Goal: Transaction & Acquisition: Book appointment/travel/reservation

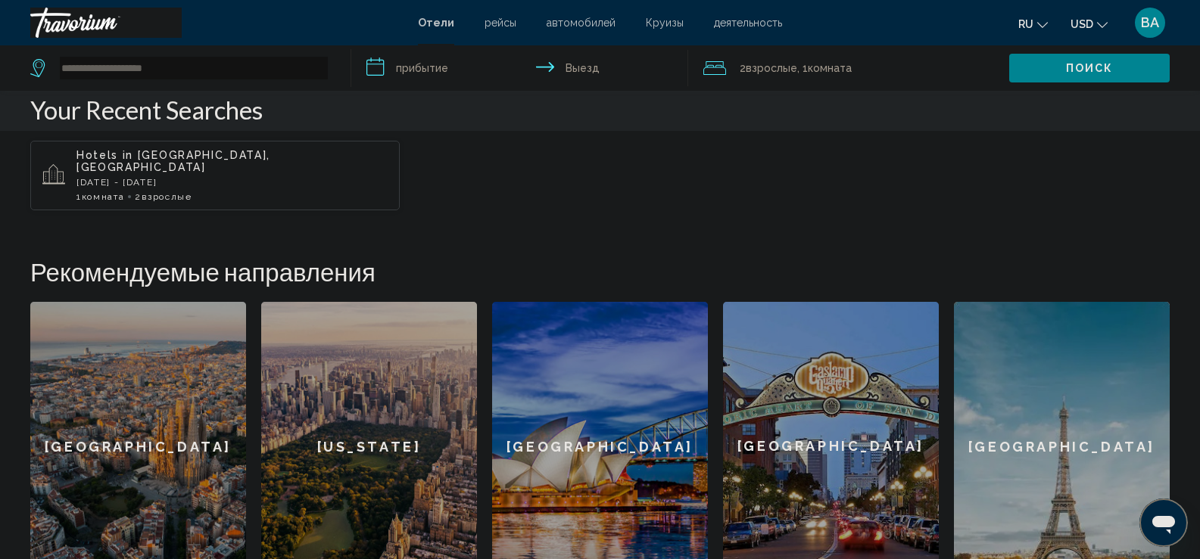
scroll to position [454, 0]
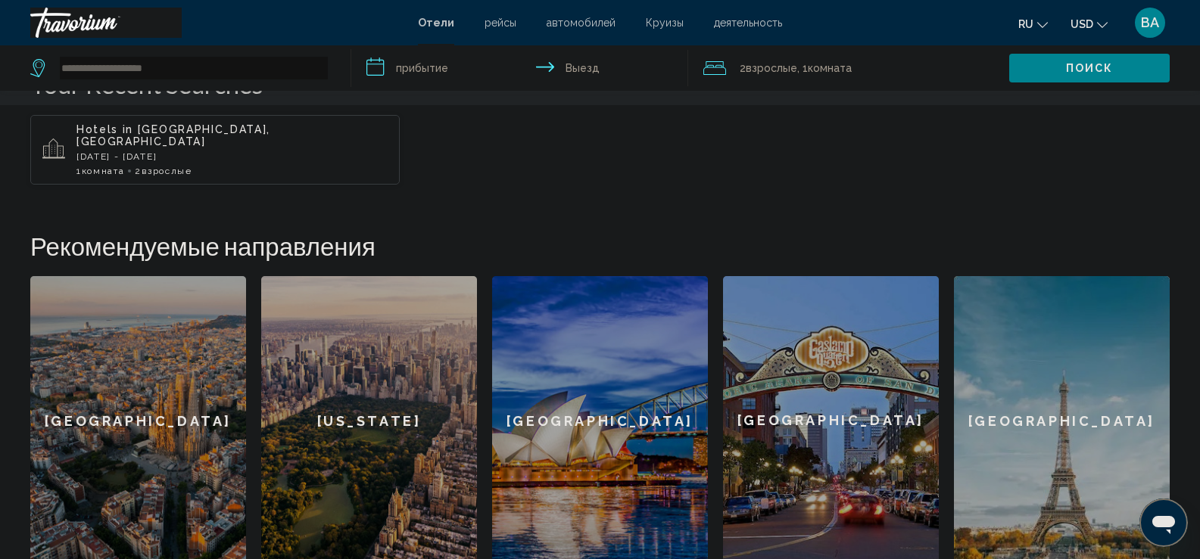
click at [155, 166] on span "Взрослые" at bounding box center [167, 171] width 50 height 11
click at [155, 161] on app-hotels-landing "**********" at bounding box center [600, 56] width 1200 height 1021
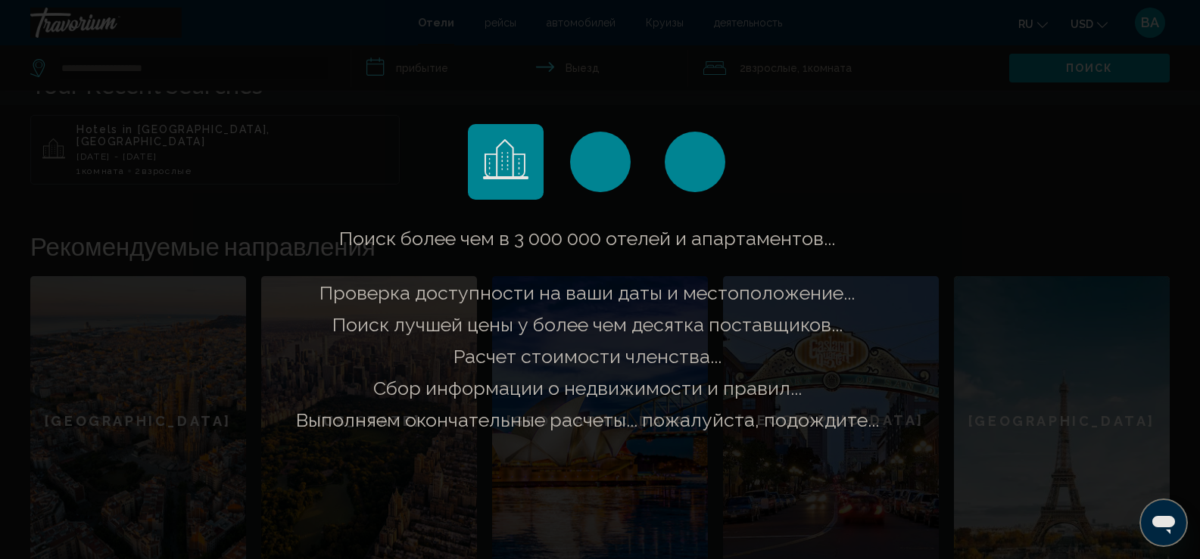
click at [155, 161] on div "Поиск более чем в 3 000 000 отелей и апартаментов..." at bounding box center [600, 279] width 1200 height 559
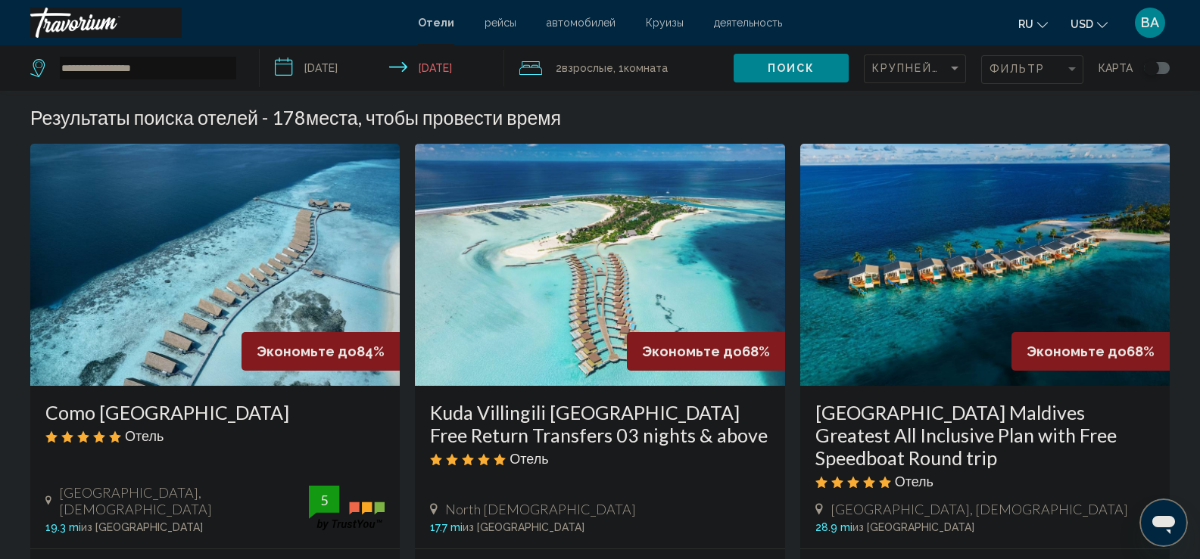
click at [226, 245] on img "Main content" at bounding box center [214, 265] width 369 height 242
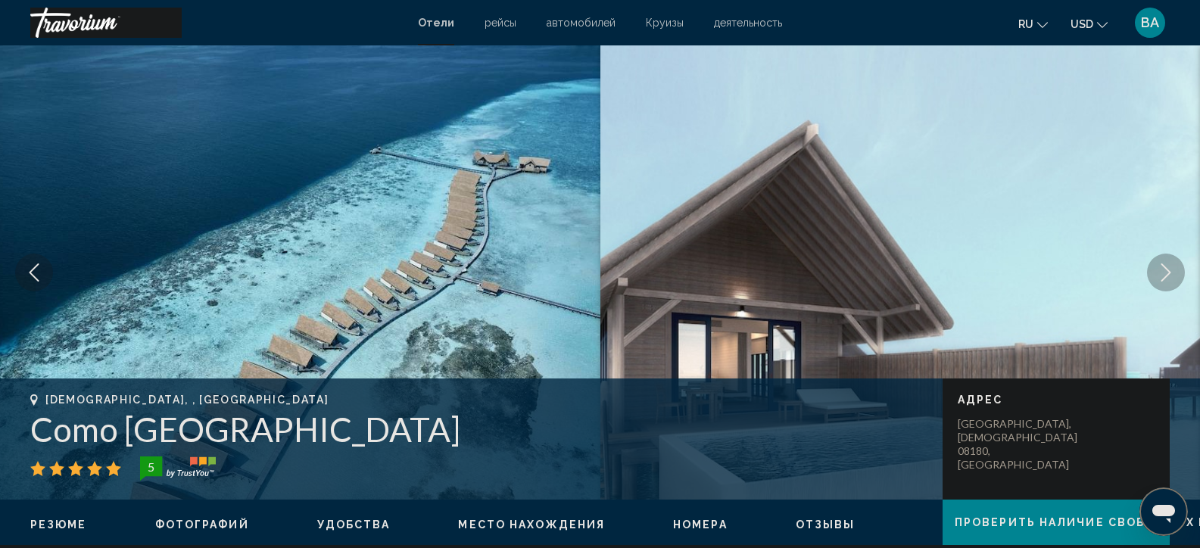
scroll to position [76, 0]
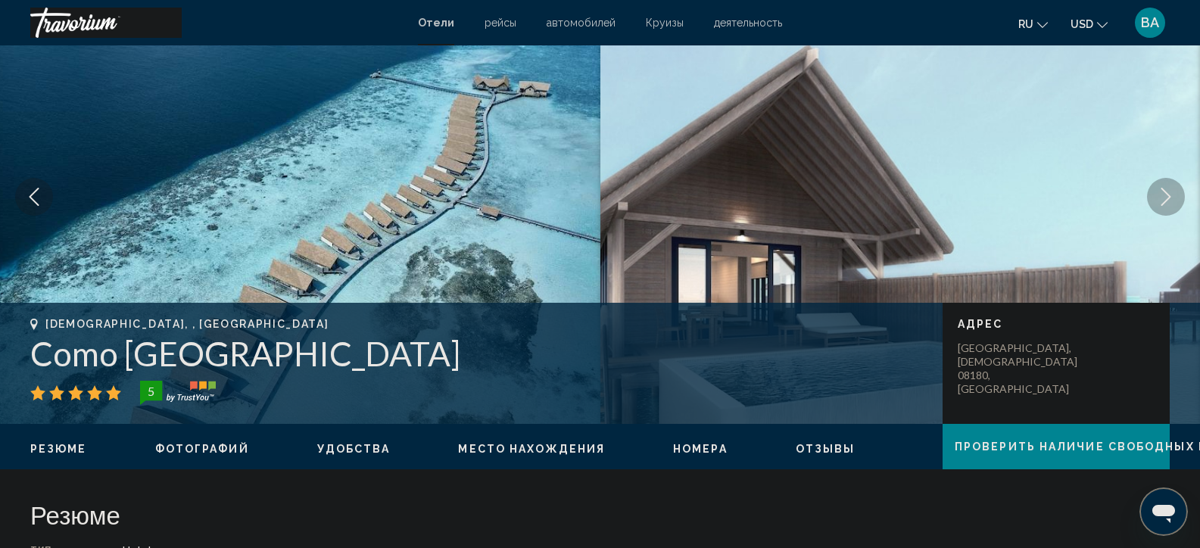
click at [358, 101] on img "Main content" at bounding box center [300, 197] width 600 height 454
click at [1160, 198] on icon "Next image" at bounding box center [1166, 197] width 18 height 18
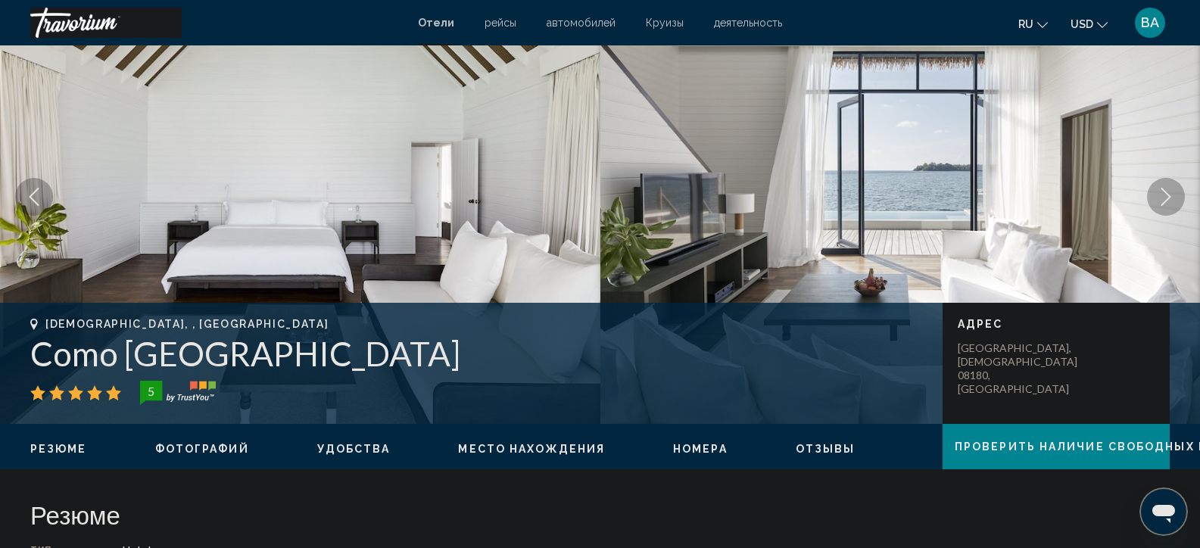
click at [1161, 198] on icon "Next image" at bounding box center [1166, 197] width 18 height 18
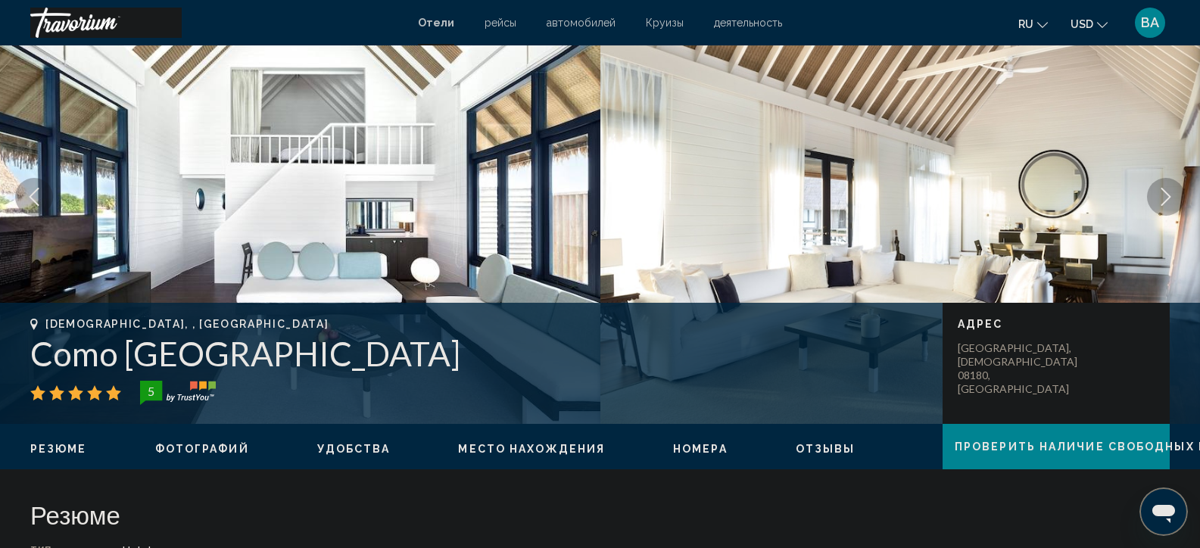
click at [1161, 198] on icon "Next image" at bounding box center [1166, 197] width 18 height 18
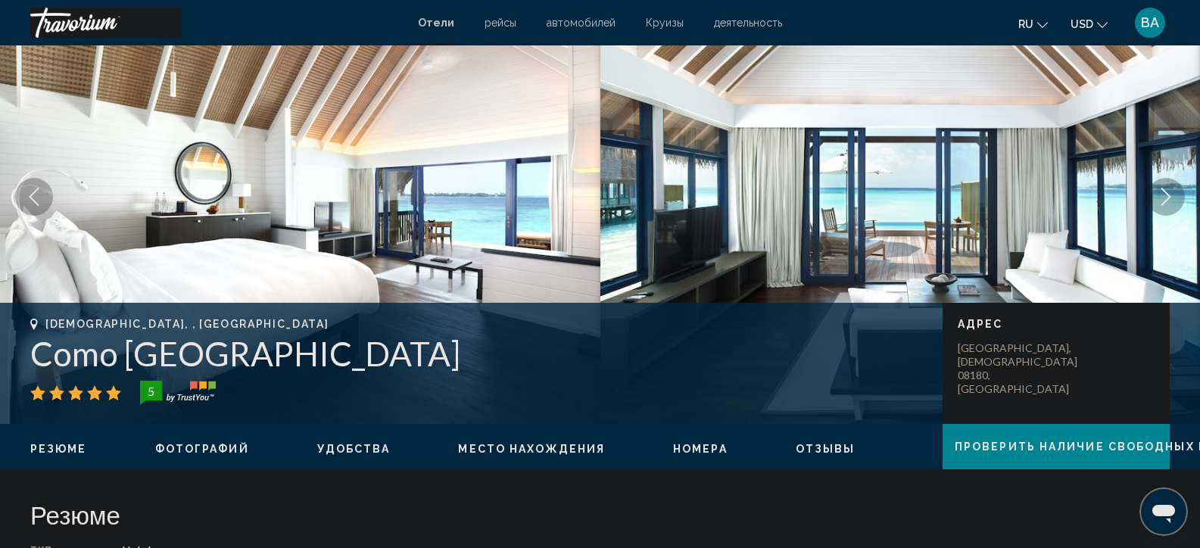
click at [1161, 198] on icon "Next image" at bounding box center [1166, 197] width 18 height 18
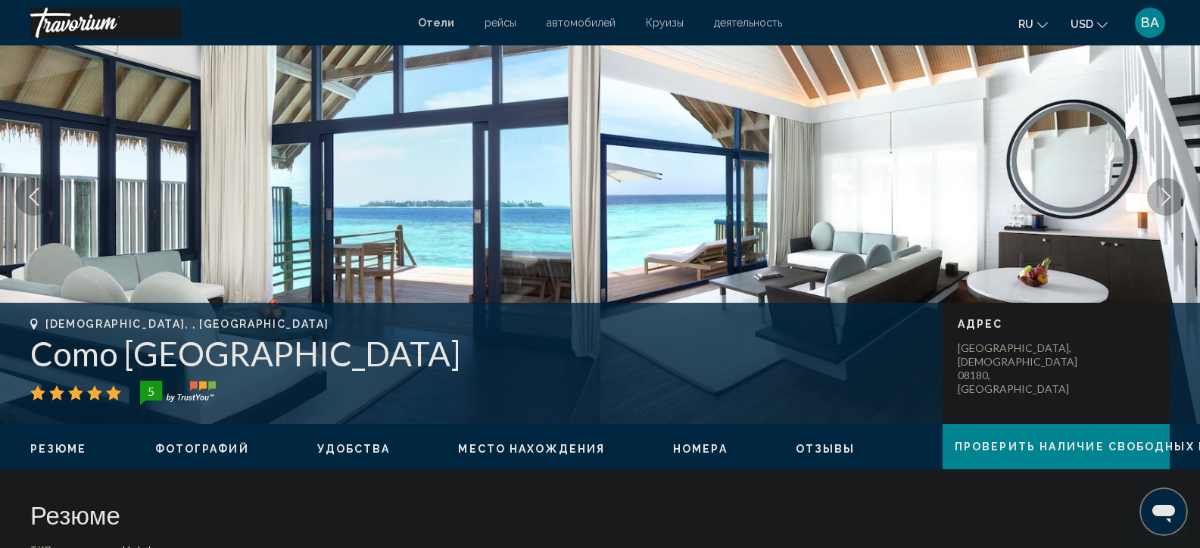
click at [1161, 198] on icon "Next image" at bounding box center [1166, 197] width 18 height 18
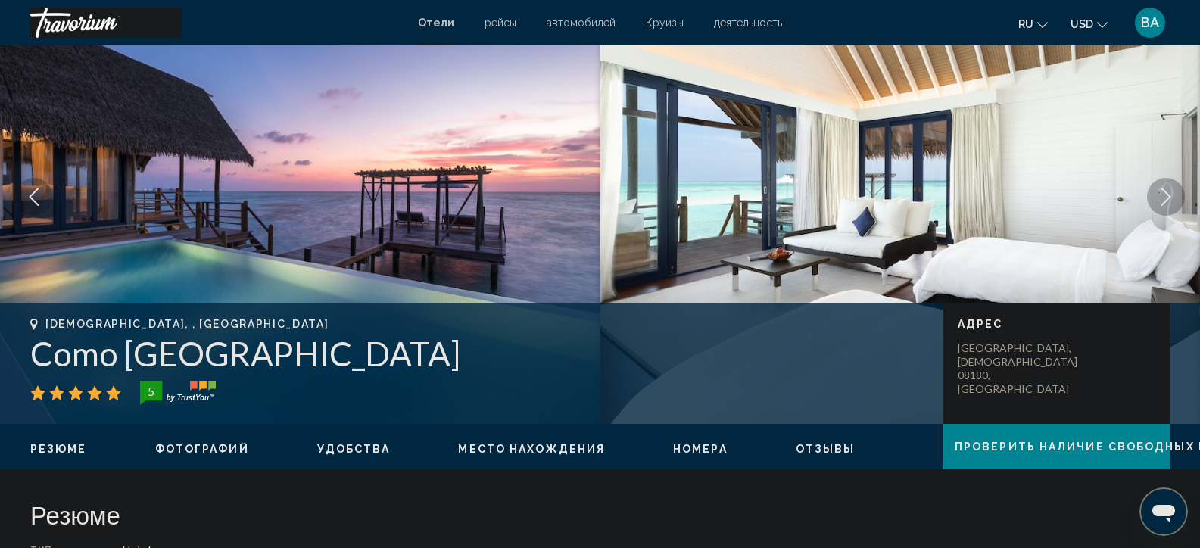
click at [1161, 198] on icon "Next image" at bounding box center [1166, 197] width 18 height 18
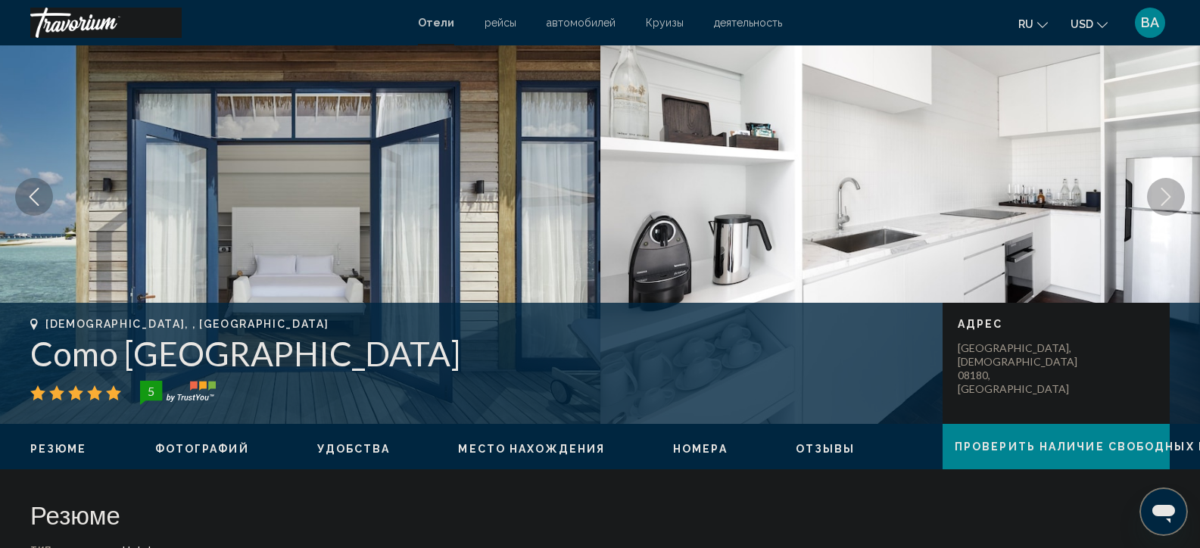
click at [1161, 198] on icon "Next image" at bounding box center [1166, 197] width 18 height 18
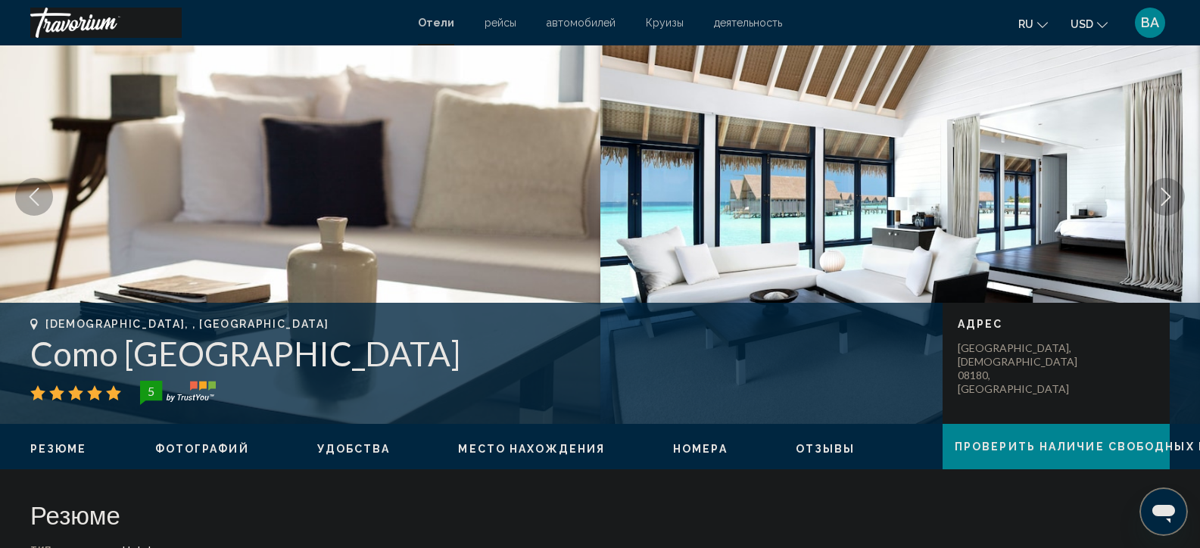
click at [1158, 198] on icon "Next image" at bounding box center [1166, 197] width 18 height 18
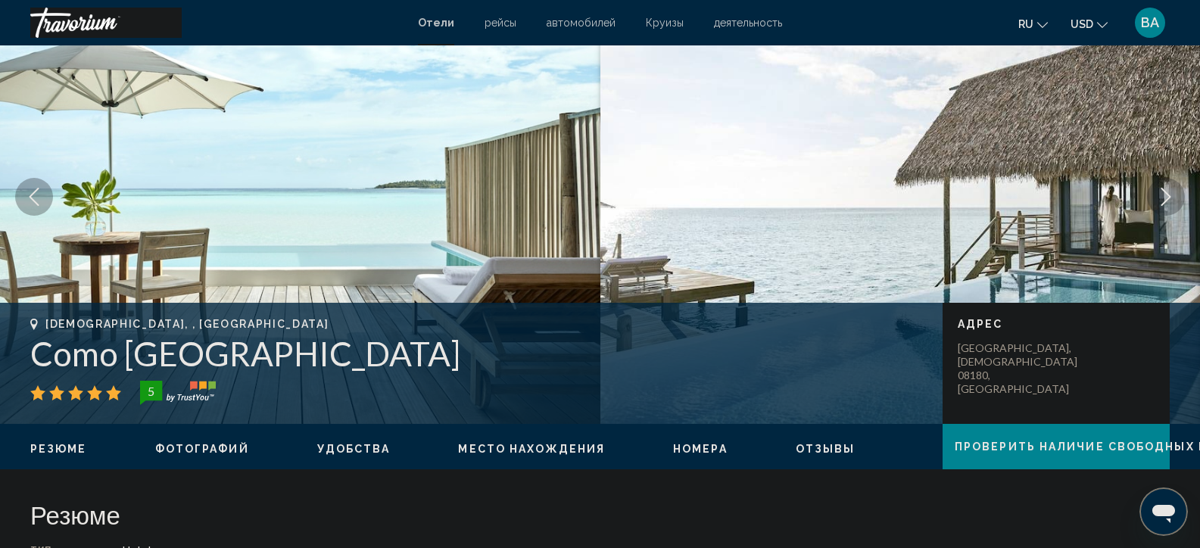
click at [1158, 198] on icon "Next image" at bounding box center [1166, 197] width 18 height 18
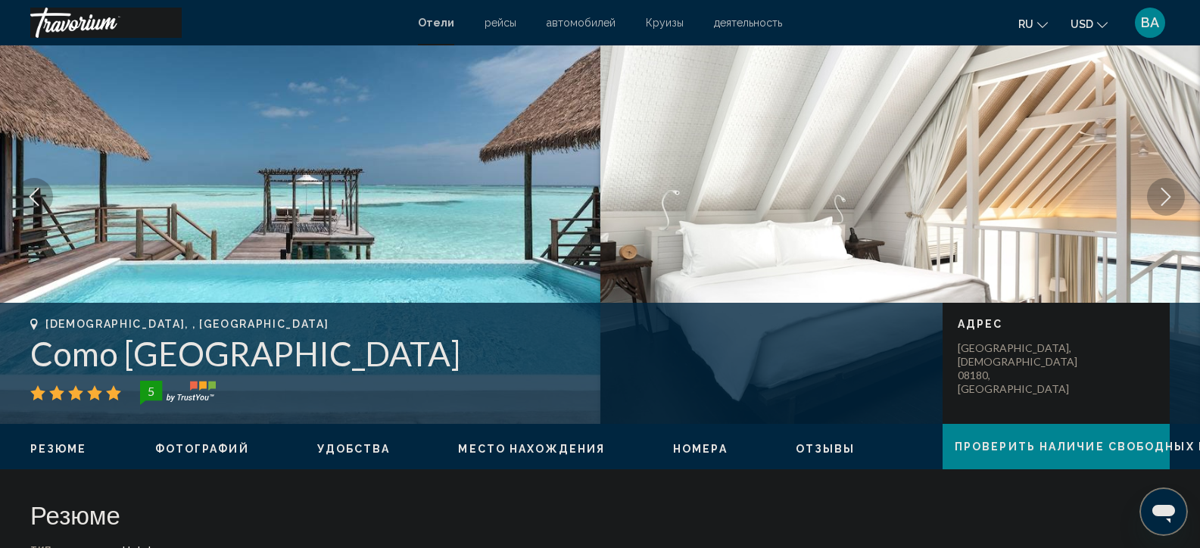
click at [1157, 198] on icon "Next image" at bounding box center [1166, 197] width 18 height 18
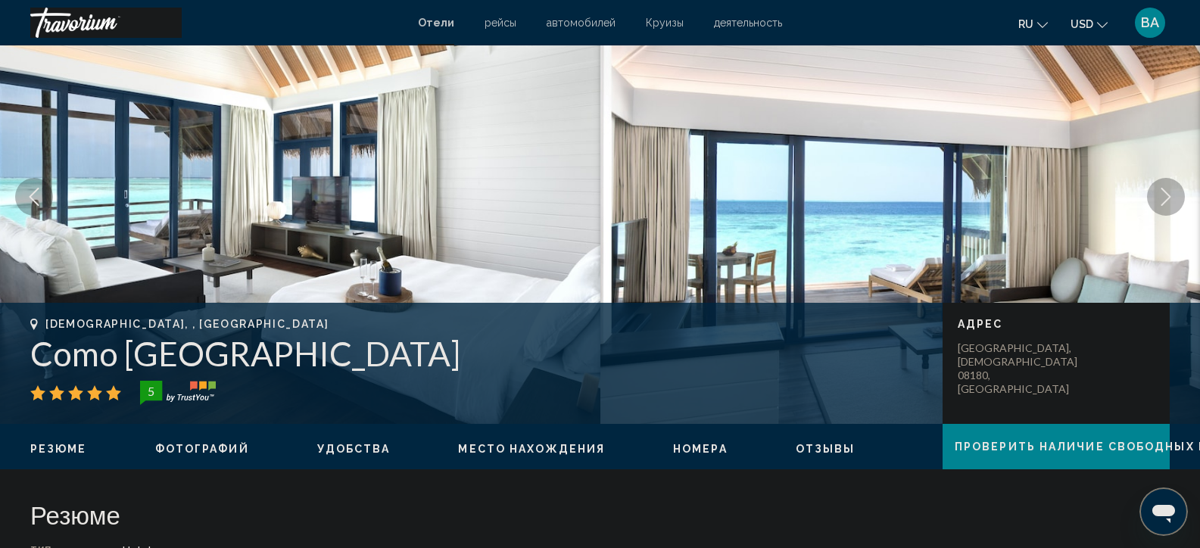
click at [1157, 198] on icon "Next image" at bounding box center [1166, 197] width 18 height 18
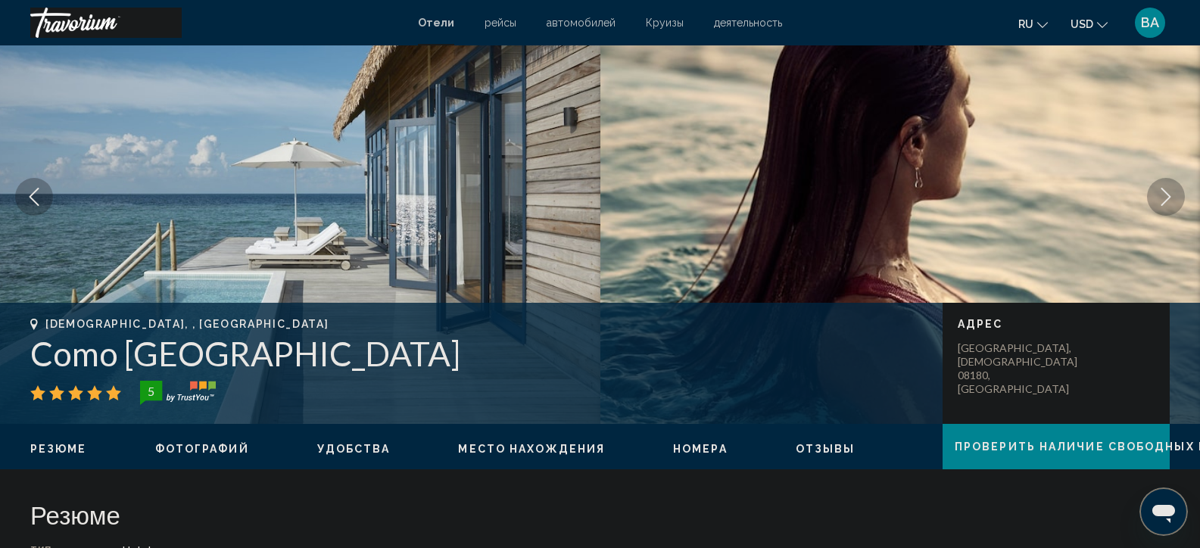
click at [1157, 198] on icon "Next image" at bounding box center [1166, 197] width 18 height 18
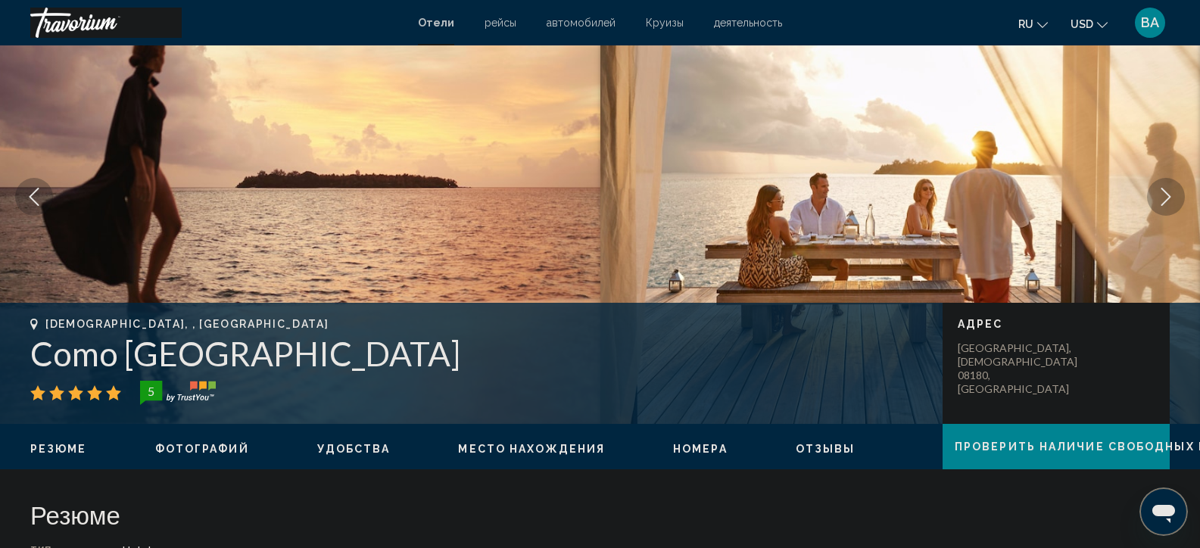
click at [1161, 202] on icon "Next image" at bounding box center [1166, 197] width 18 height 18
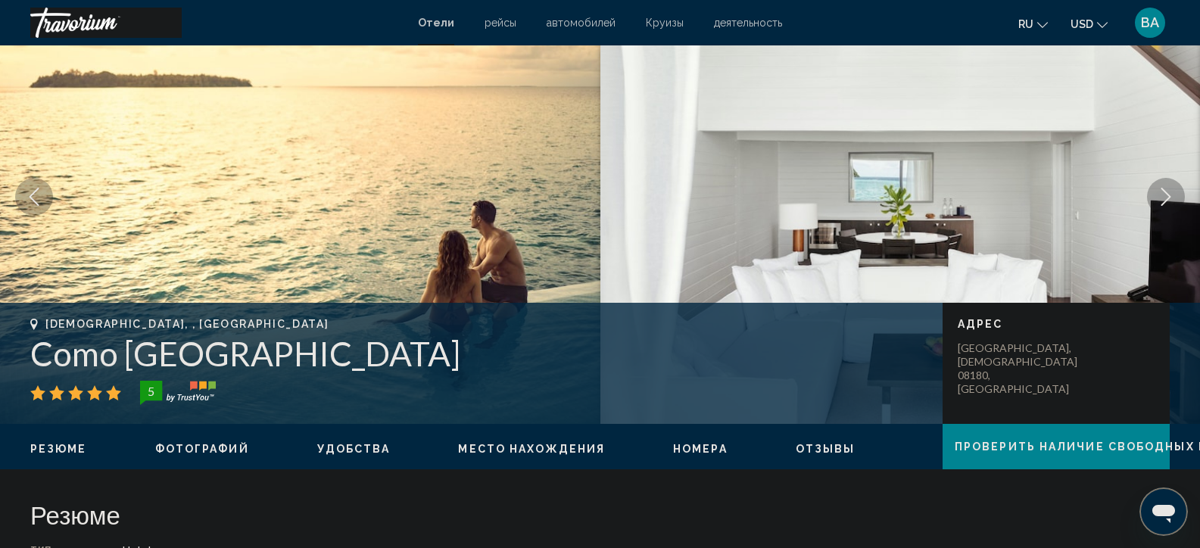
click at [1161, 202] on icon "Next image" at bounding box center [1166, 197] width 18 height 18
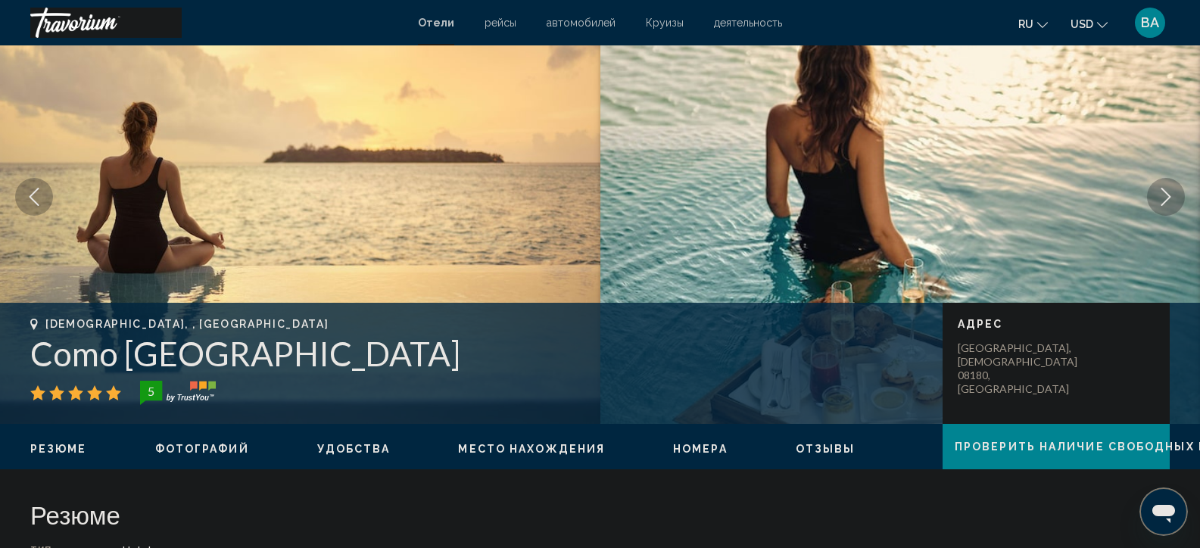
click at [1162, 191] on icon "Next image" at bounding box center [1166, 197] width 18 height 18
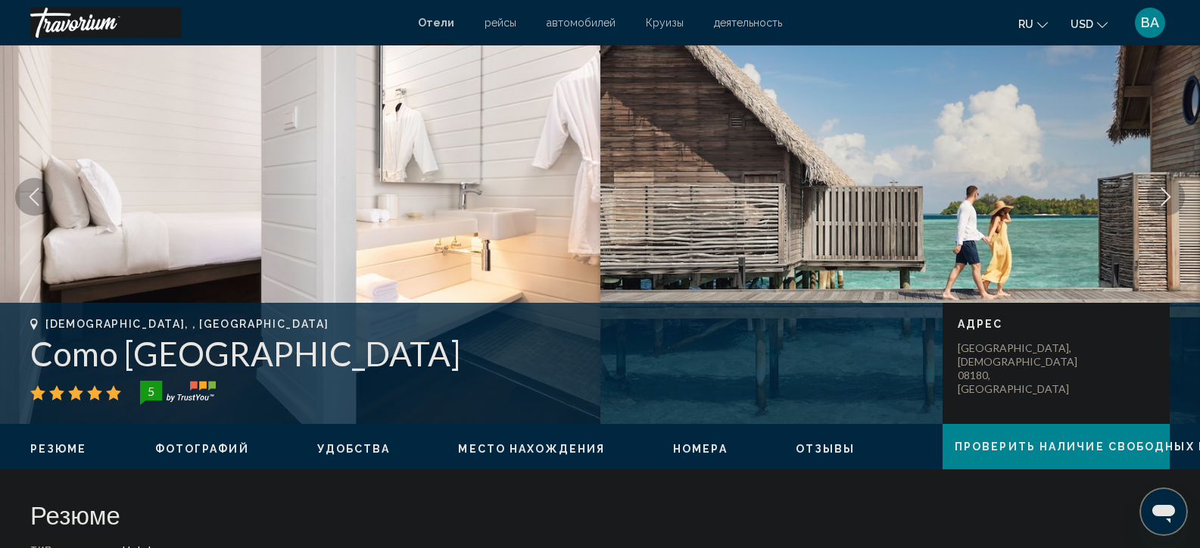
click at [1162, 191] on icon "Next image" at bounding box center [1166, 197] width 18 height 18
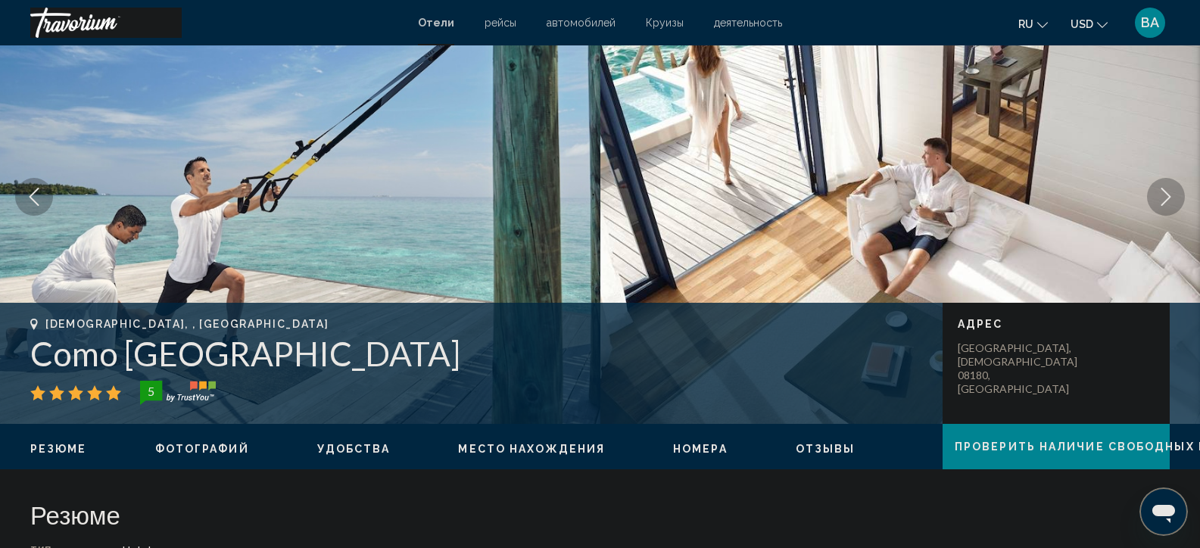
click at [1162, 191] on icon "Next image" at bounding box center [1166, 197] width 18 height 18
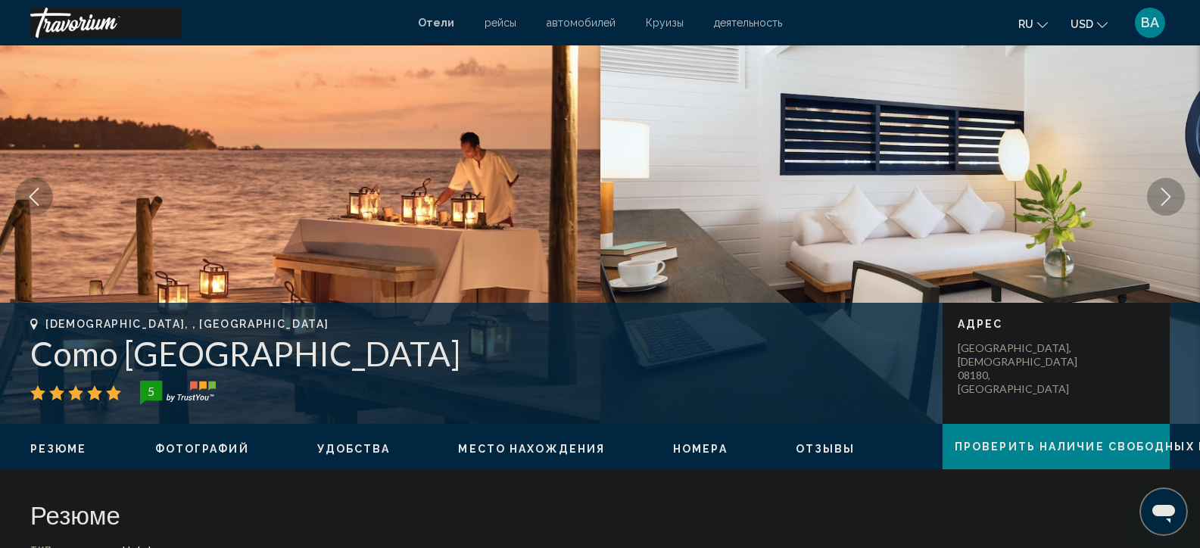
click at [1162, 191] on icon "Next image" at bounding box center [1166, 197] width 18 height 18
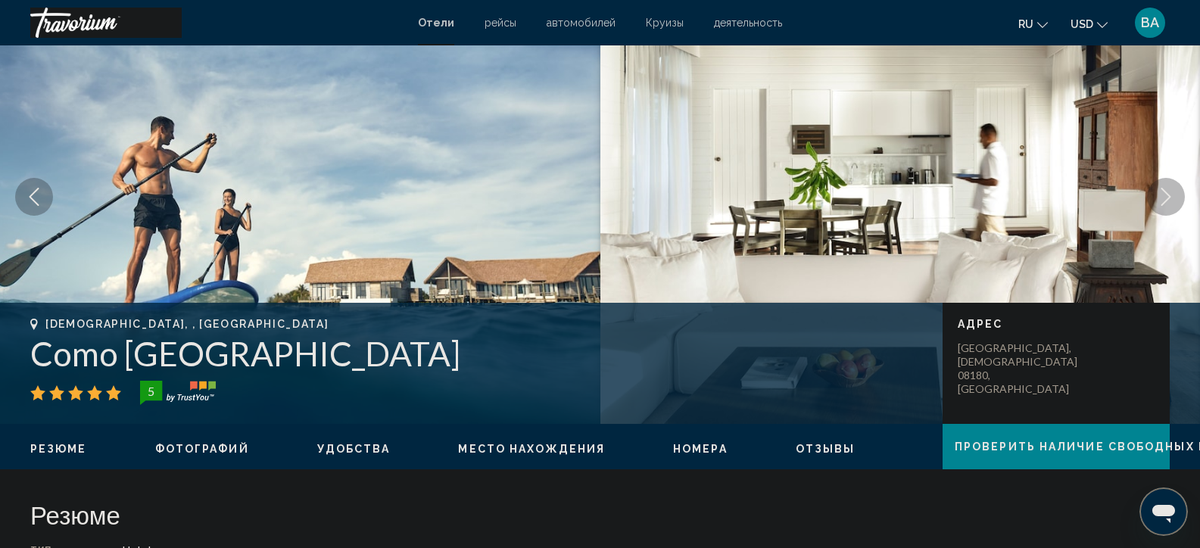
click at [1162, 191] on icon "Next image" at bounding box center [1166, 197] width 18 height 18
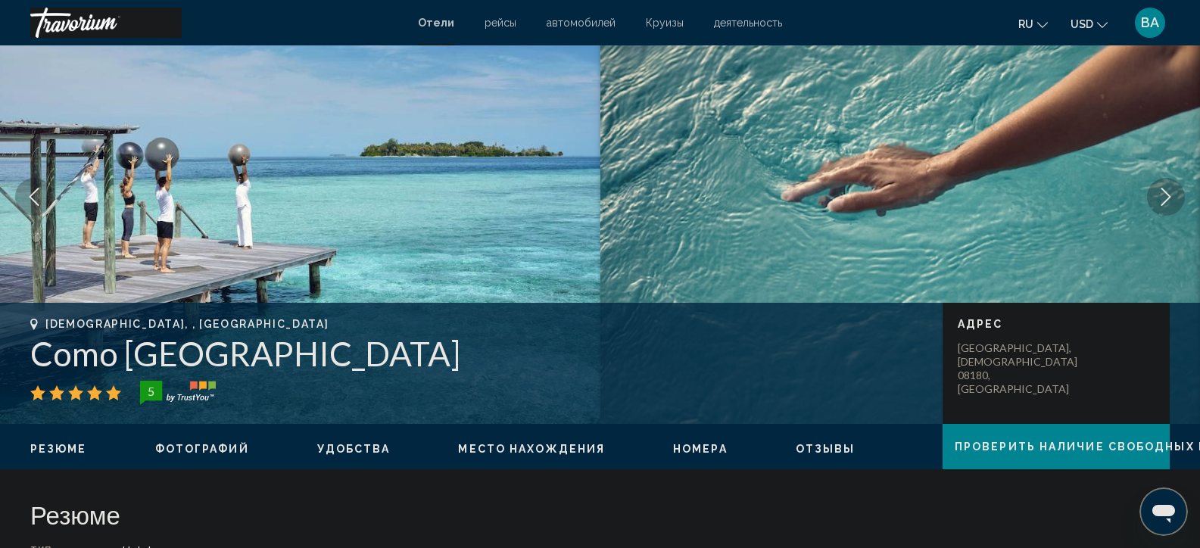
click at [1162, 191] on icon "Next image" at bounding box center [1166, 197] width 18 height 18
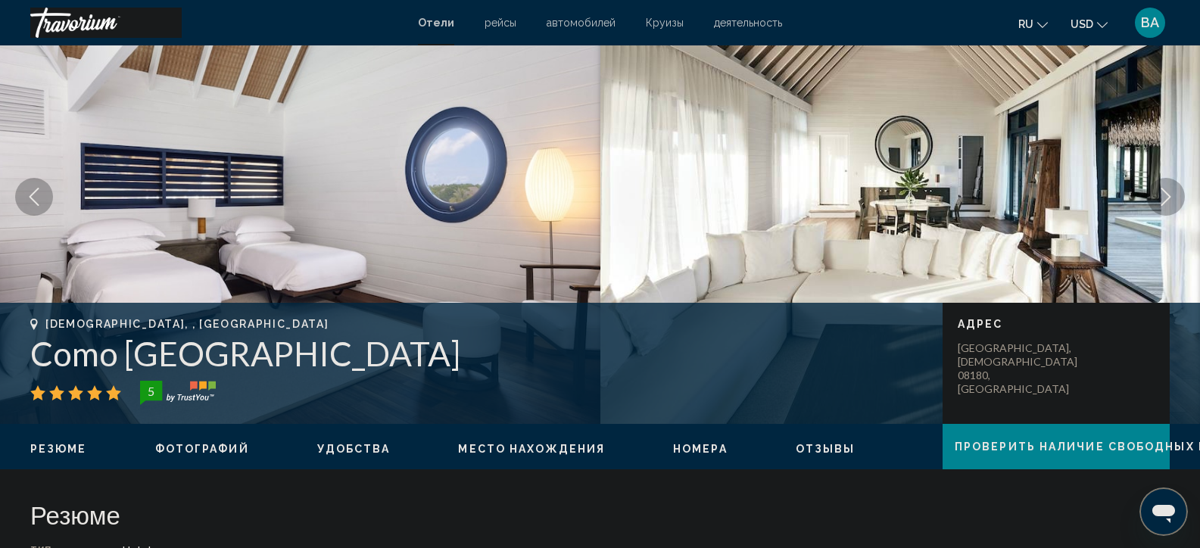
click at [1160, 192] on icon "Next image" at bounding box center [1166, 197] width 18 height 18
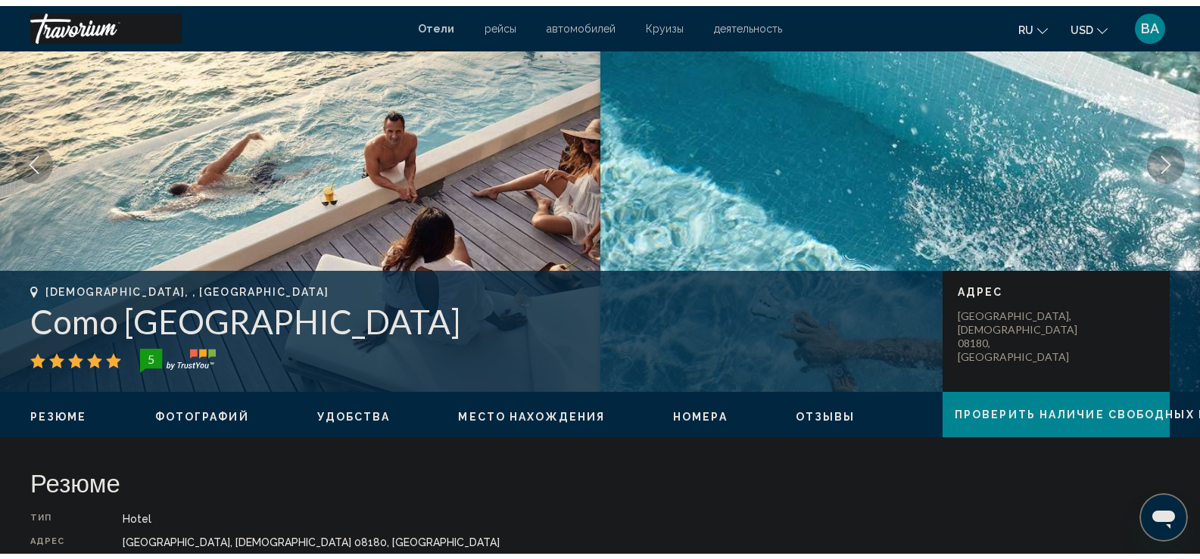
scroll to position [0, 0]
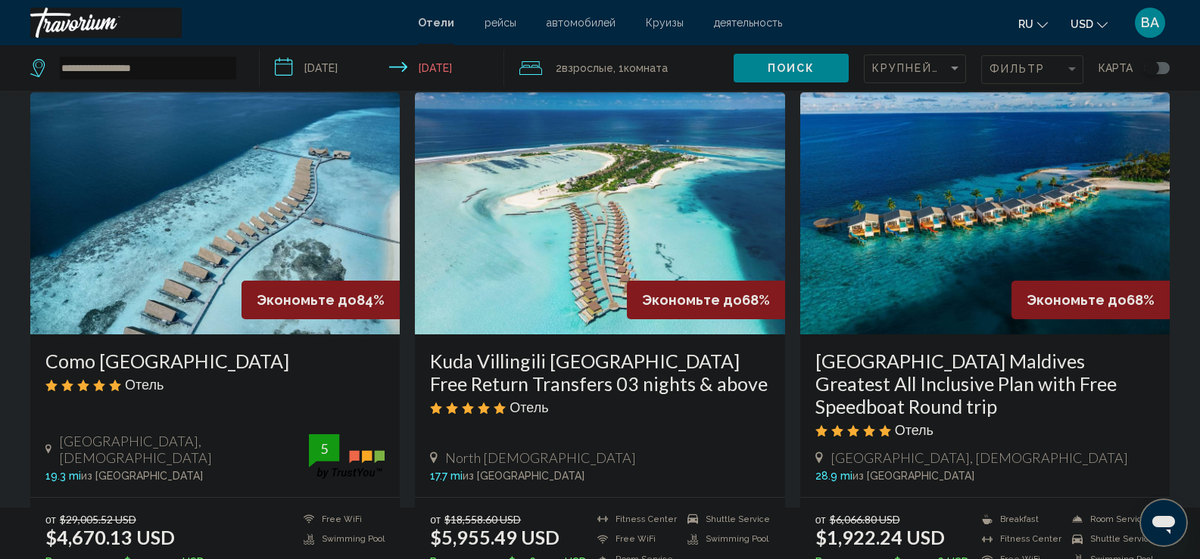
scroll to position [151, 0]
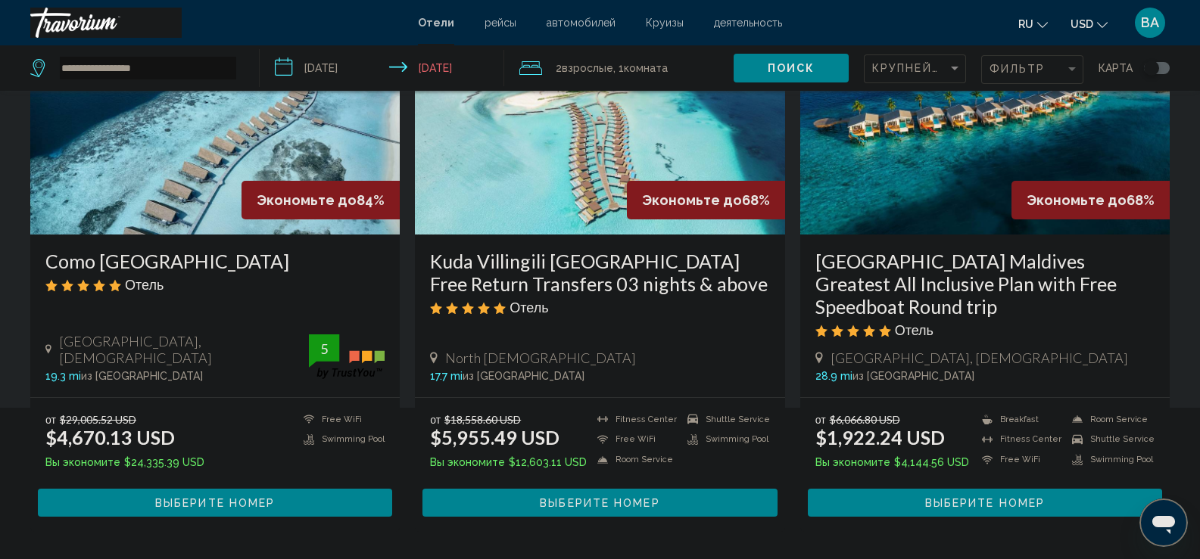
click at [952, 164] on img "Main content" at bounding box center [984, 113] width 369 height 242
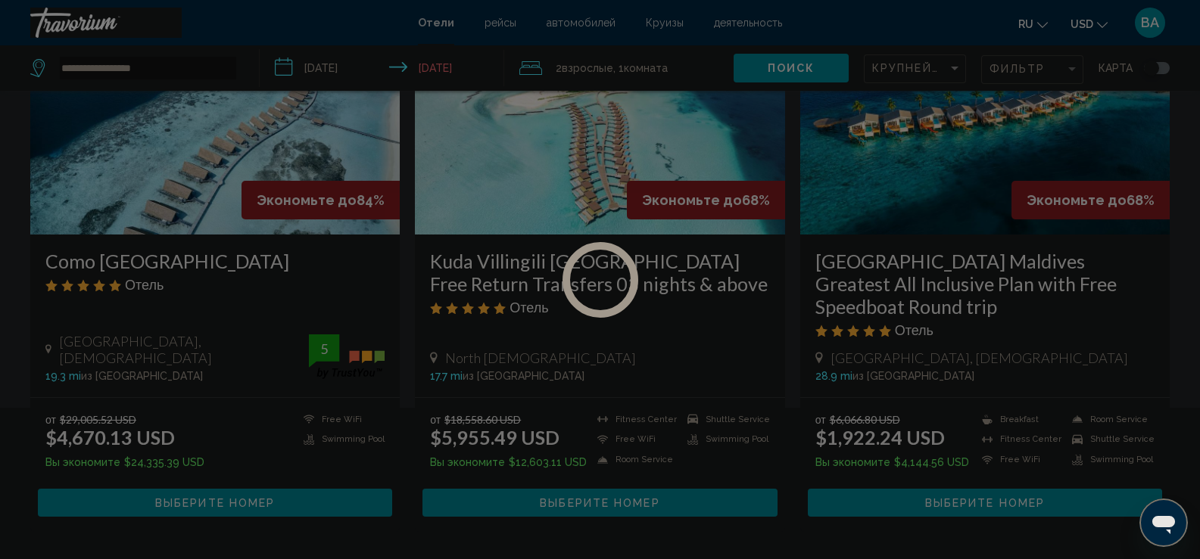
click at [952, 164] on div at bounding box center [600, 279] width 1200 height 559
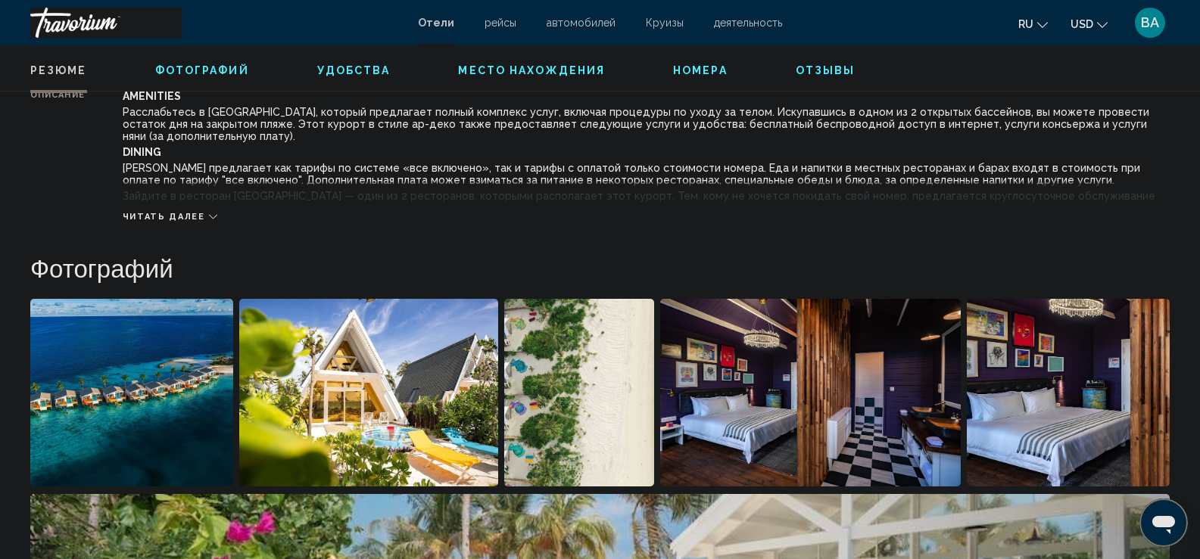
scroll to position [606, 0]
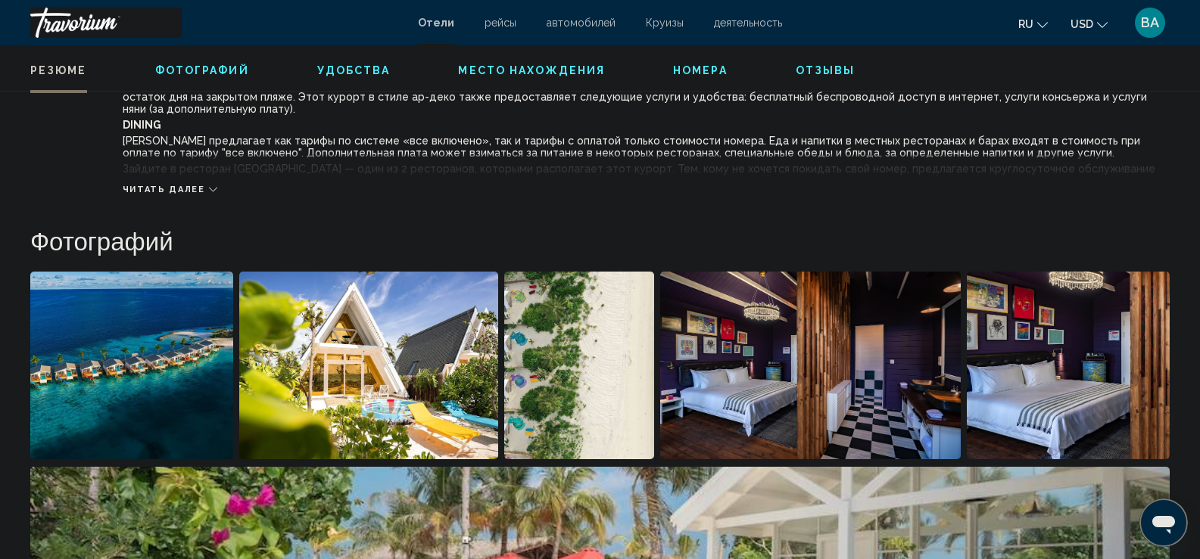
click at [173, 367] on img "Open full-screen image slider" at bounding box center [131, 366] width 203 height 188
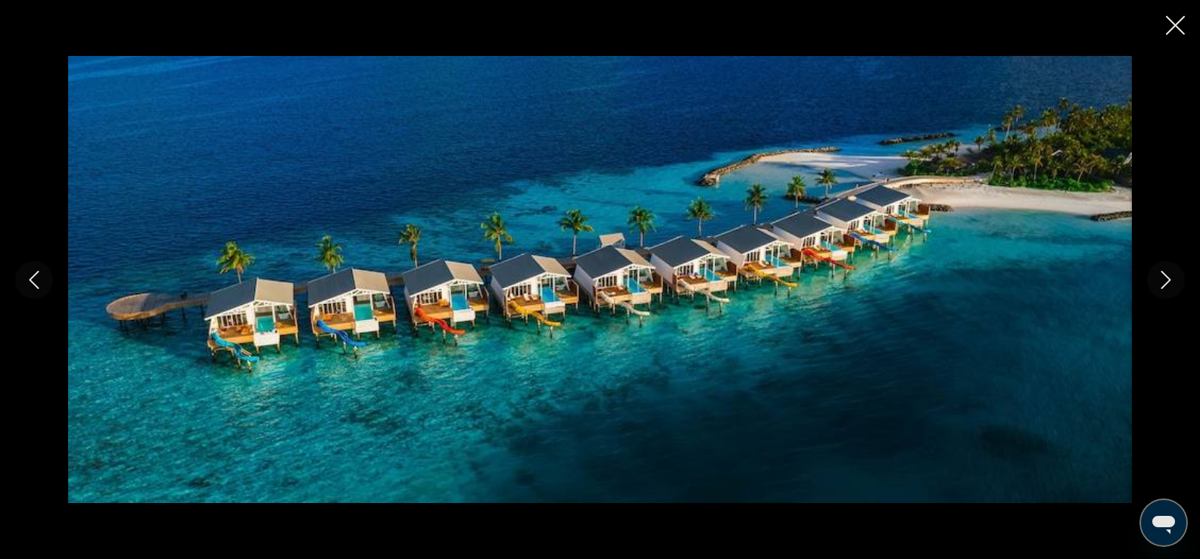
click at [1157, 282] on icon "Next image" at bounding box center [1166, 280] width 18 height 18
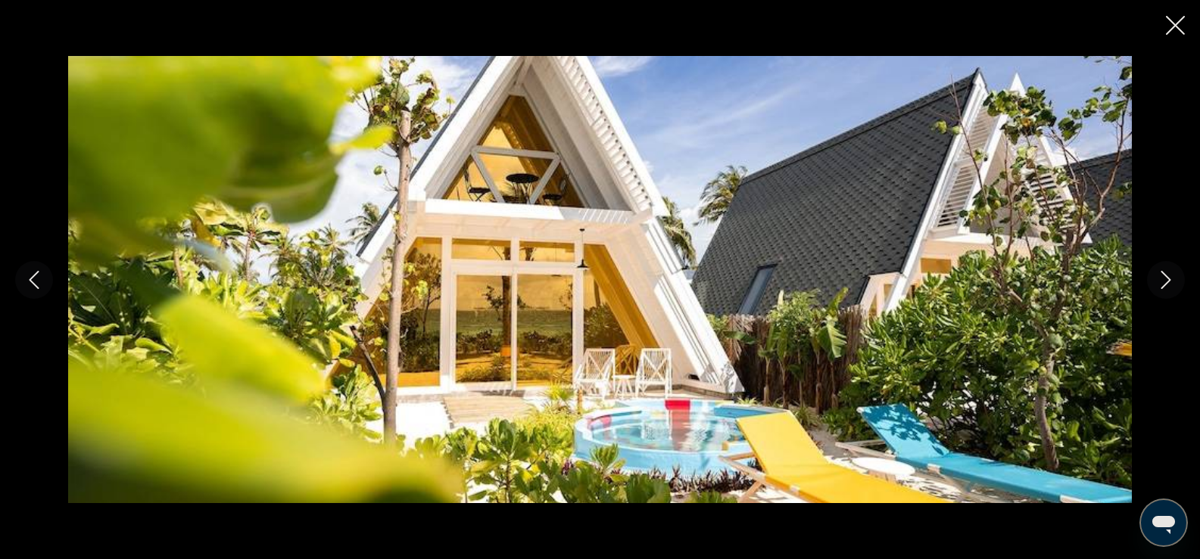
click at [1157, 282] on icon "Next image" at bounding box center [1166, 280] width 18 height 18
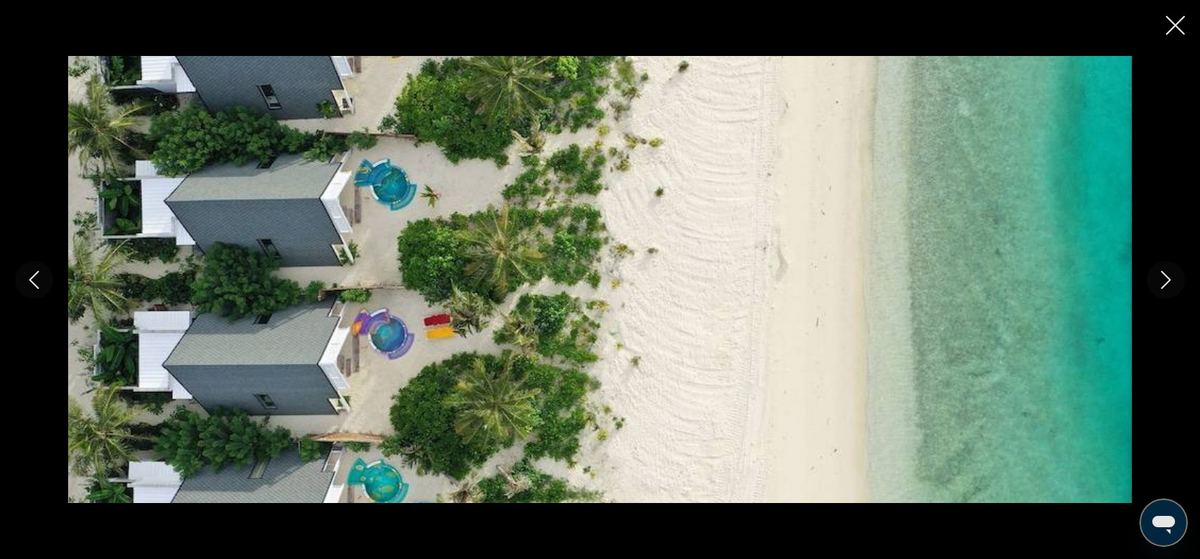
click at [1157, 282] on icon "Next image" at bounding box center [1166, 280] width 18 height 18
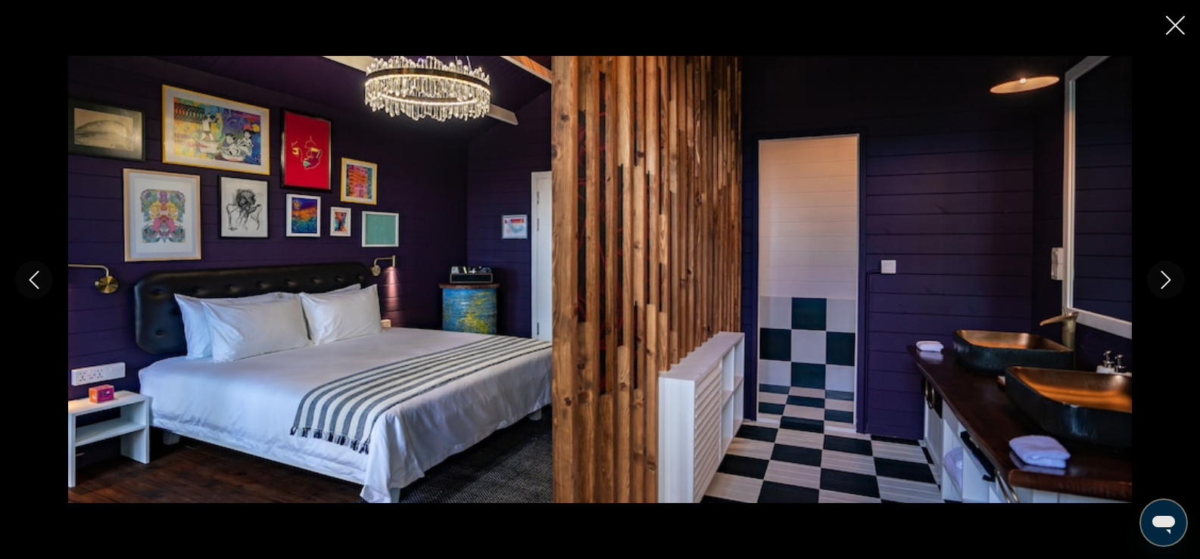
click at [1157, 282] on icon "Next image" at bounding box center [1166, 280] width 18 height 18
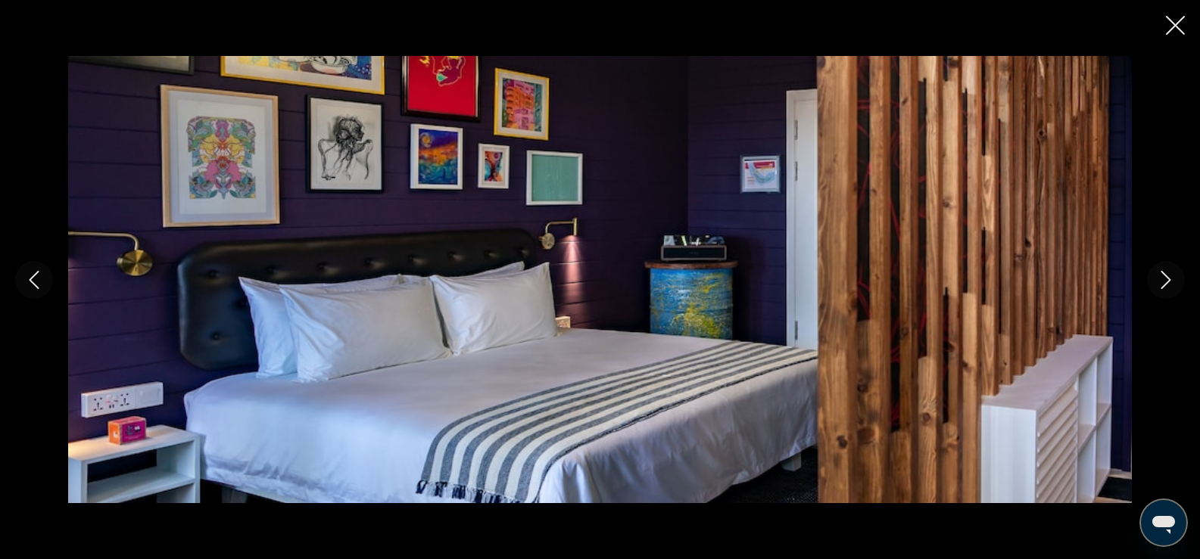
click at [1157, 282] on icon "Next image" at bounding box center [1166, 280] width 18 height 18
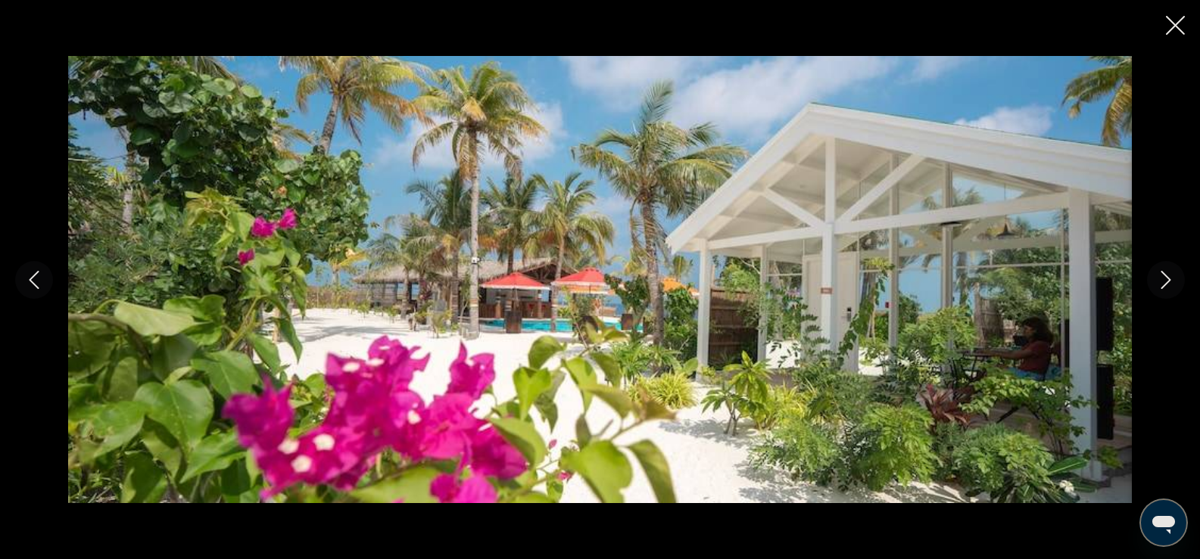
click at [1157, 282] on icon "Next image" at bounding box center [1166, 280] width 18 height 18
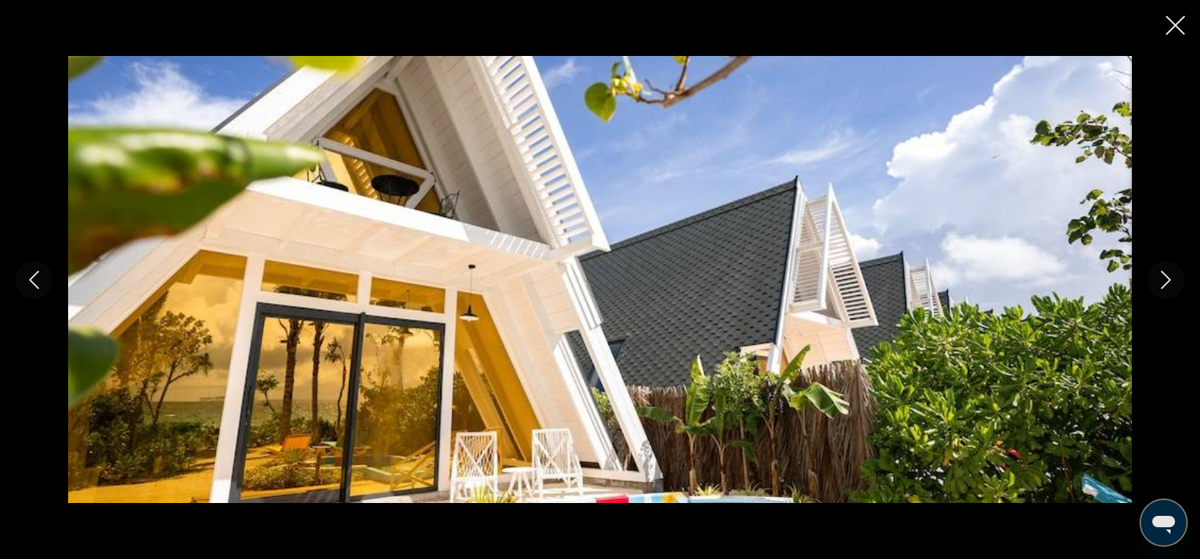
click at [1157, 282] on icon "Next image" at bounding box center [1166, 280] width 18 height 18
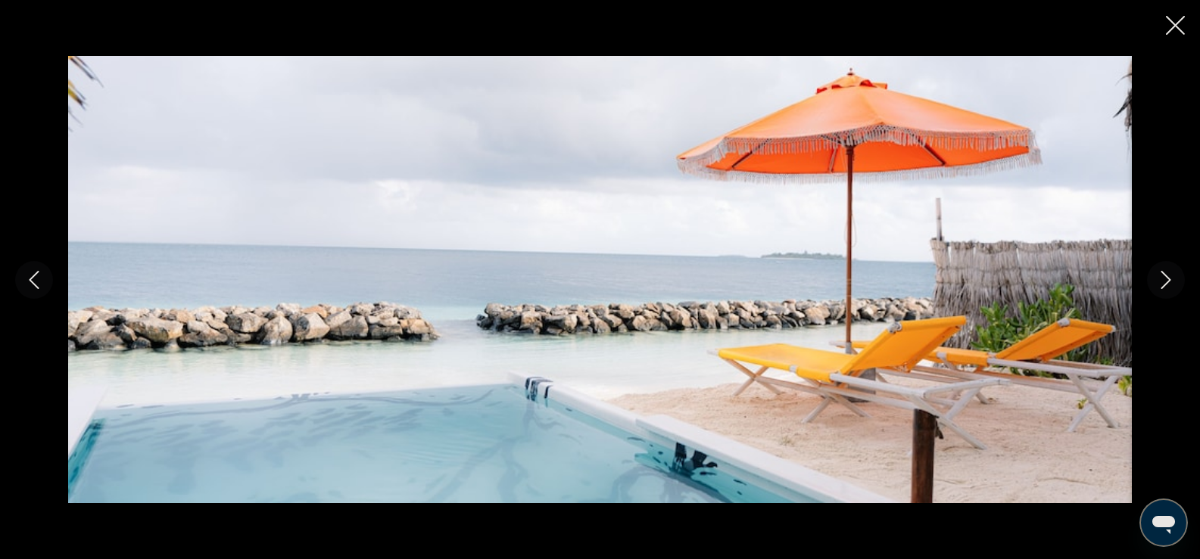
click at [1157, 282] on icon "Next image" at bounding box center [1166, 280] width 18 height 18
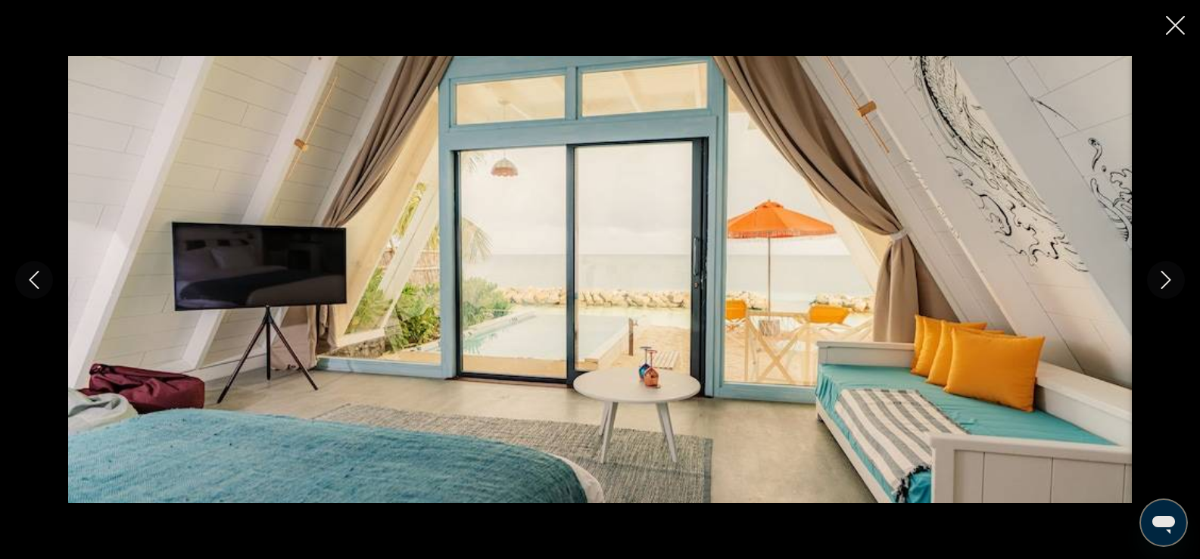
click at [1157, 282] on icon "Next image" at bounding box center [1166, 280] width 18 height 18
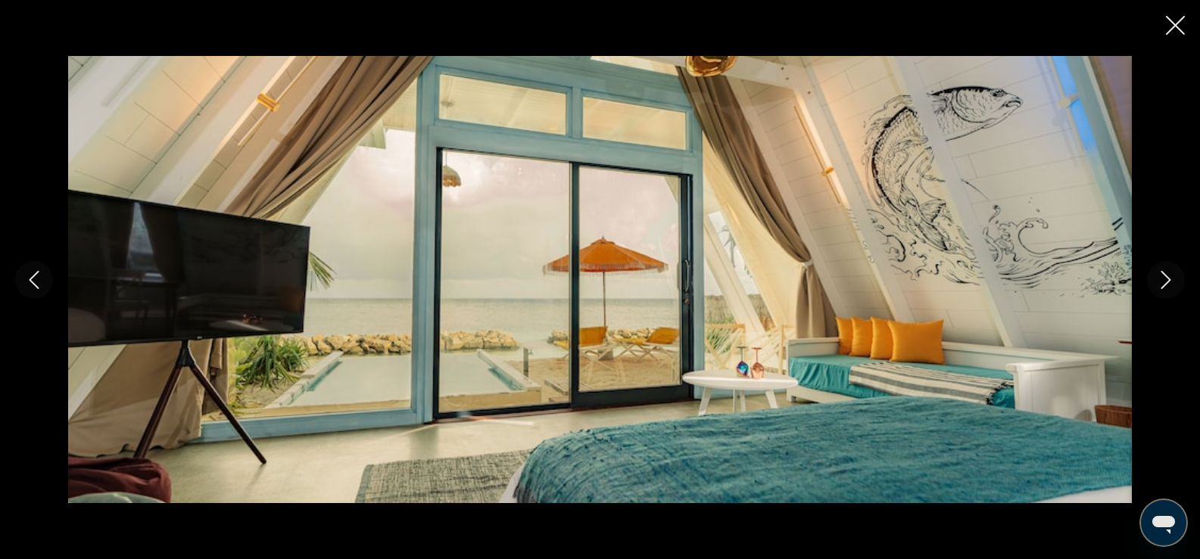
click at [1156, 283] on button "Next image" at bounding box center [1166, 280] width 38 height 38
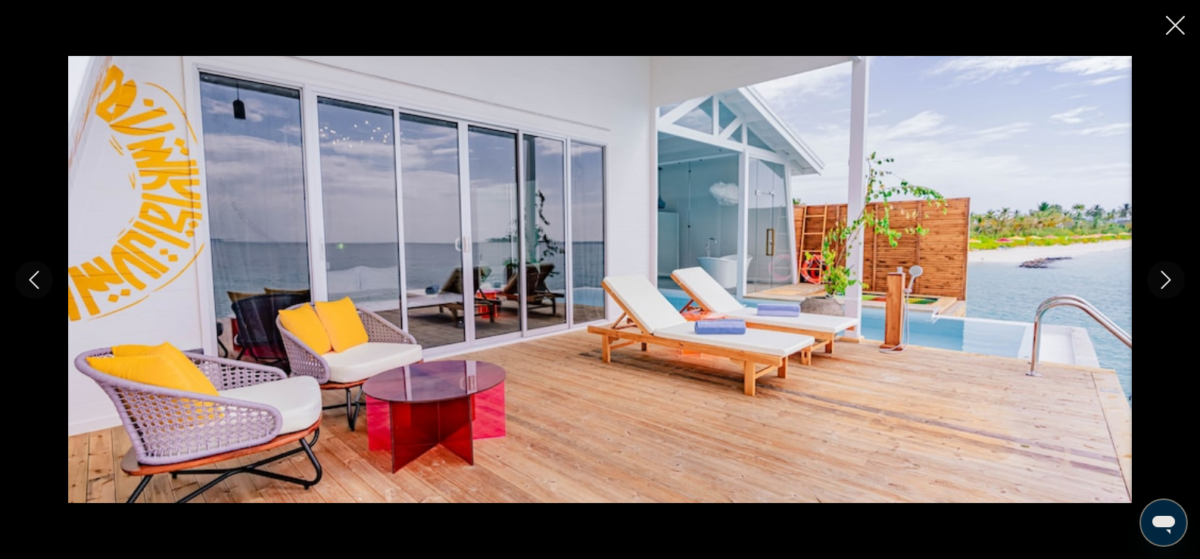
click at [1156, 283] on button "Next image" at bounding box center [1166, 280] width 38 height 38
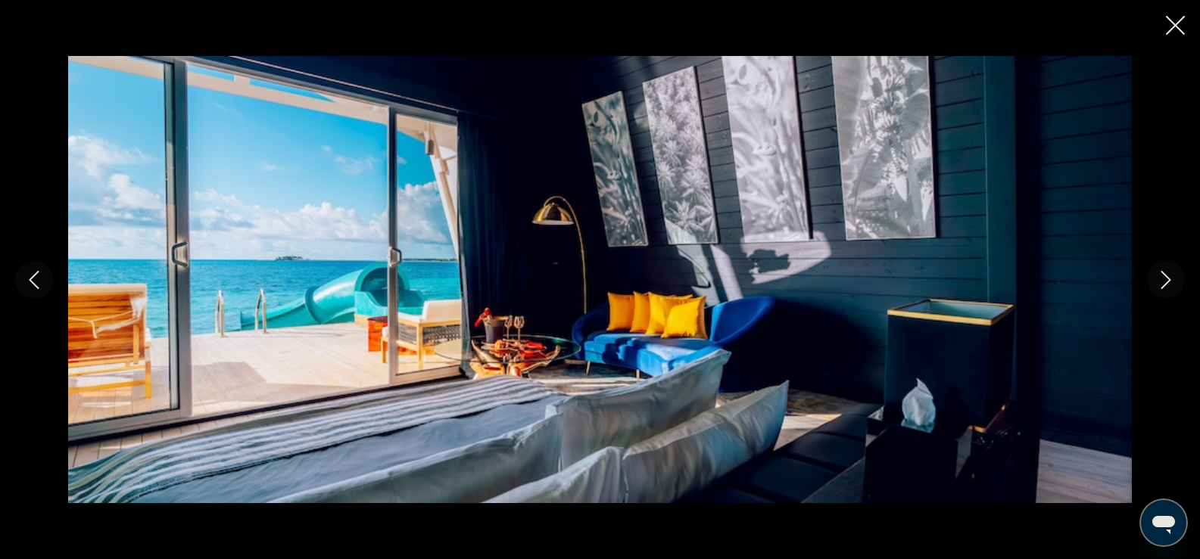
click at [1156, 283] on button "Next image" at bounding box center [1166, 280] width 38 height 38
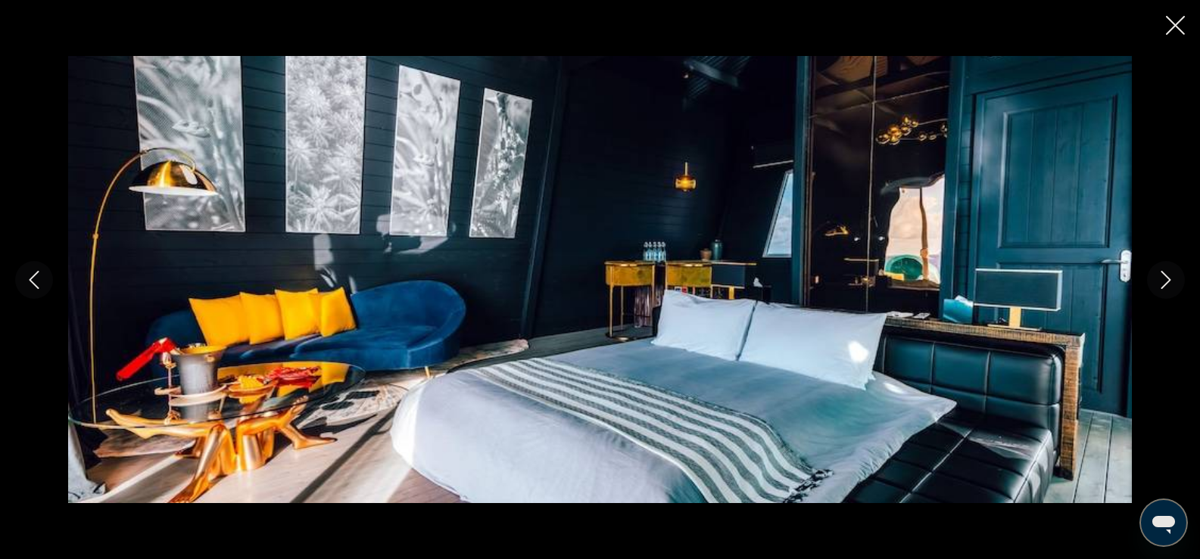
click at [1155, 286] on button "Next image" at bounding box center [1166, 280] width 38 height 38
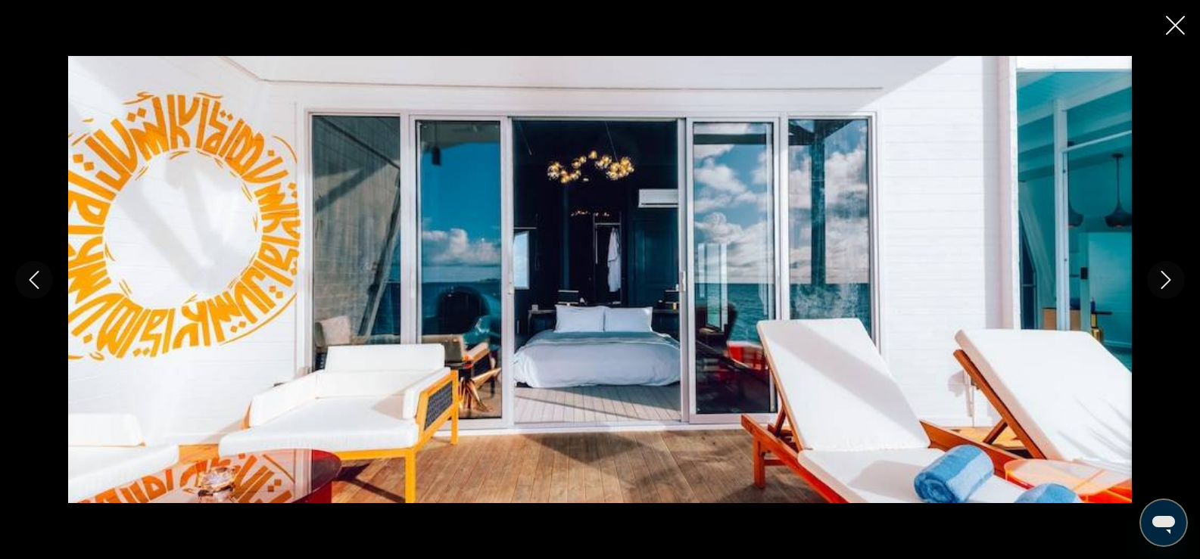
click at [1155, 286] on button "Next image" at bounding box center [1166, 280] width 38 height 38
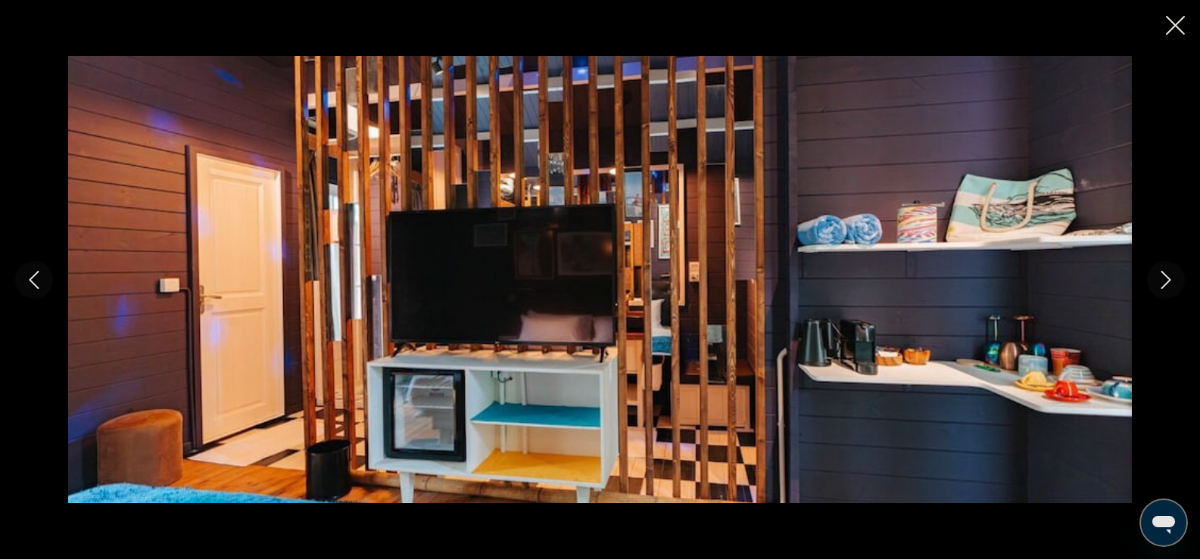
click at [1155, 286] on button "Next image" at bounding box center [1166, 280] width 38 height 38
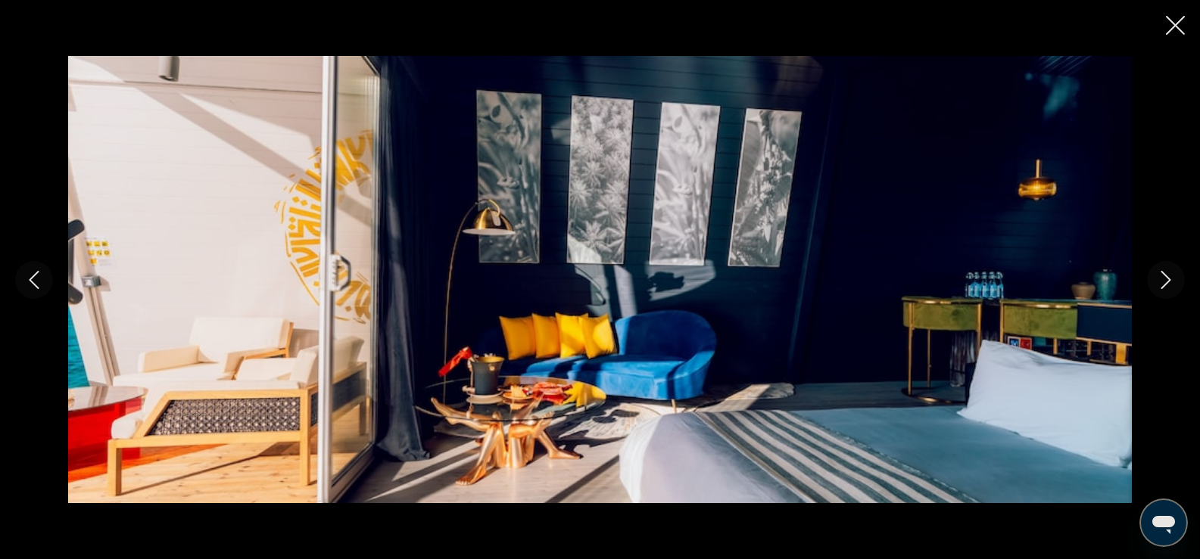
click at [1154, 288] on button "Next image" at bounding box center [1166, 280] width 38 height 38
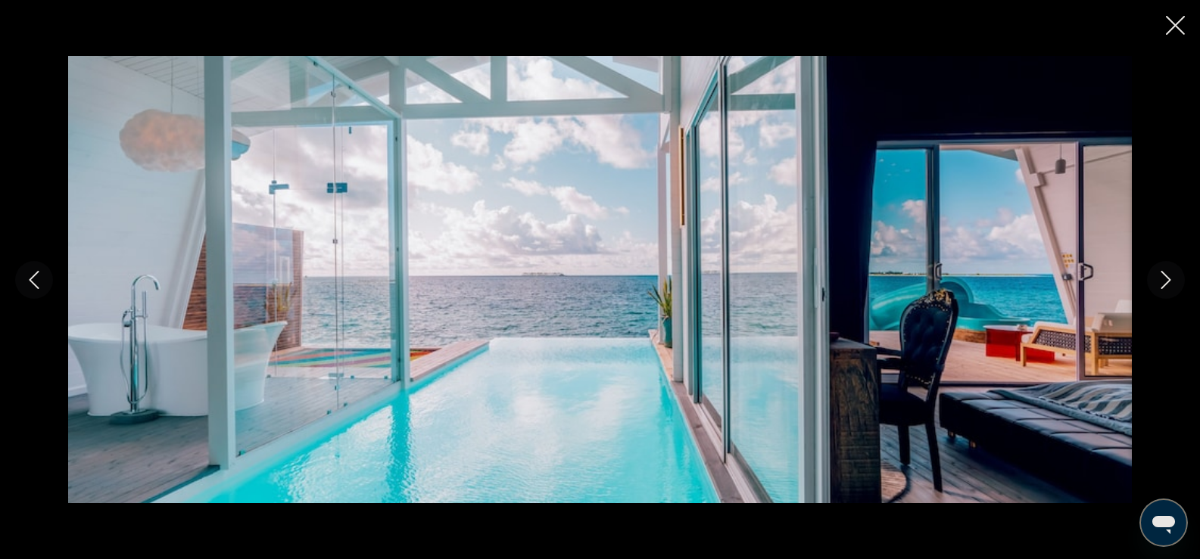
click at [1154, 289] on button "Next image" at bounding box center [1166, 280] width 38 height 38
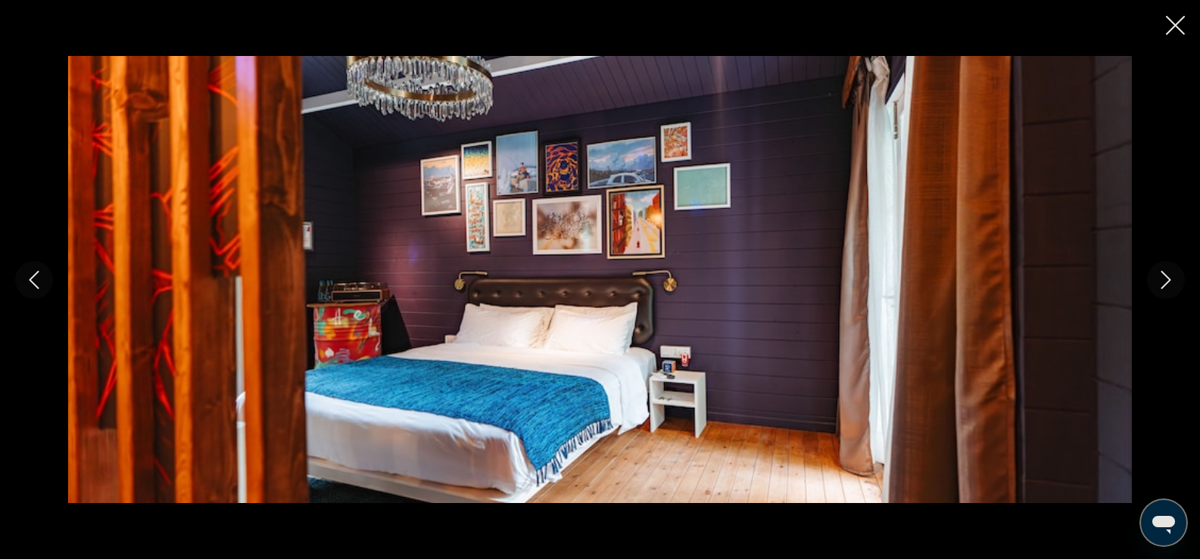
click at [1154, 289] on button "Next image" at bounding box center [1166, 280] width 38 height 38
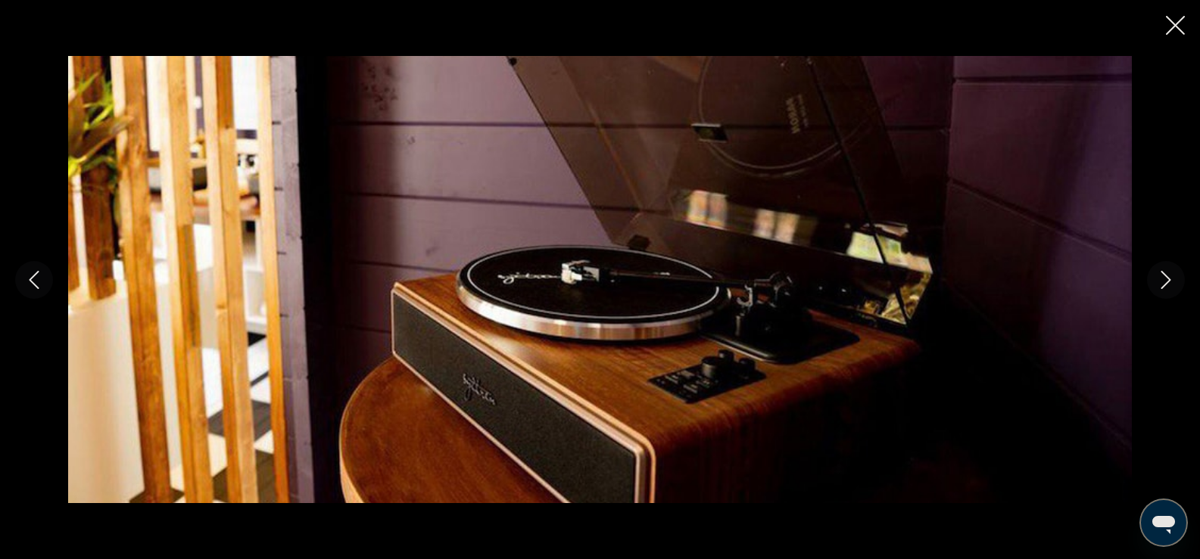
click at [1154, 289] on button "Next image" at bounding box center [1166, 280] width 38 height 38
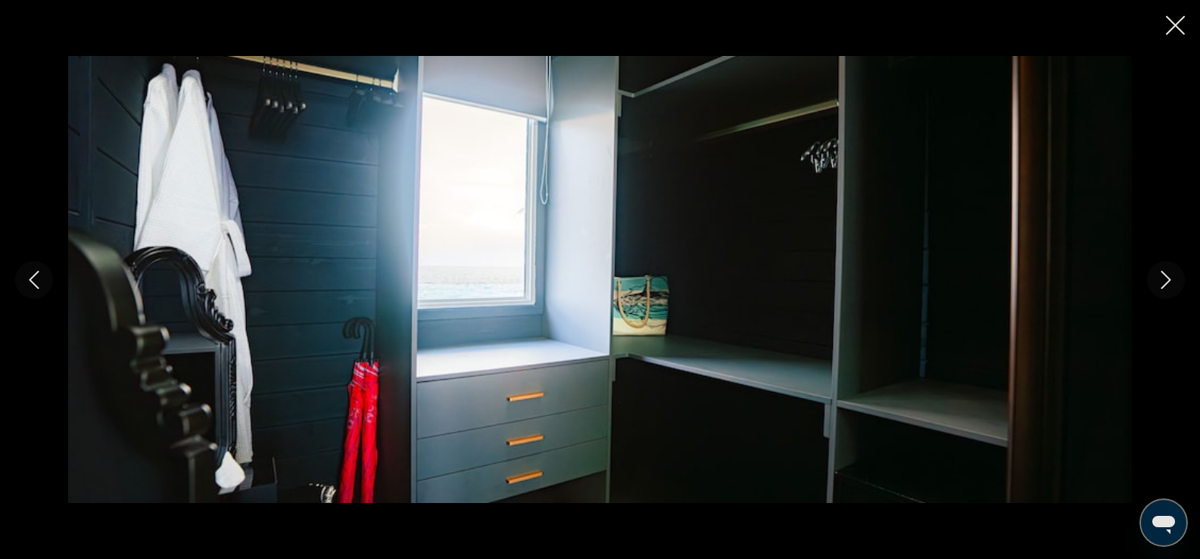
click at [1154, 289] on button "Next image" at bounding box center [1166, 280] width 38 height 38
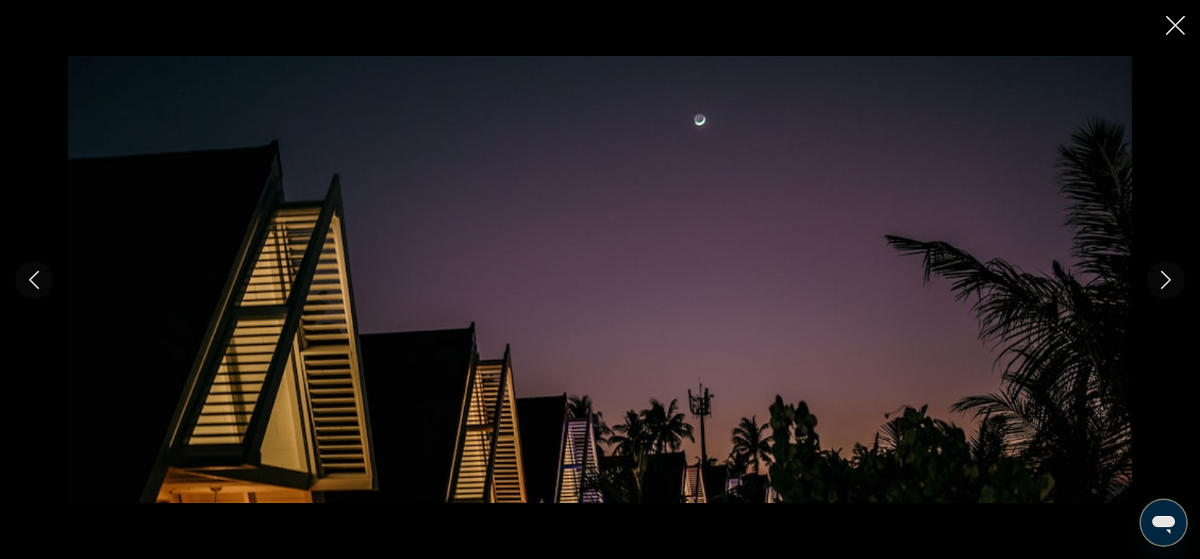
click at [1154, 289] on button "Next image" at bounding box center [1166, 280] width 38 height 38
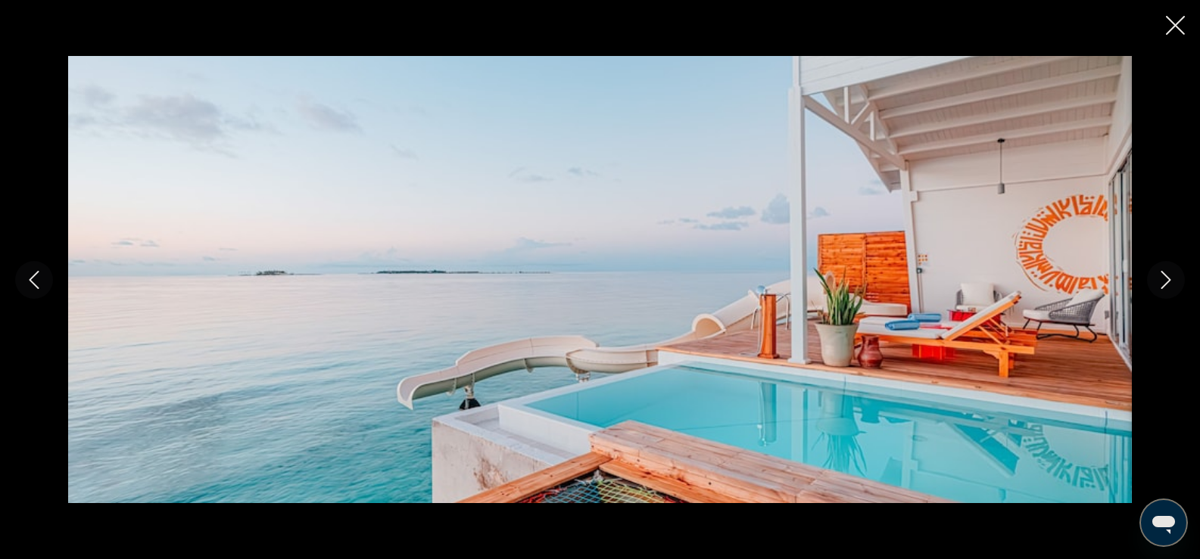
click at [1154, 289] on button "Next image" at bounding box center [1166, 280] width 38 height 38
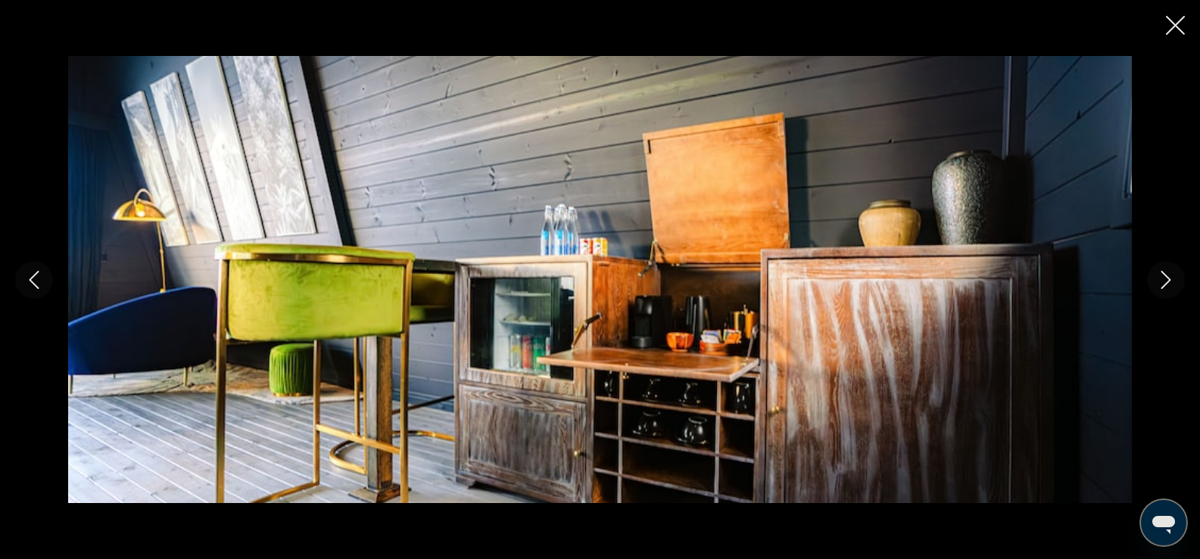
click at [1154, 289] on button "Next image" at bounding box center [1166, 280] width 38 height 38
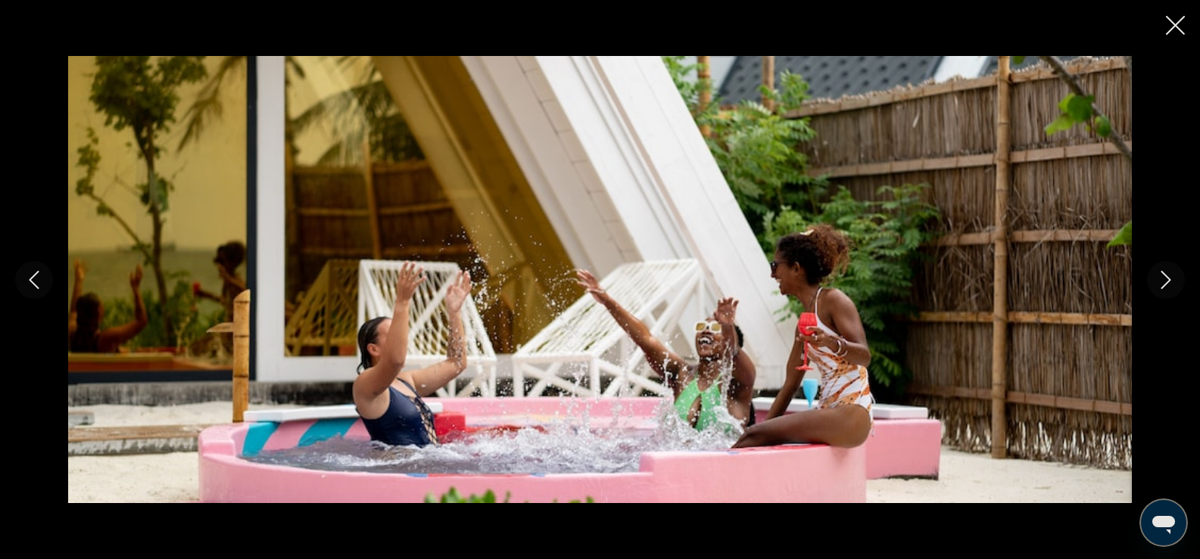
click at [1154, 289] on button "Next image" at bounding box center [1166, 280] width 38 height 38
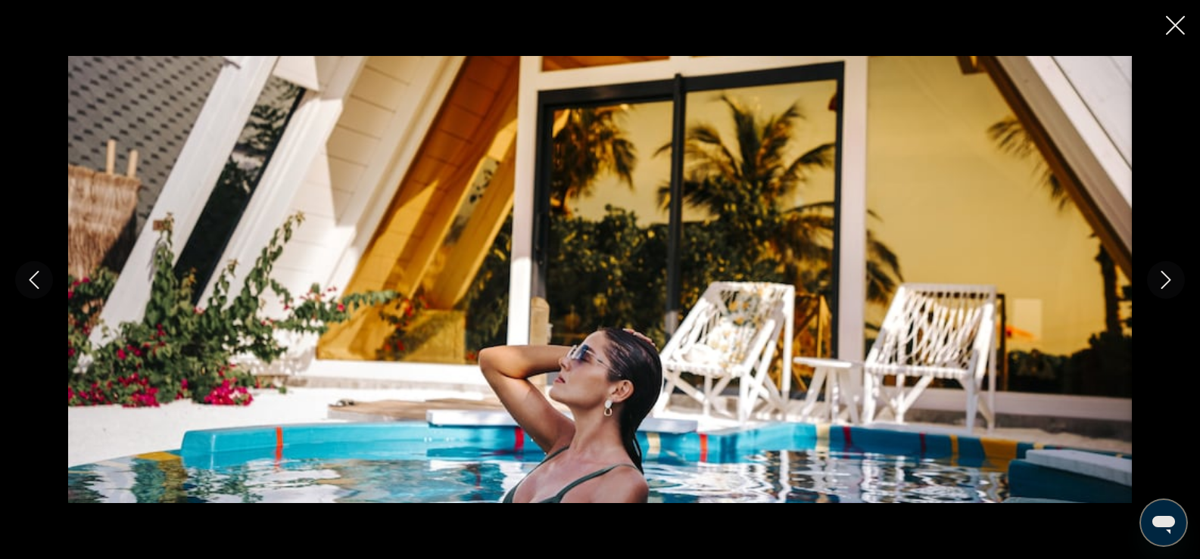
click at [1154, 289] on button "Next image" at bounding box center [1166, 280] width 38 height 38
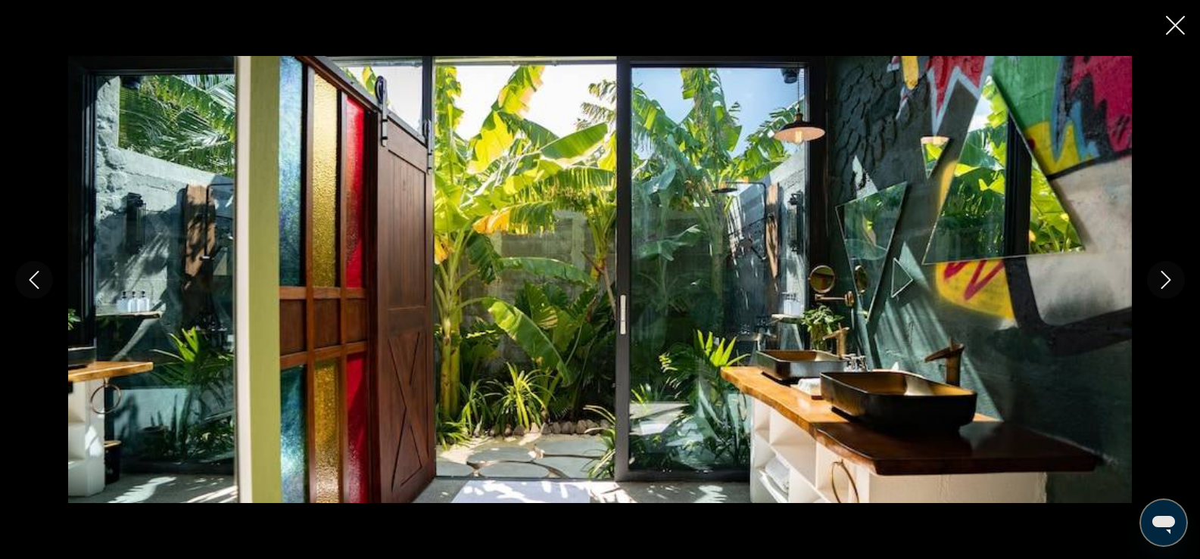
click at [1154, 289] on button "Next image" at bounding box center [1166, 280] width 38 height 38
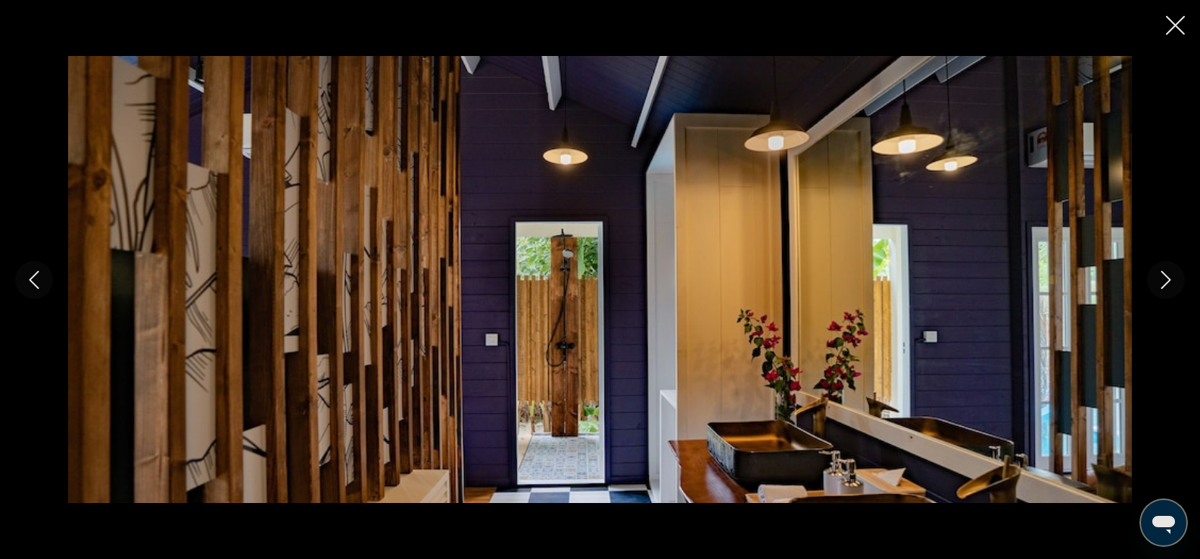
click at [1154, 289] on button "Next image" at bounding box center [1166, 280] width 38 height 38
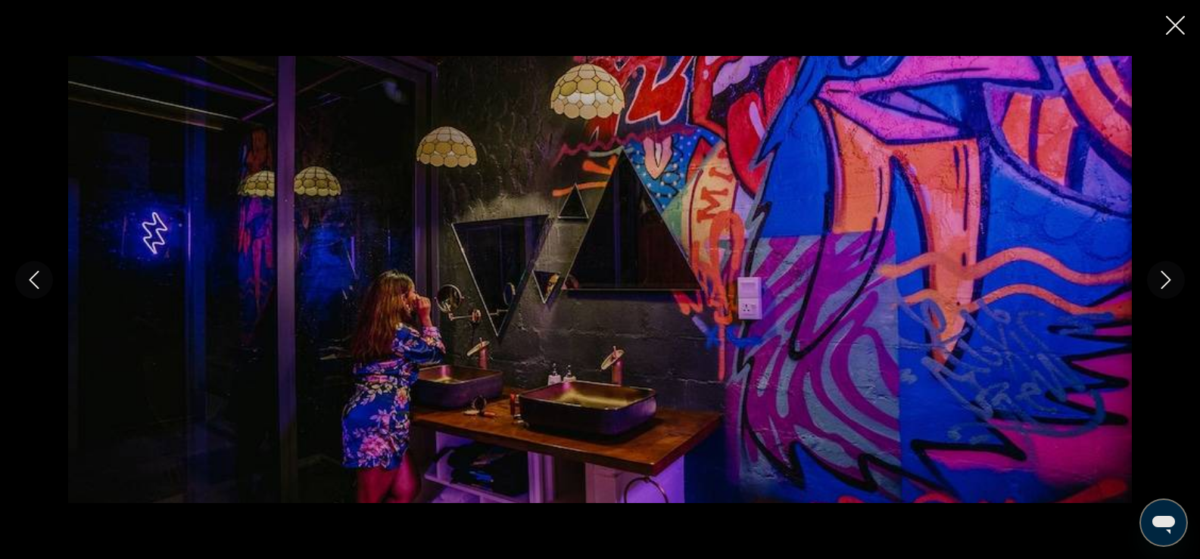
click at [1154, 289] on button "Next image" at bounding box center [1166, 280] width 38 height 38
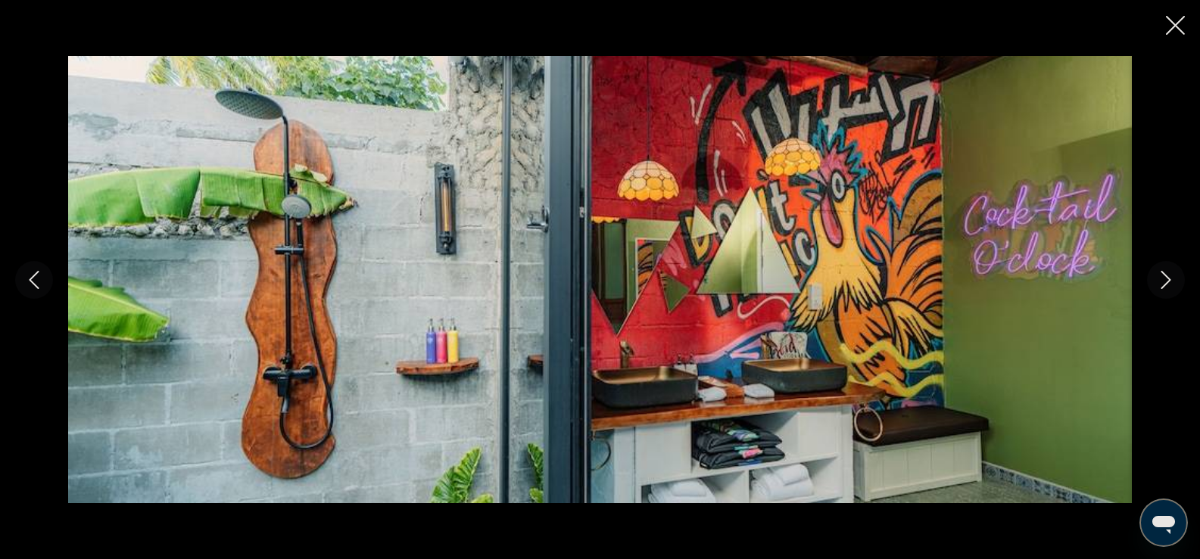
click at [1154, 289] on button "Next image" at bounding box center [1166, 280] width 38 height 38
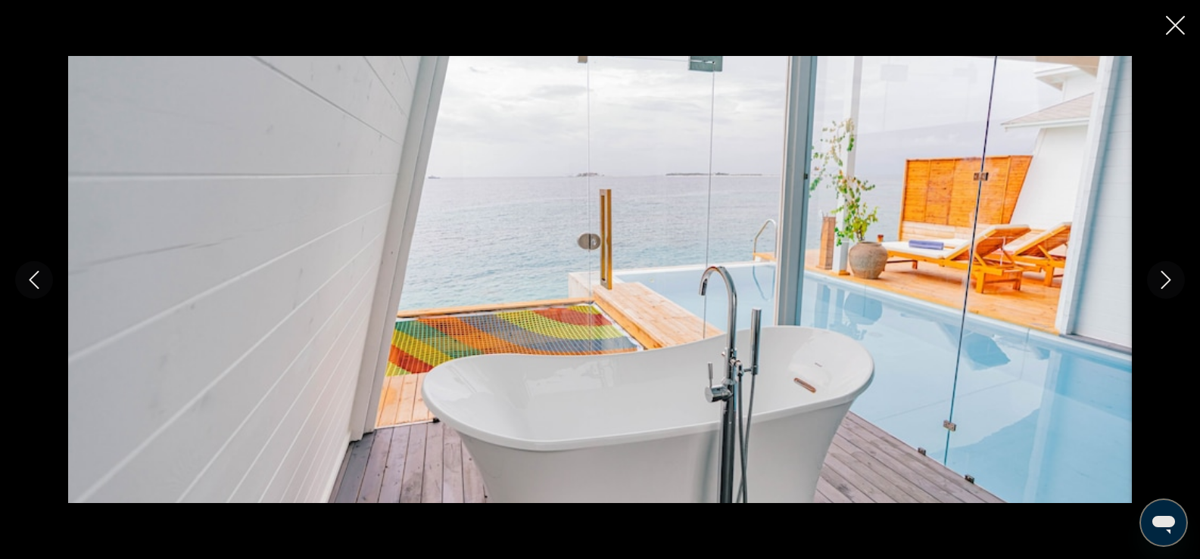
click at [1154, 289] on button "Next image" at bounding box center [1166, 280] width 38 height 38
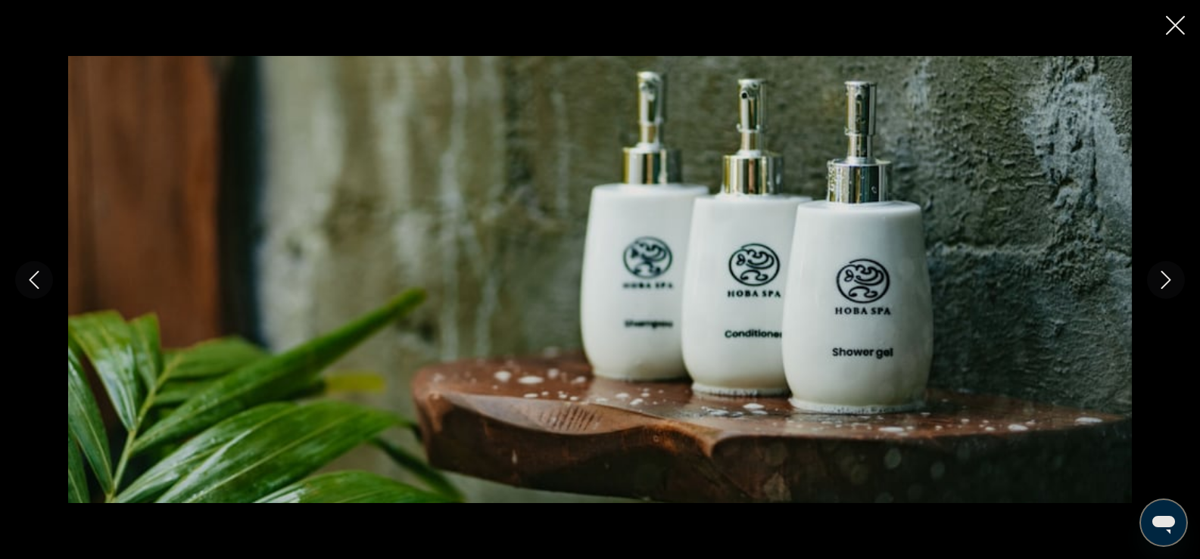
click at [1154, 289] on button "Next image" at bounding box center [1166, 280] width 38 height 38
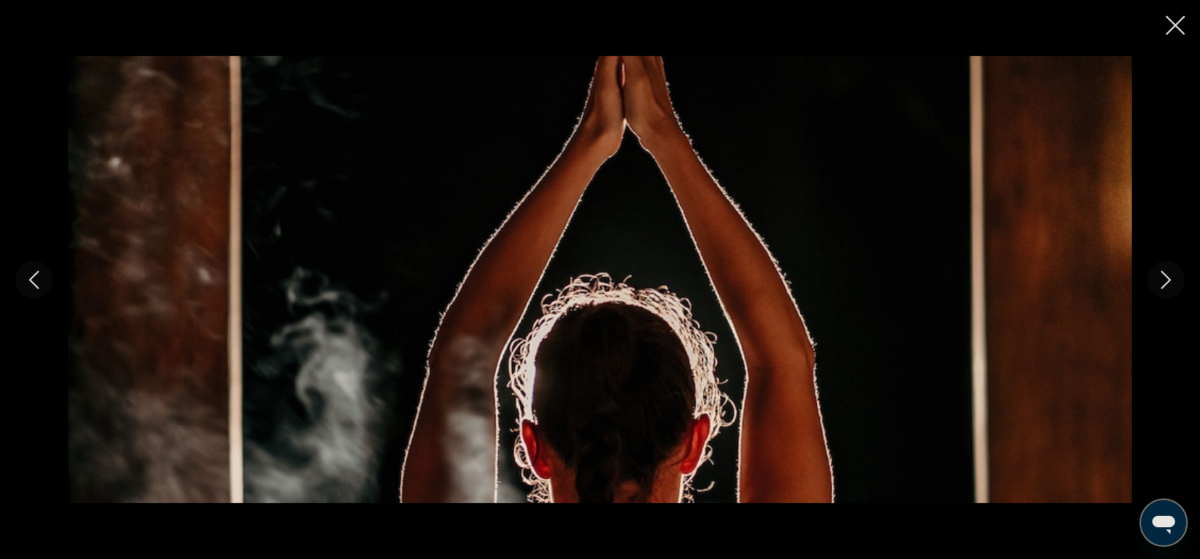
click at [1154, 289] on button "Next image" at bounding box center [1166, 280] width 38 height 38
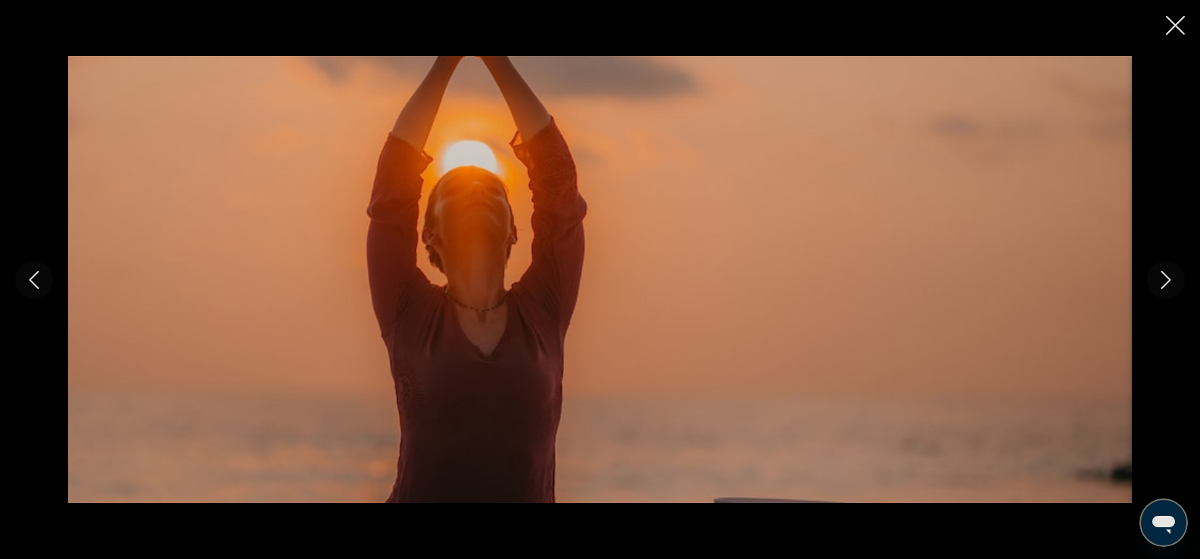
click at [1154, 289] on button "Next image" at bounding box center [1166, 280] width 38 height 38
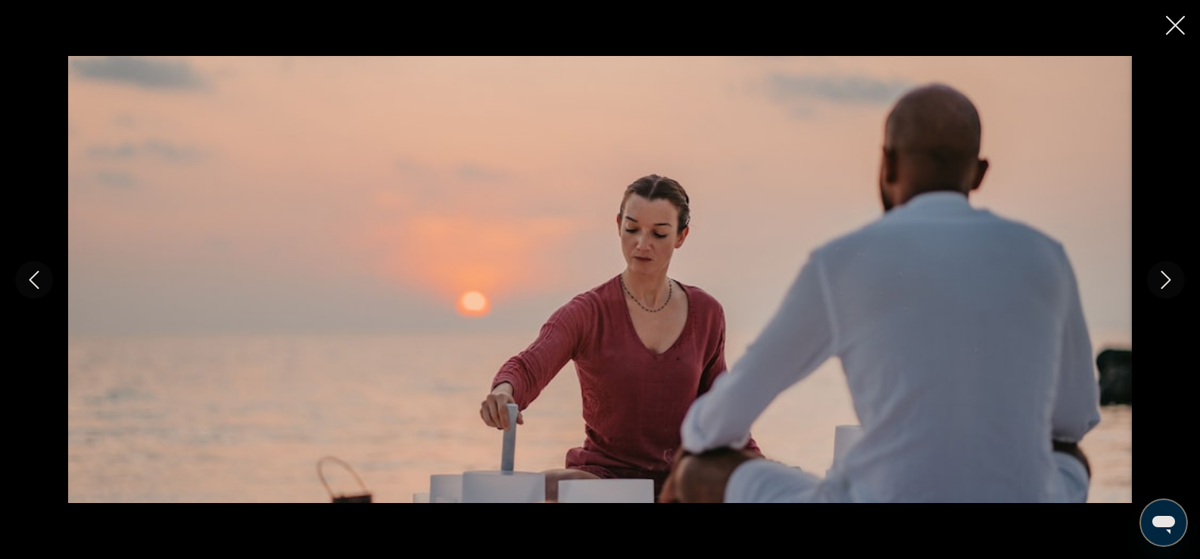
click at [1154, 289] on button "Next image" at bounding box center [1166, 280] width 38 height 38
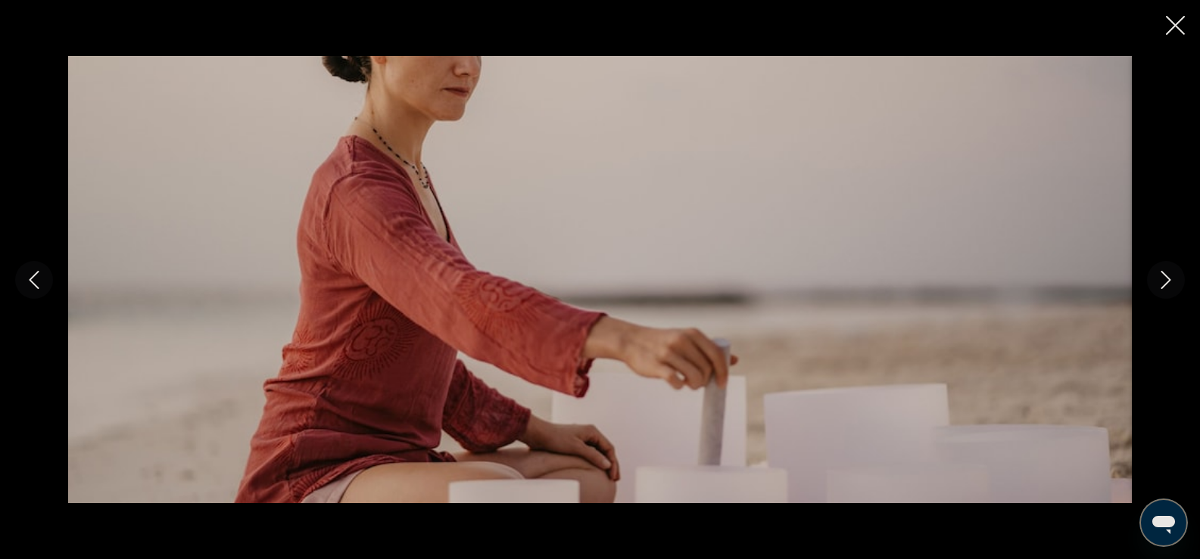
click at [1154, 289] on button "Next image" at bounding box center [1166, 280] width 38 height 38
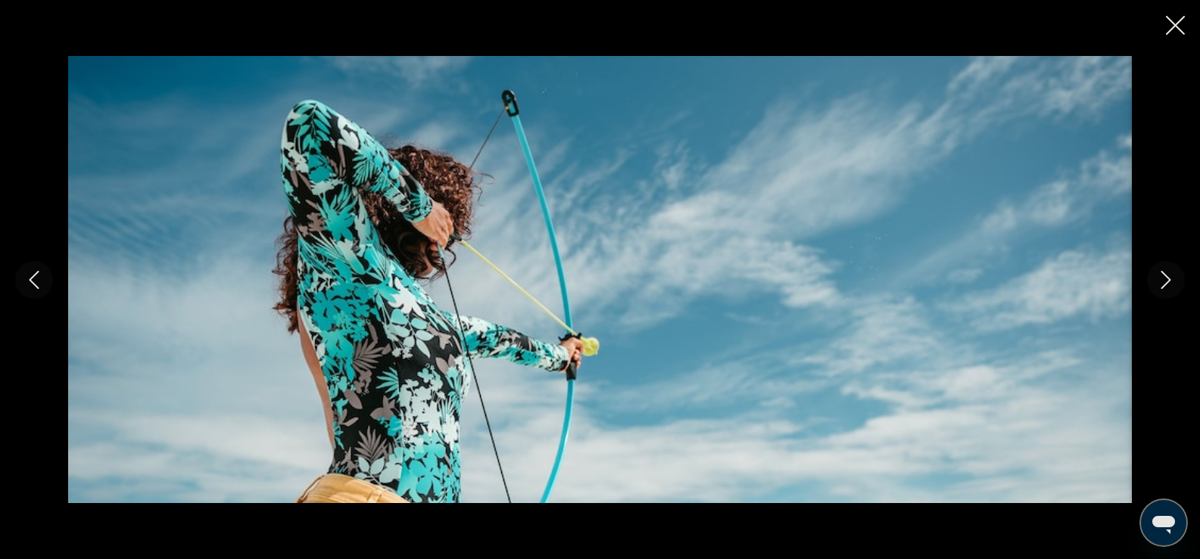
click at [1154, 289] on button "Next image" at bounding box center [1166, 280] width 38 height 38
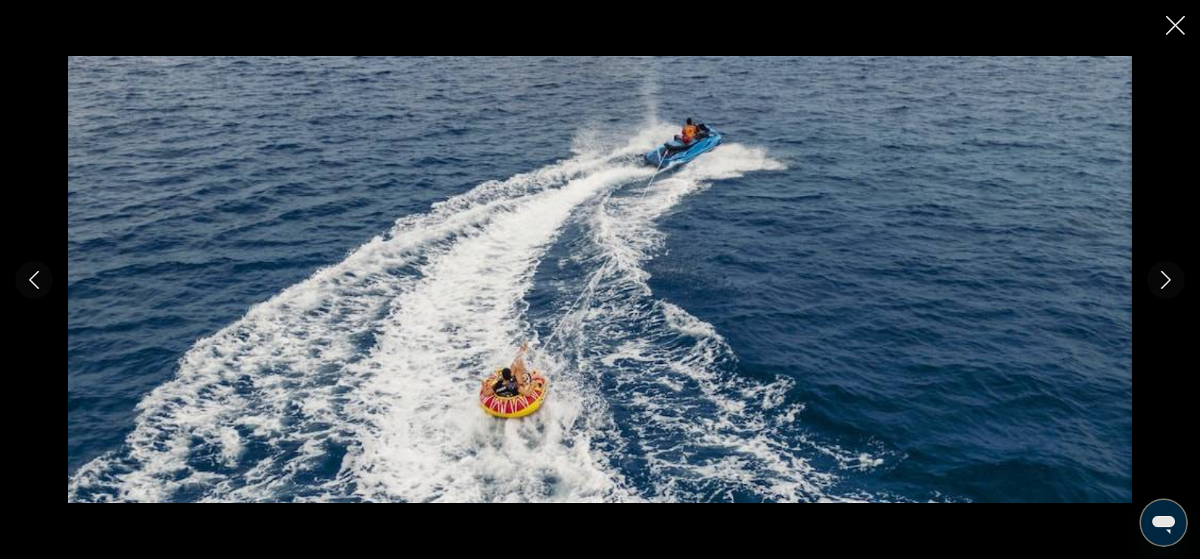
click at [1154, 289] on button "Next image" at bounding box center [1166, 280] width 38 height 38
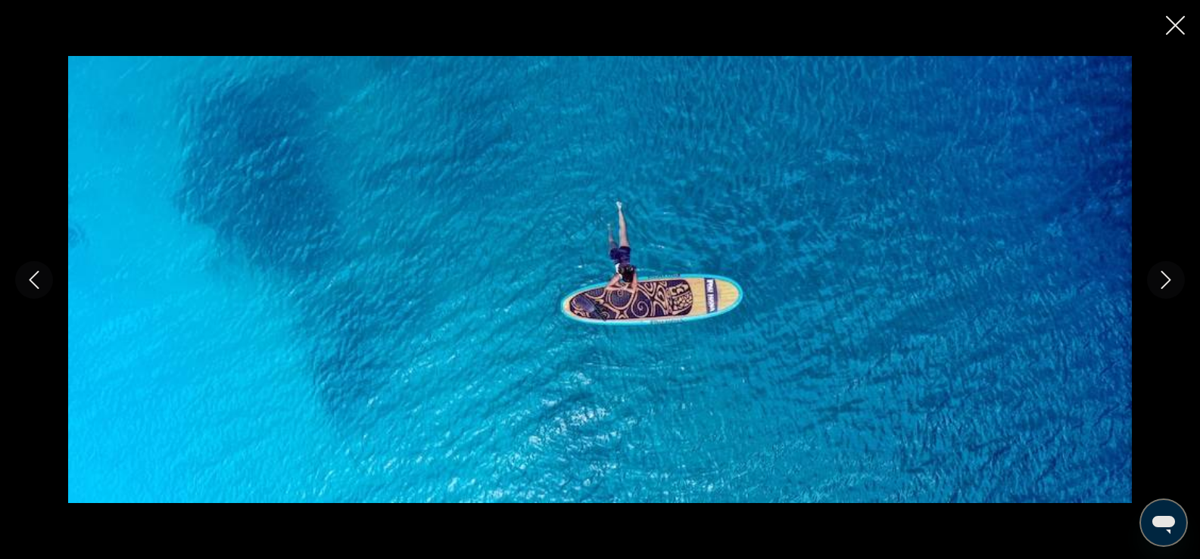
click at [1154, 289] on button "Next image" at bounding box center [1166, 280] width 38 height 38
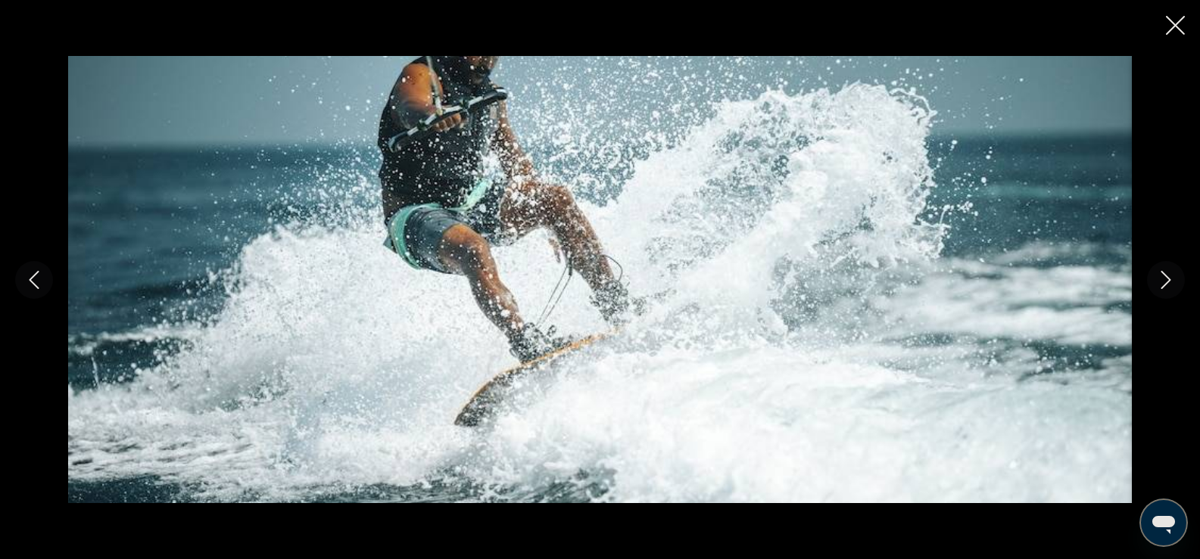
click at [1154, 289] on button "Next image" at bounding box center [1166, 280] width 38 height 38
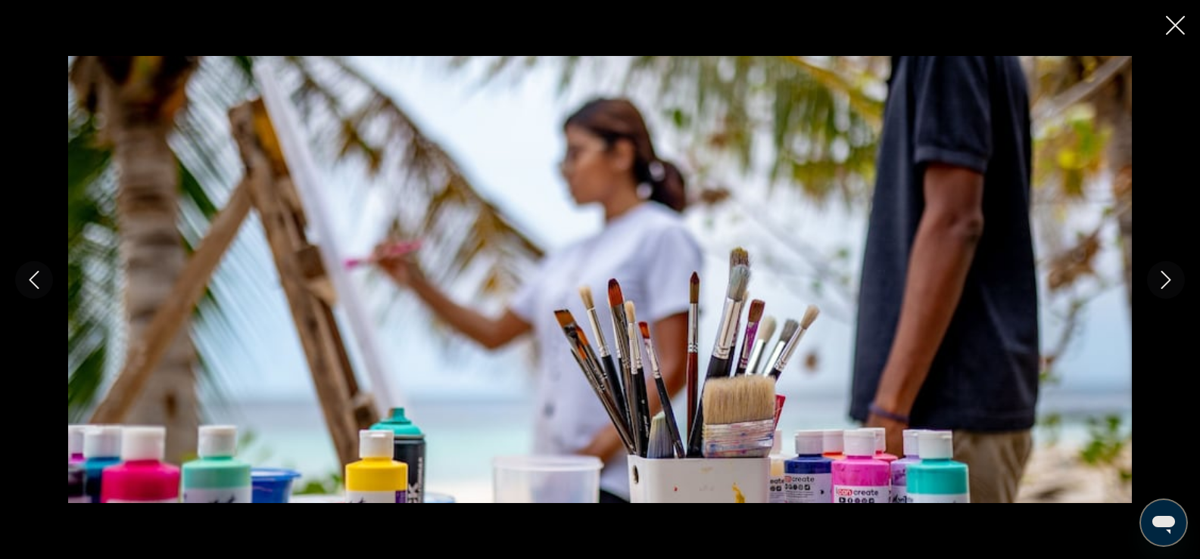
click at [1154, 289] on button "Next image" at bounding box center [1166, 280] width 38 height 38
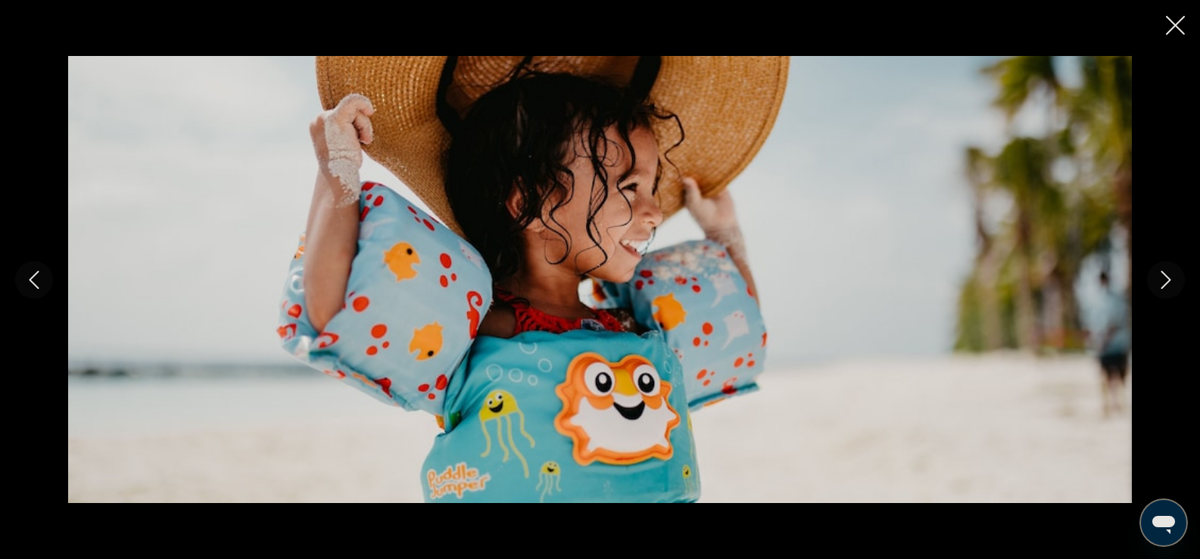
click at [1154, 289] on button "Next image" at bounding box center [1166, 280] width 38 height 38
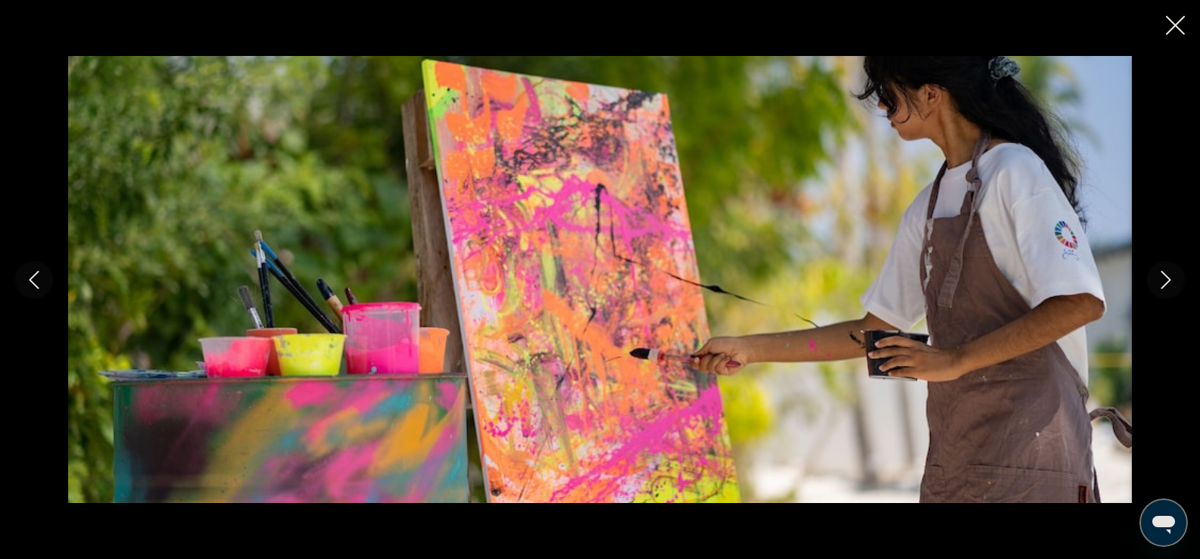
click at [1154, 289] on button "Next image" at bounding box center [1166, 280] width 38 height 38
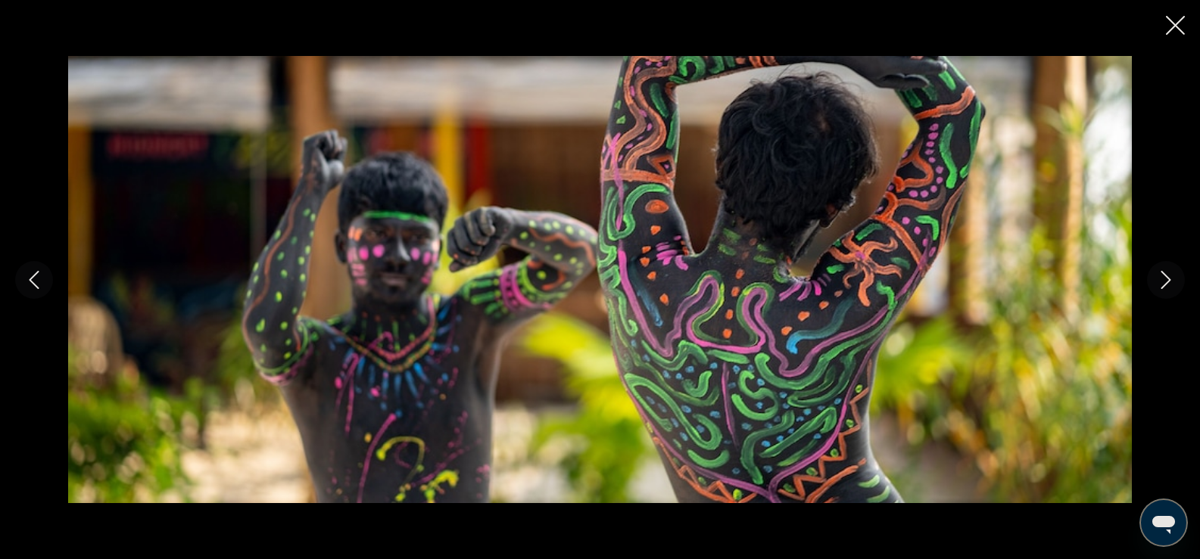
click at [1154, 289] on button "Next image" at bounding box center [1166, 280] width 38 height 38
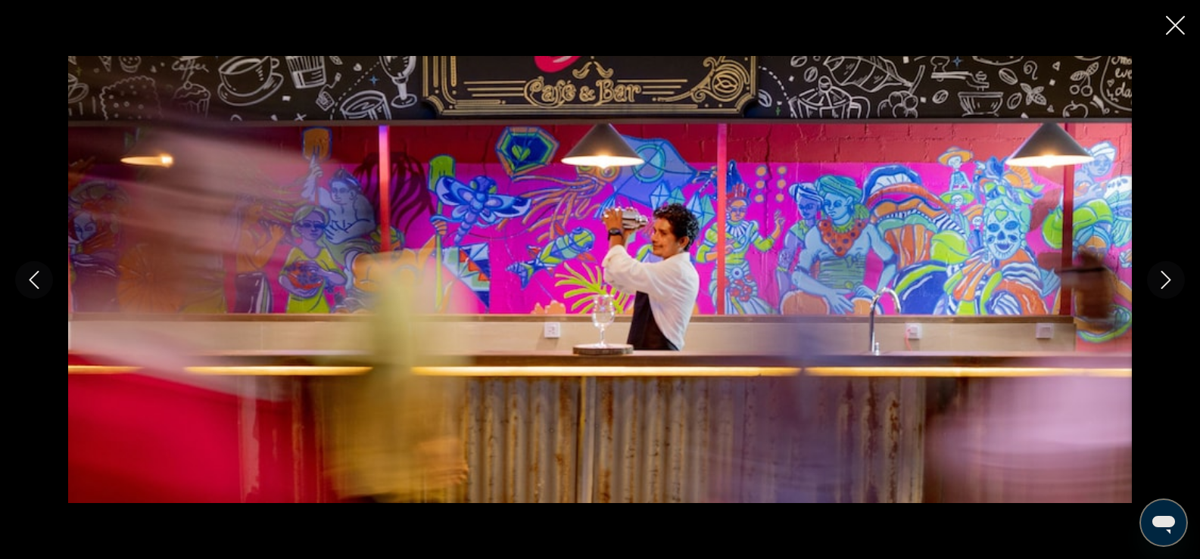
click at [1154, 289] on button "Next image" at bounding box center [1166, 280] width 38 height 38
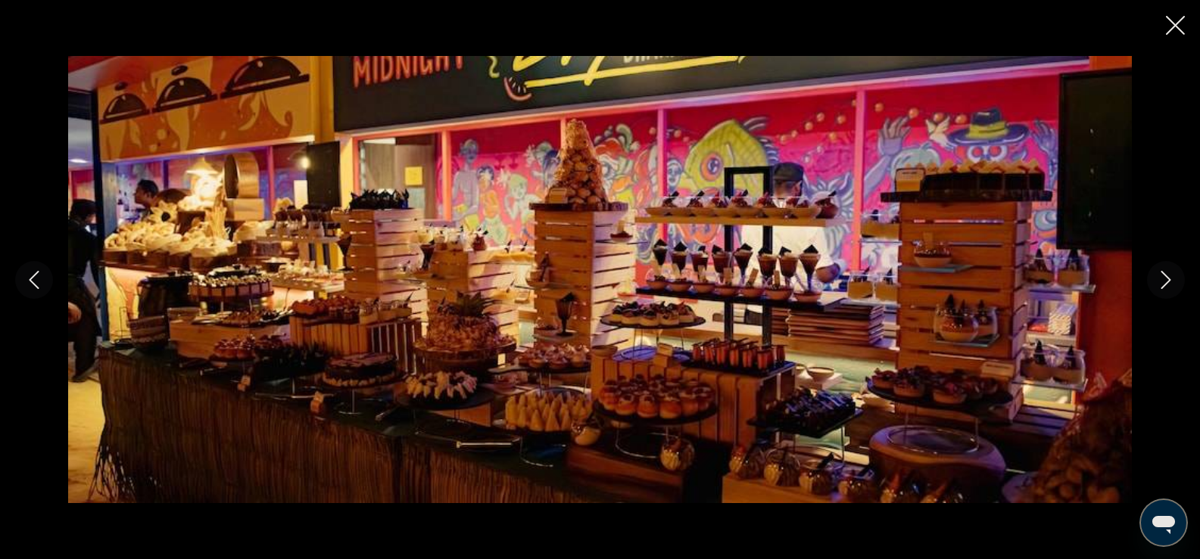
click at [1154, 289] on button "Next image" at bounding box center [1166, 280] width 38 height 38
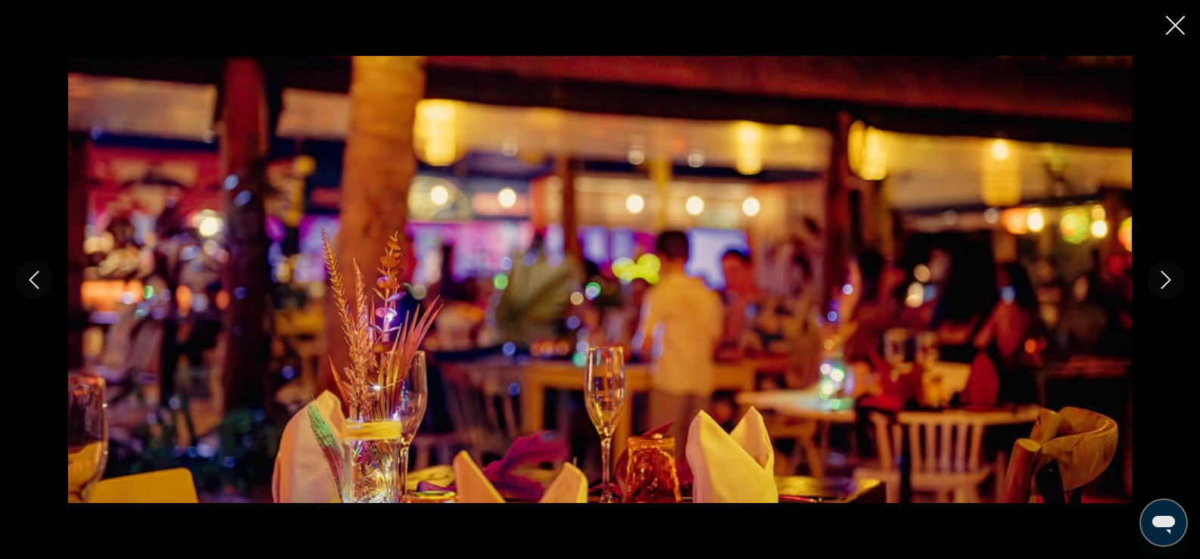
click at [1154, 289] on button "Next image" at bounding box center [1166, 280] width 38 height 38
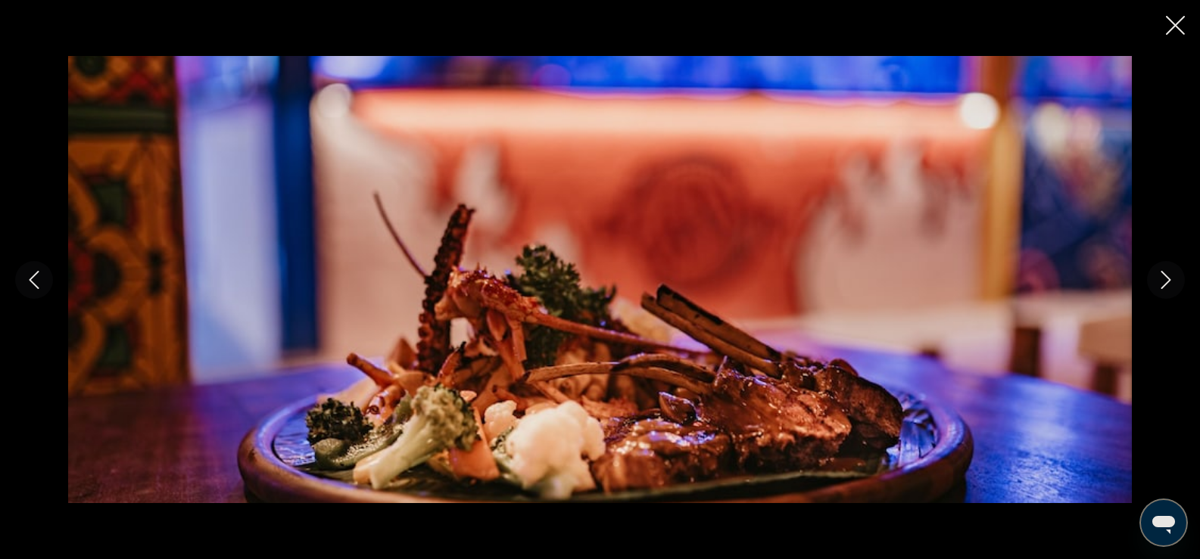
click at [1154, 289] on button "Next image" at bounding box center [1166, 280] width 38 height 38
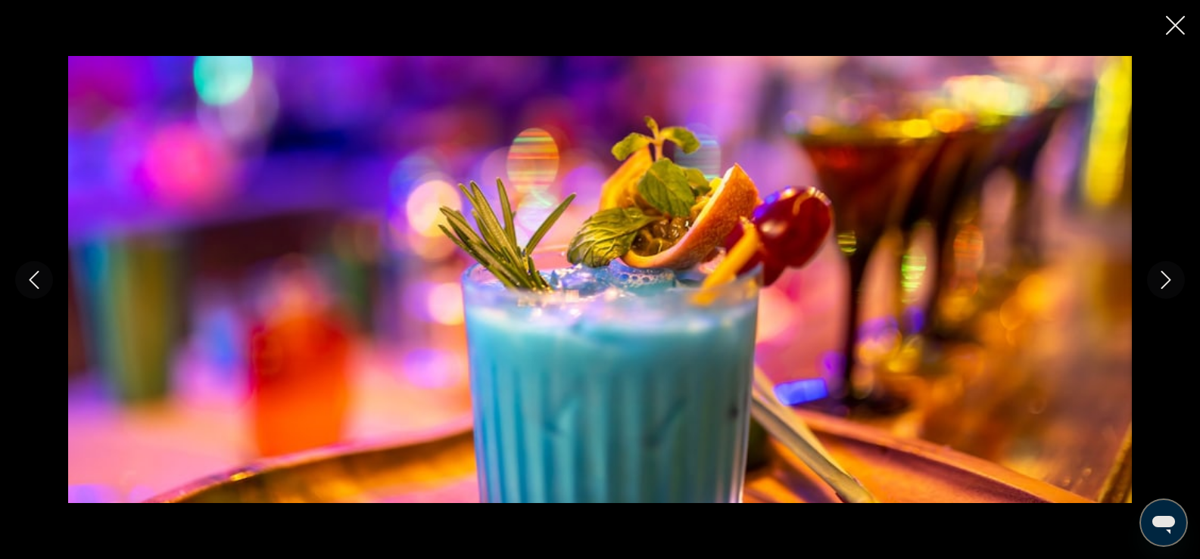
click at [1154, 289] on button "Next image" at bounding box center [1166, 280] width 38 height 38
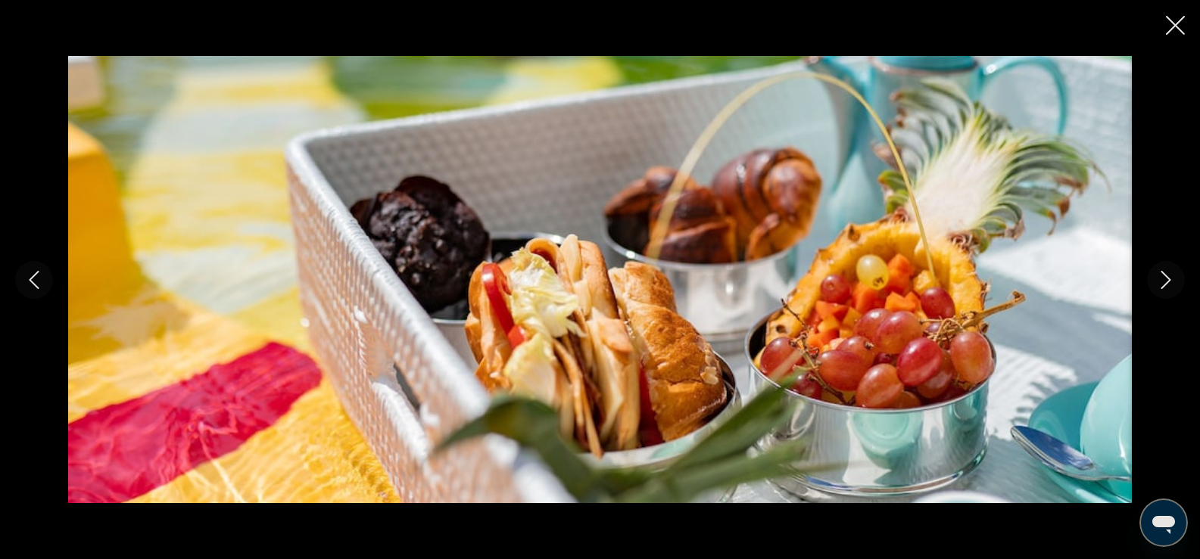
click at [1154, 289] on button "Next image" at bounding box center [1166, 280] width 38 height 38
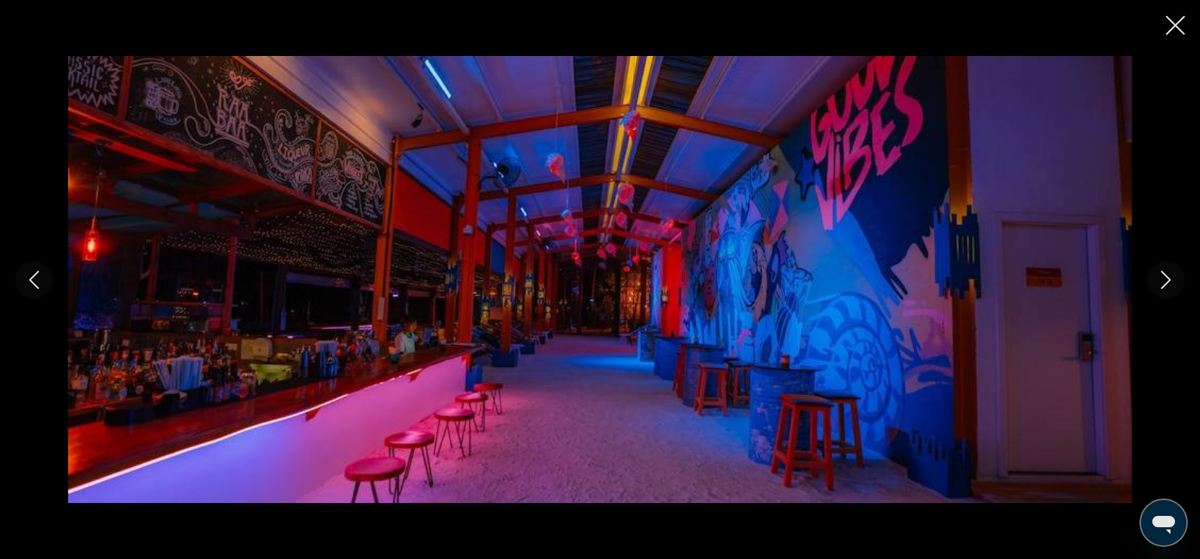
click at [1154, 289] on button "Next image" at bounding box center [1166, 280] width 38 height 38
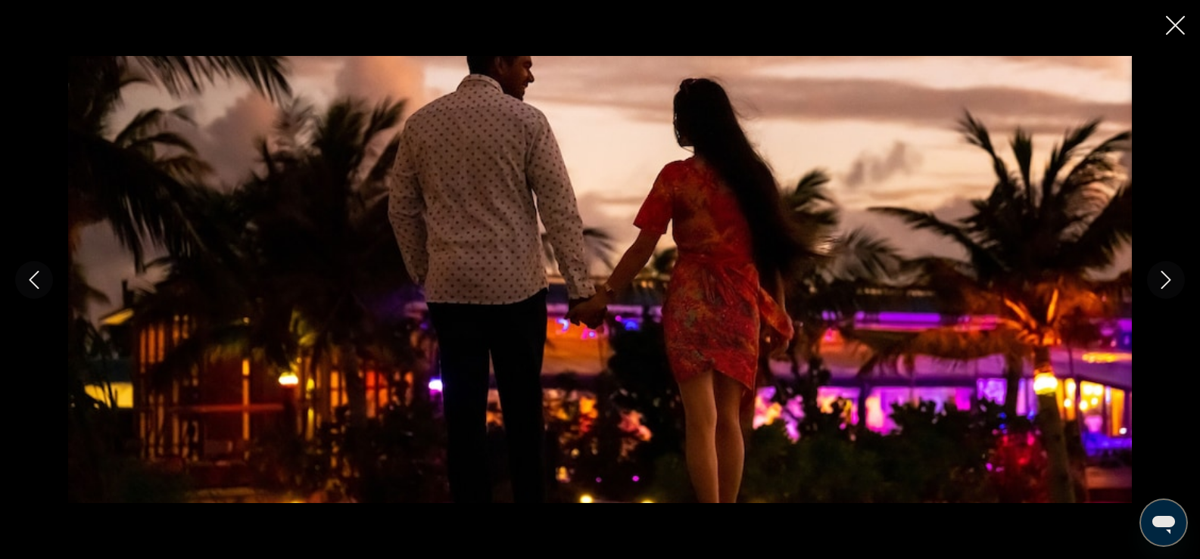
click at [1154, 289] on button "Next image" at bounding box center [1166, 280] width 38 height 38
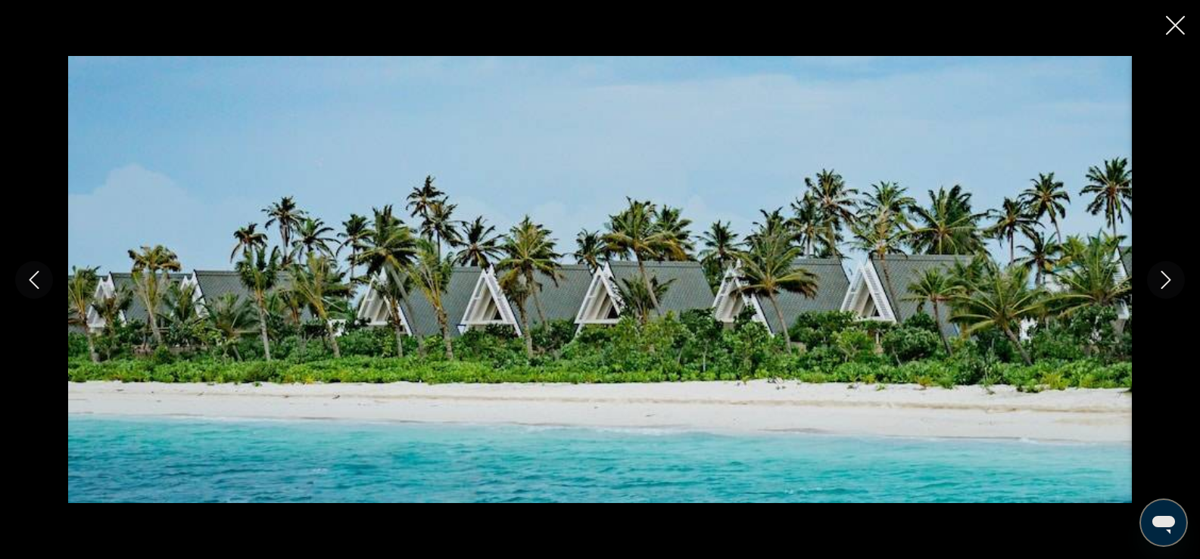
click at [1154, 289] on button "Next image" at bounding box center [1166, 280] width 38 height 38
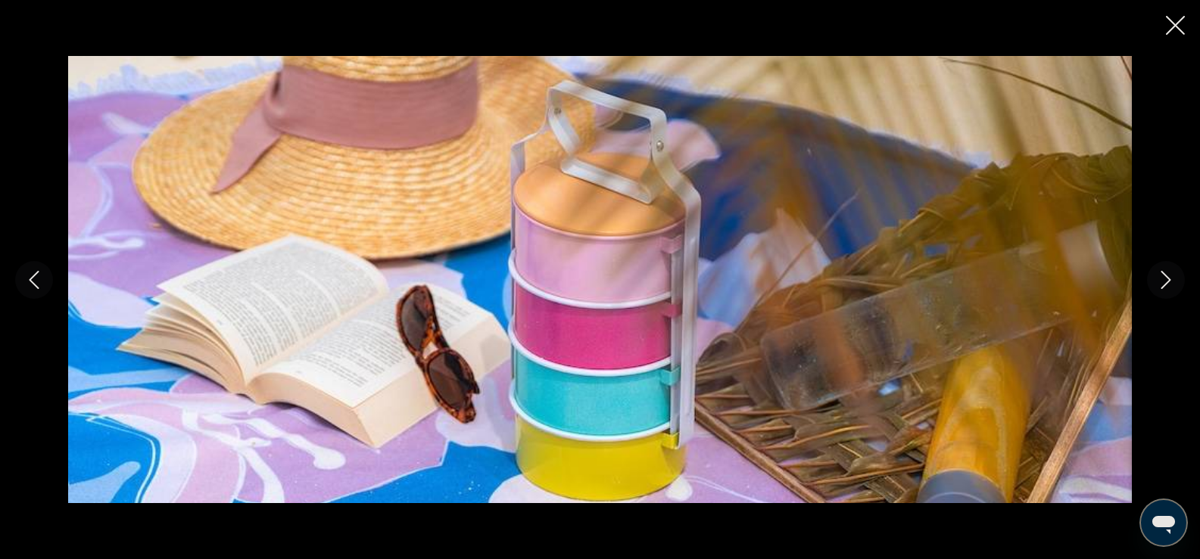
click at [1154, 289] on button "Next image" at bounding box center [1166, 280] width 38 height 38
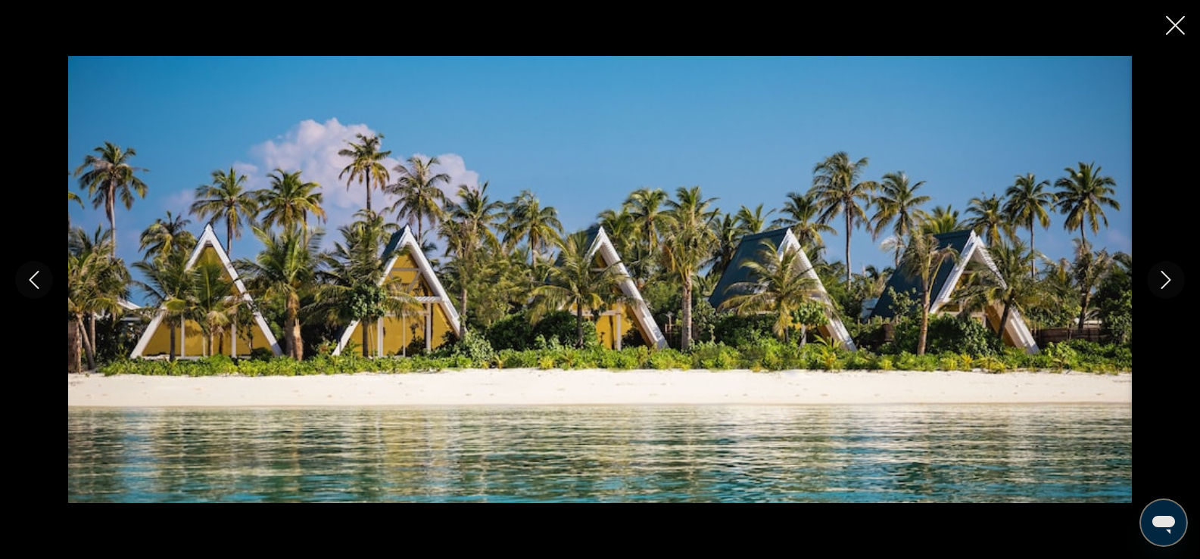
click at [1154, 289] on button "Next image" at bounding box center [1166, 280] width 38 height 38
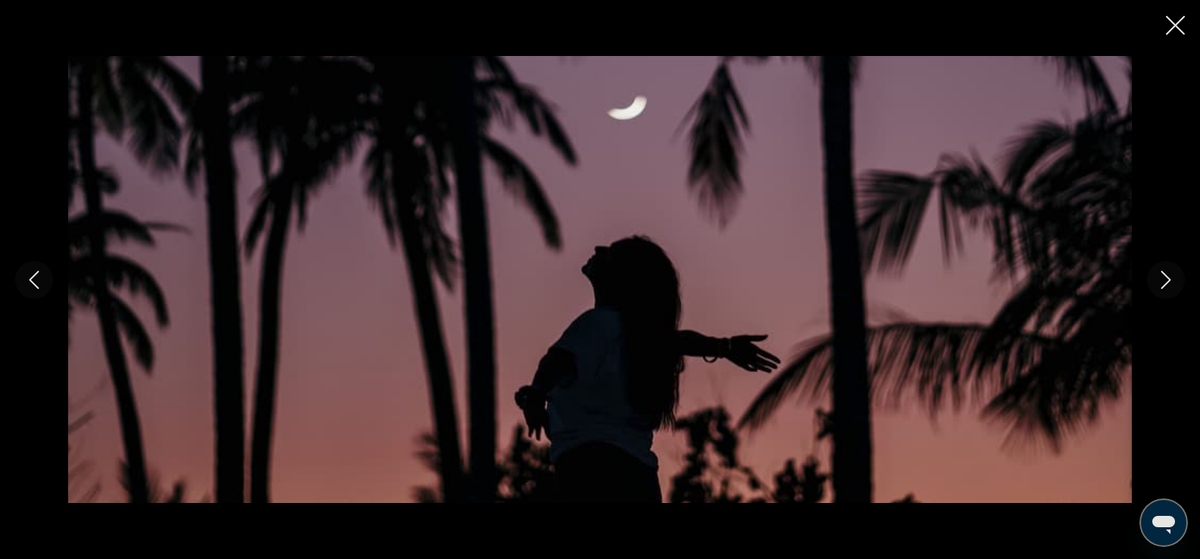
click at [1154, 289] on button "Next image" at bounding box center [1166, 280] width 38 height 38
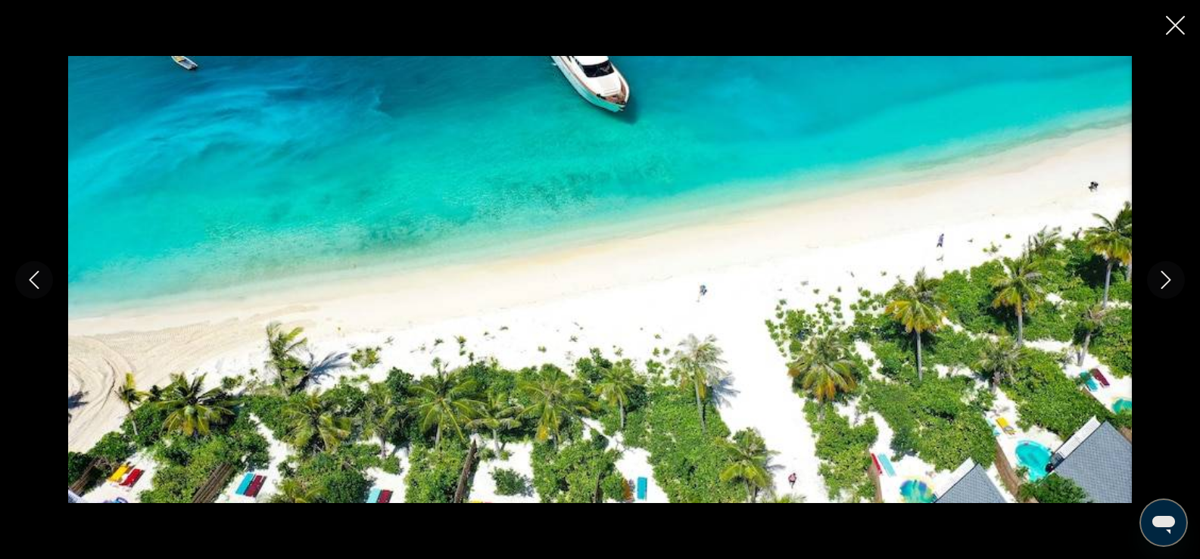
click at [1154, 289] on button "Next image" at bounding box center [1166, 280] width 38 height 38
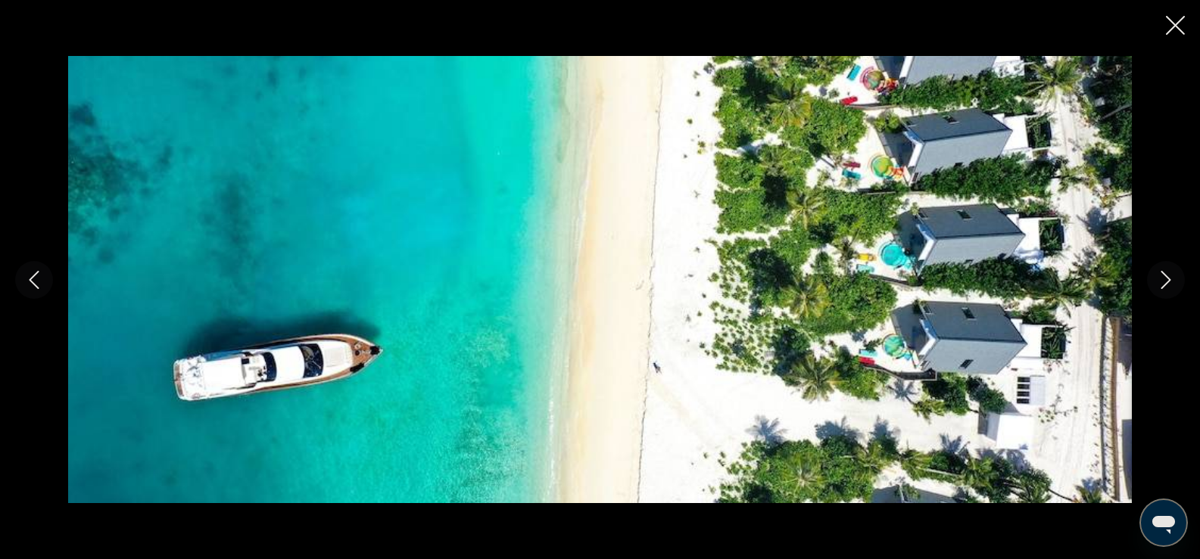
click at [1154, 289] on button "Next image" at bounding box center [1166, 280] width 38 height 38
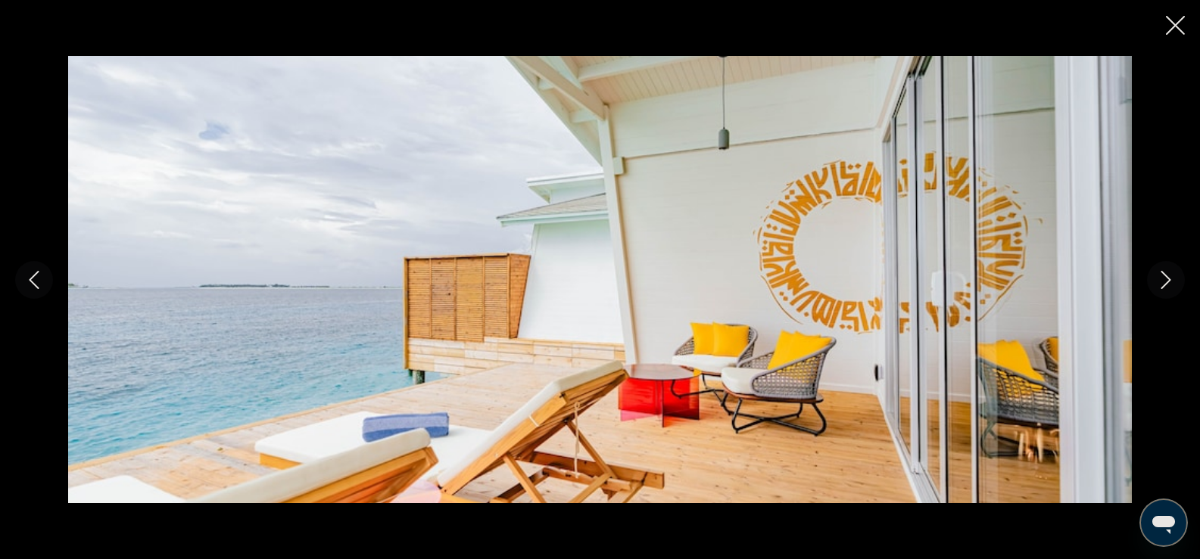
click at [1154, 289] on button "Next image" at bounding box center [1166, 280] width 38 height 38
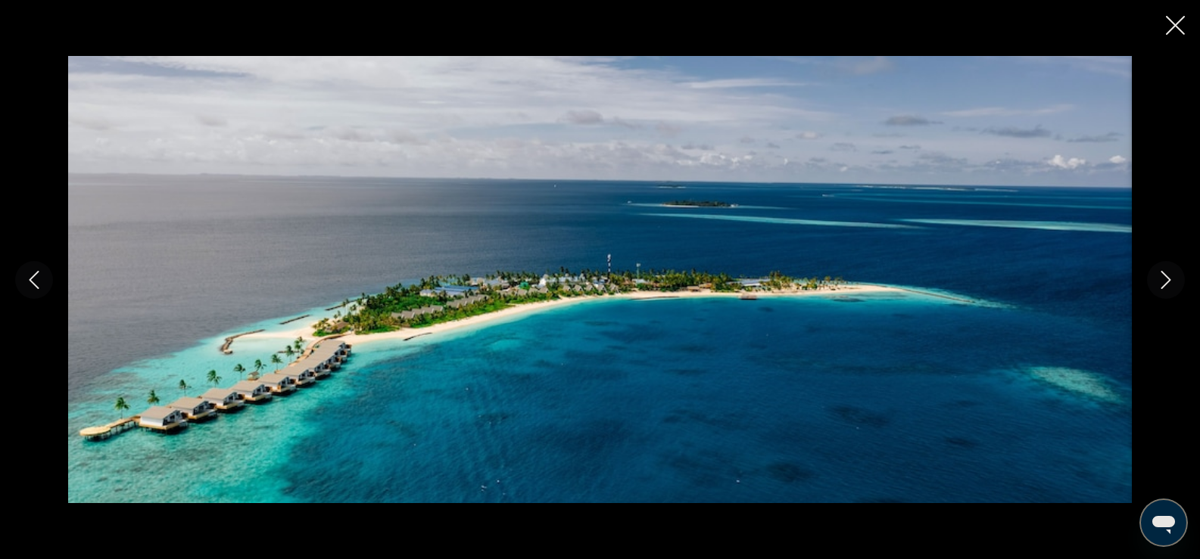
click at [1154, 289] on button "Next image" at bounding box center [1166, 280] width 38 height 38
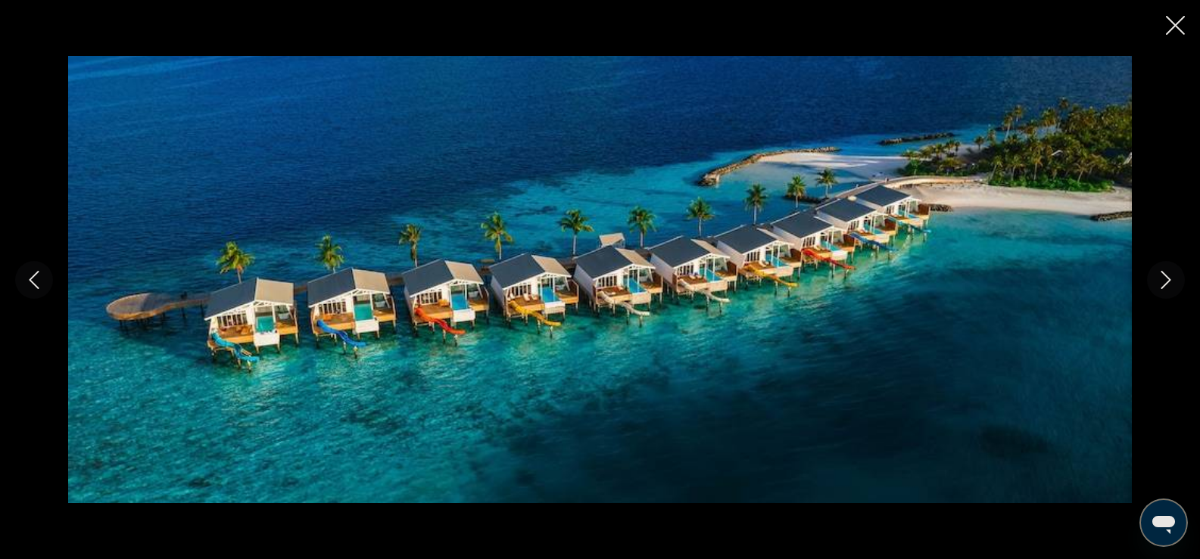
click at [1154, 289] on button "Next image" at bounding box center [1166, 280] width 38 height 38
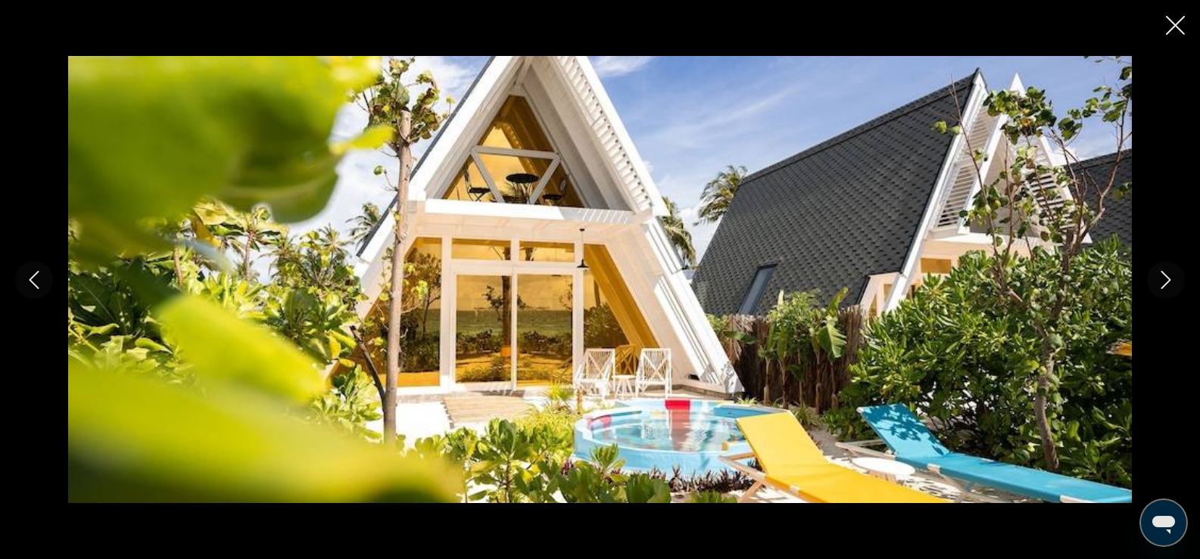
click at [1154, 289] on button "Next image" at bounding box center [1166, 280] width 38 height 38
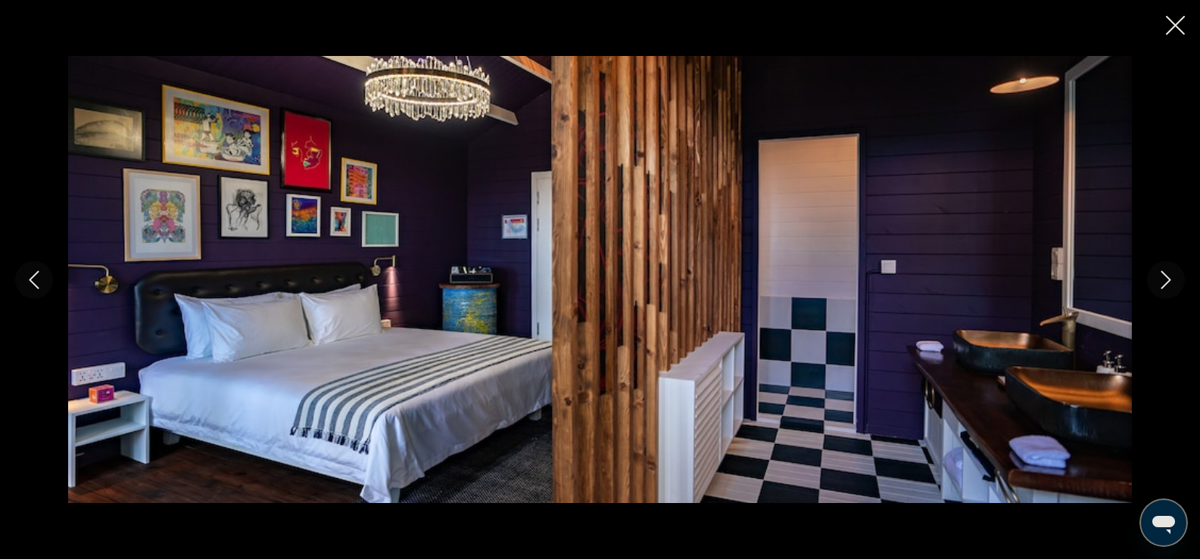
click at [1183, 26] on icon "Close slideshow" at bounding box center [1175, 25] width 19 height 19
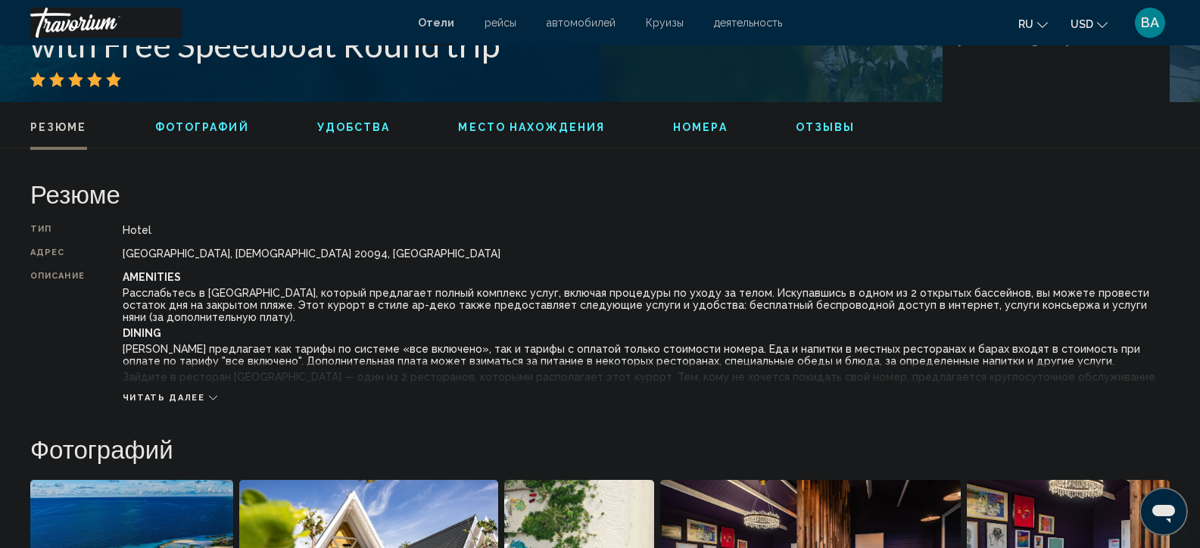
scroll to position [342, 0]
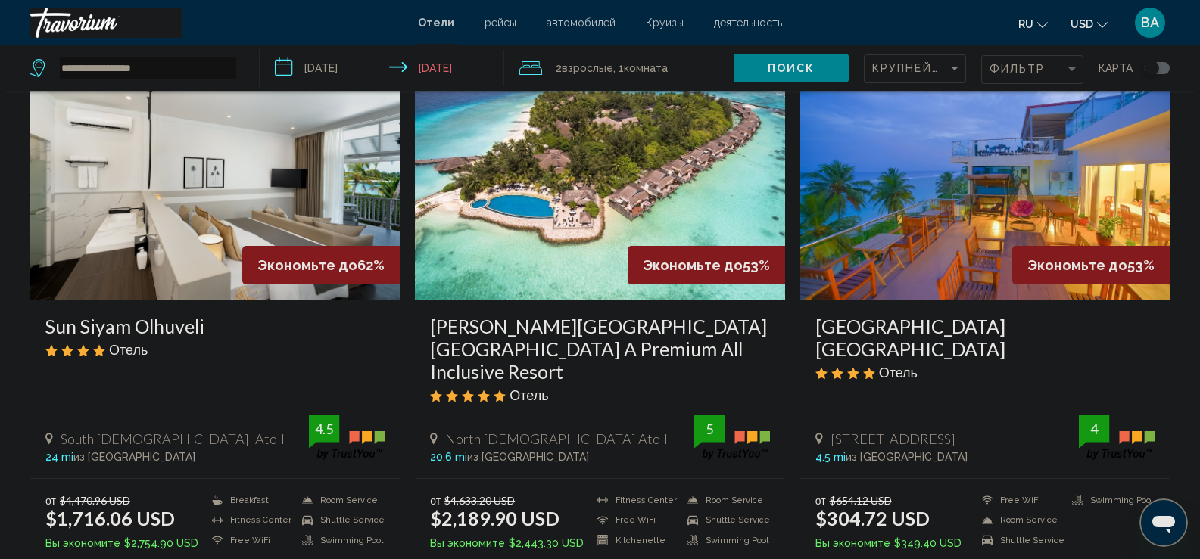
scroll to position [681, 0]
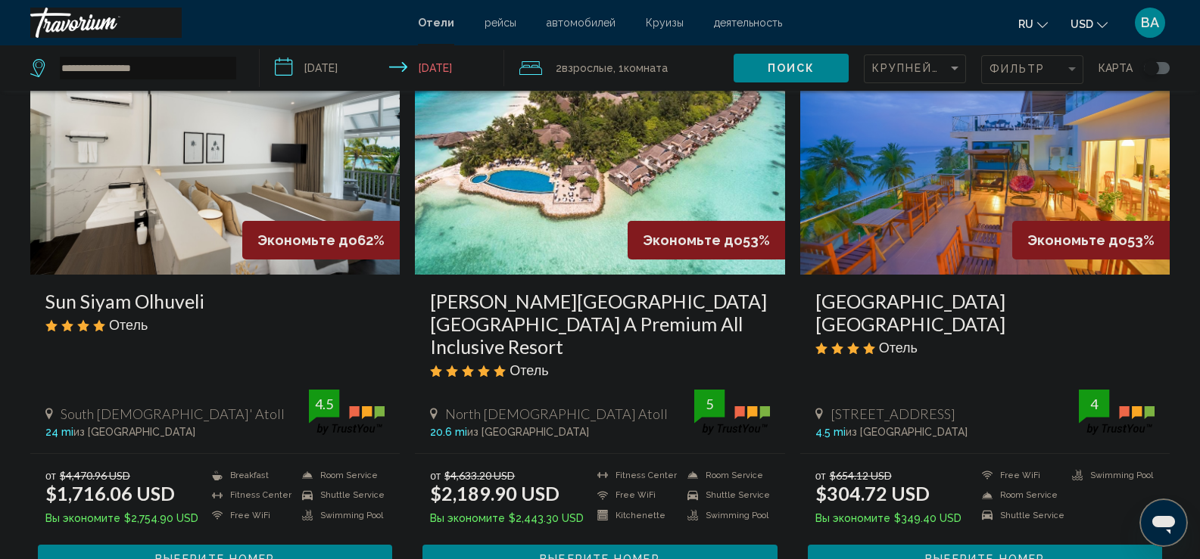
click at [919, 204] on img "Main content" at bounding box center [984, 154] width 369 height 242
click at [0, 0] on div at bounding box center [0, 0] width 0 height 0
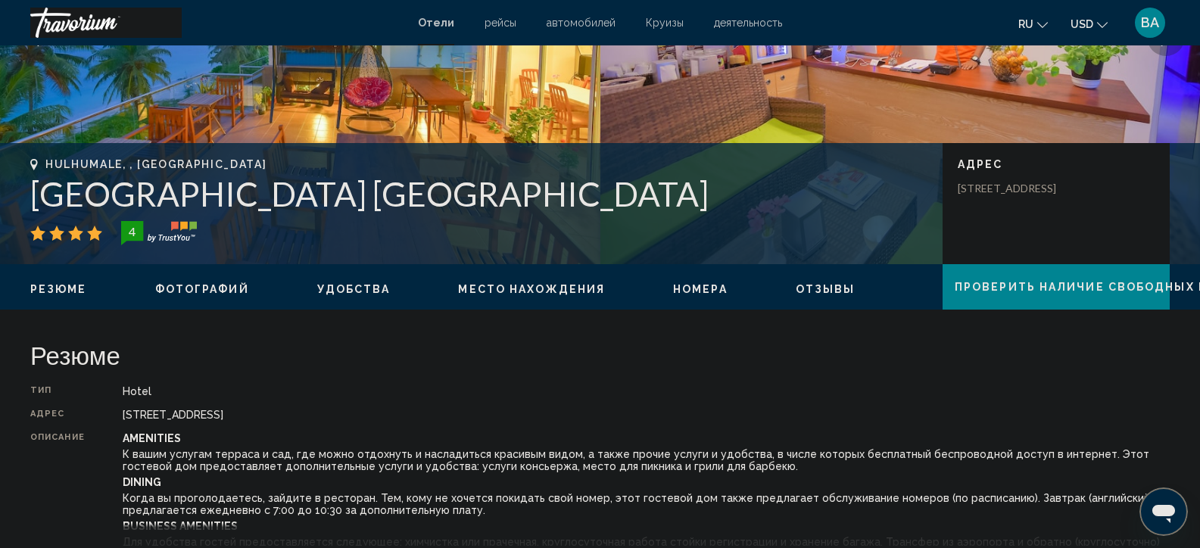
scroll to position [303, 0]
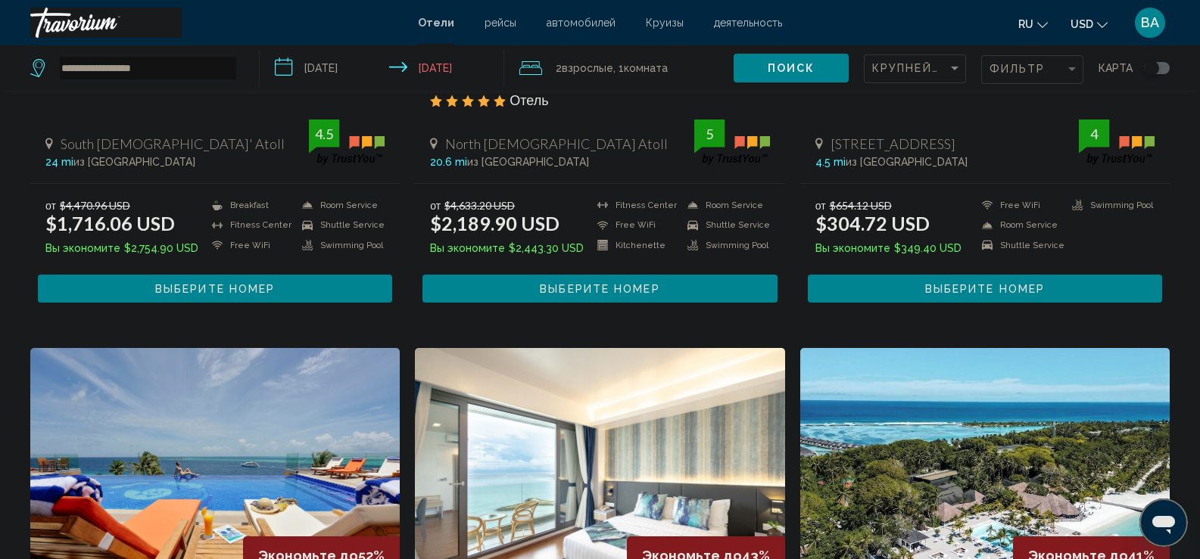
scroll to position [1211, 0]
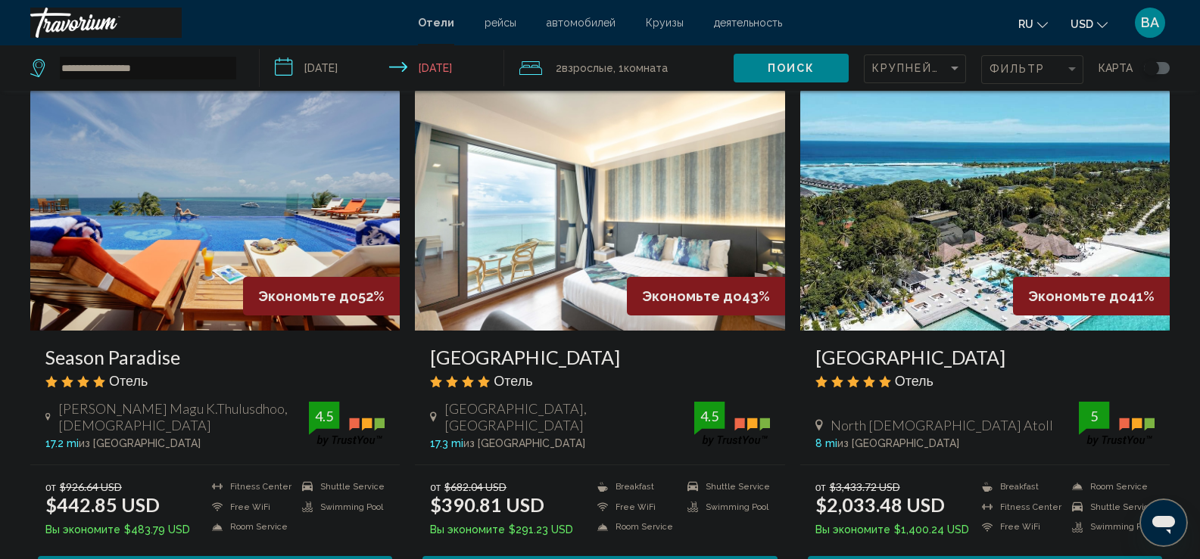
click at [534, 193] on img "Main content" at bounding box center [599, 210] width 369 height 242
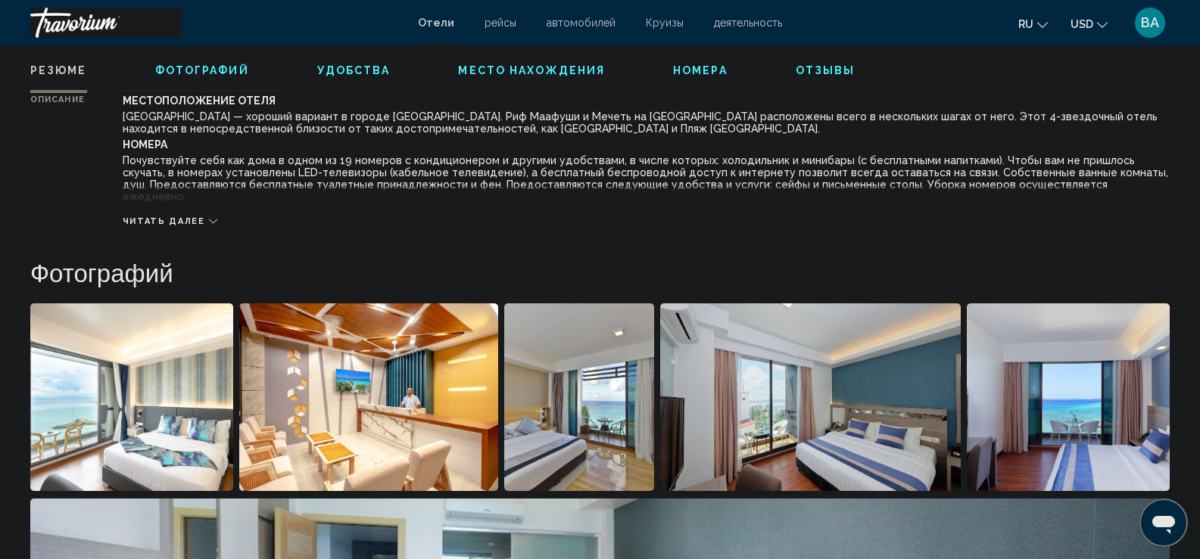
scroll to position [606, 0]
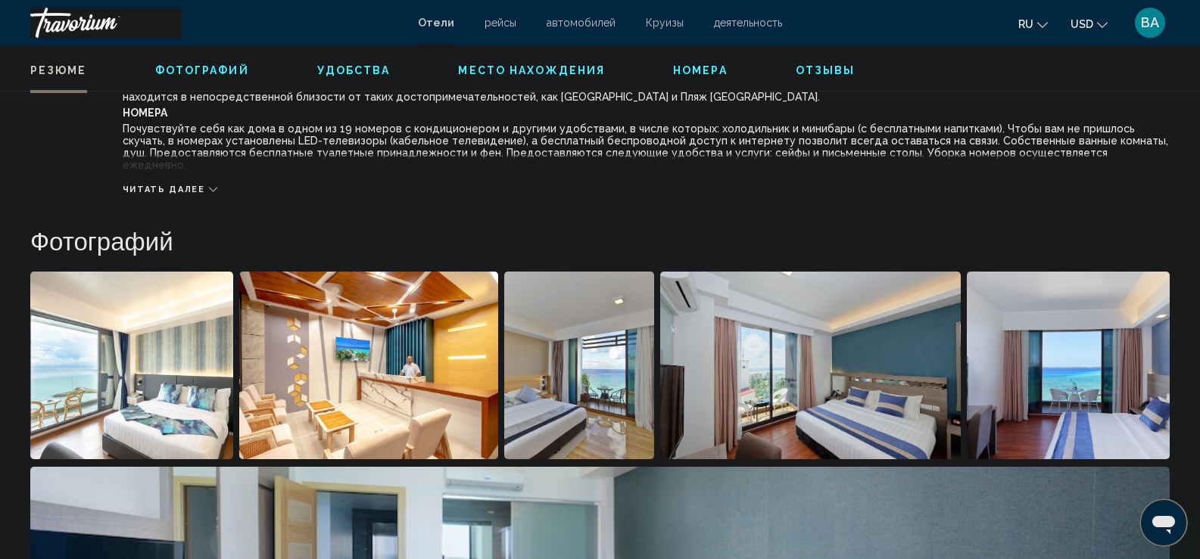
click at [136, 356] on img "Open full-screen image slider" at bounding box center [131, 366] width 203 height 188
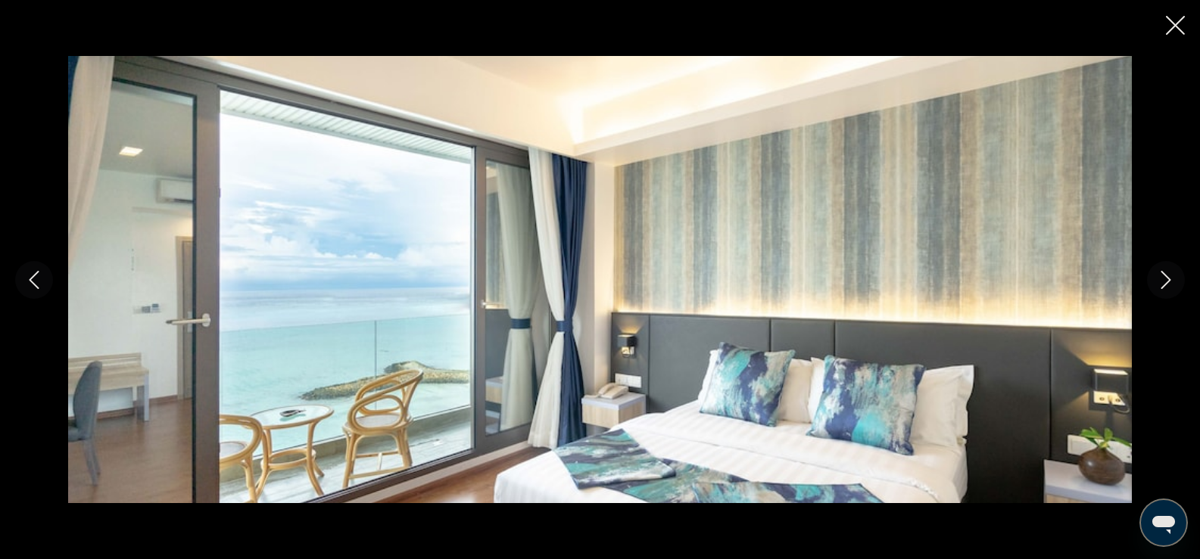
click at [1161, 282] on icon "Next image" at bounding box center [1166, 280] width 18 height 18
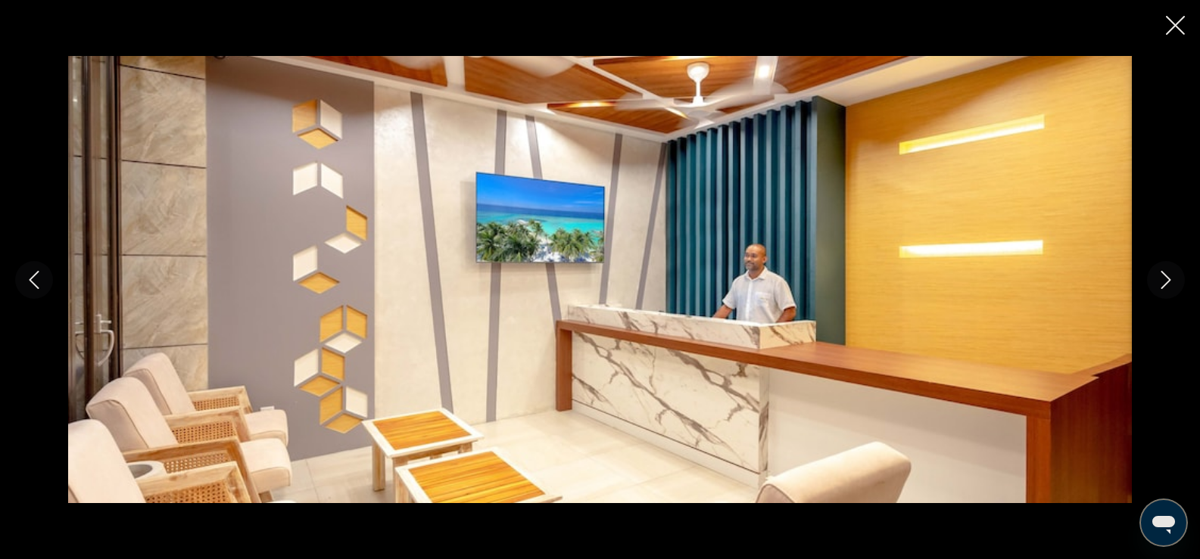
click at [1161, 282] on icon "Next image" at bounding box center [1166, 280] width 18 height 18
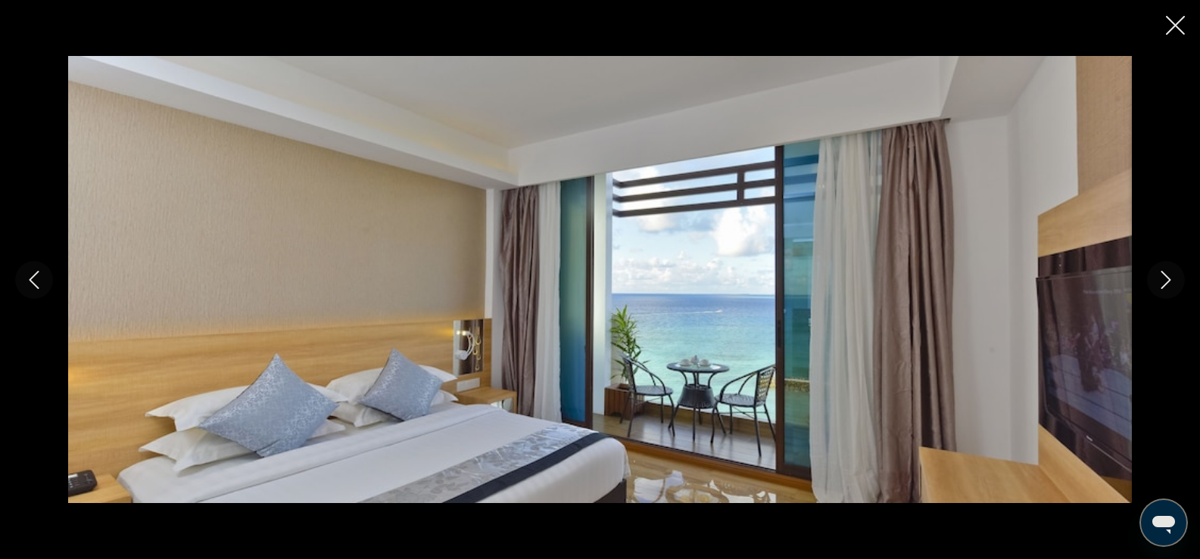
click at [1161, 282] on icon "Next image" at bounding box center [1166, 280] width 18 height 18
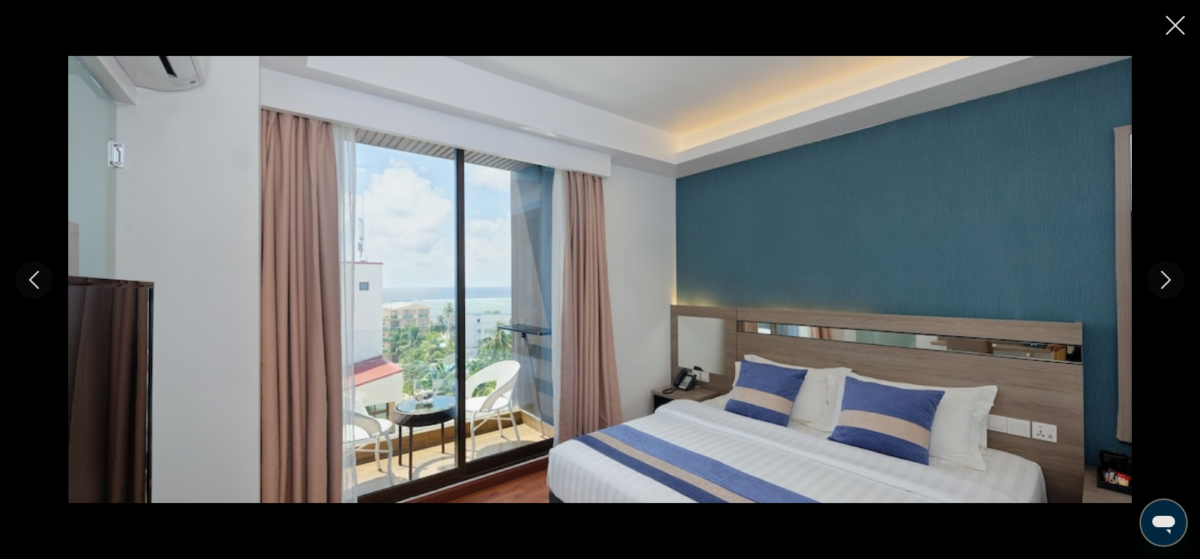
click at [1161, 282] on icon "Next image" at bounding box center [1166, 280] width 18 height 18
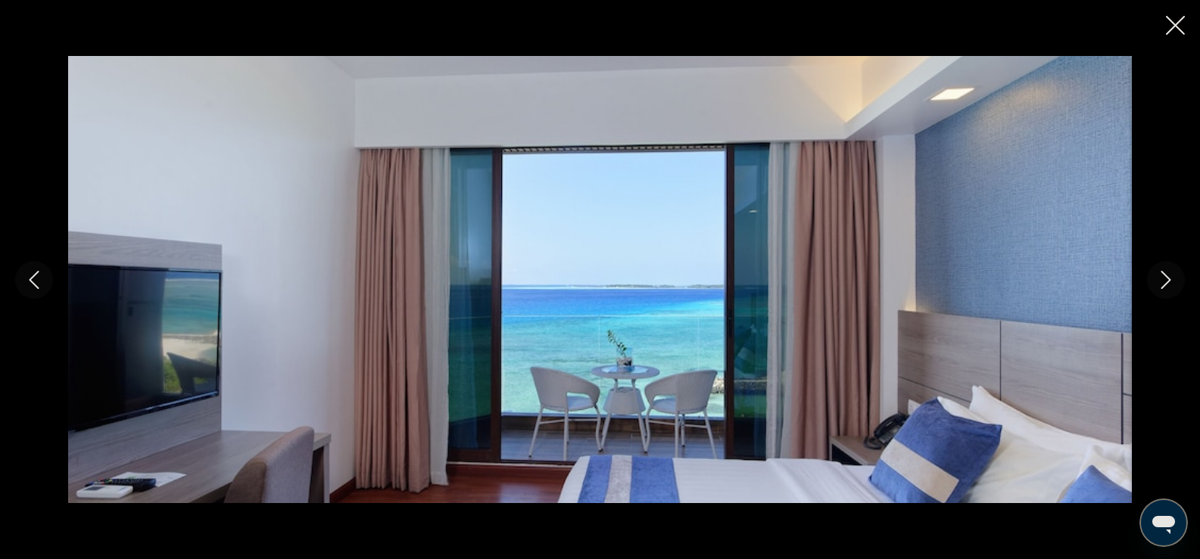
click at [1161, 282] on icon "Next image" at bounding box center [1166, 280] width 18 height 18
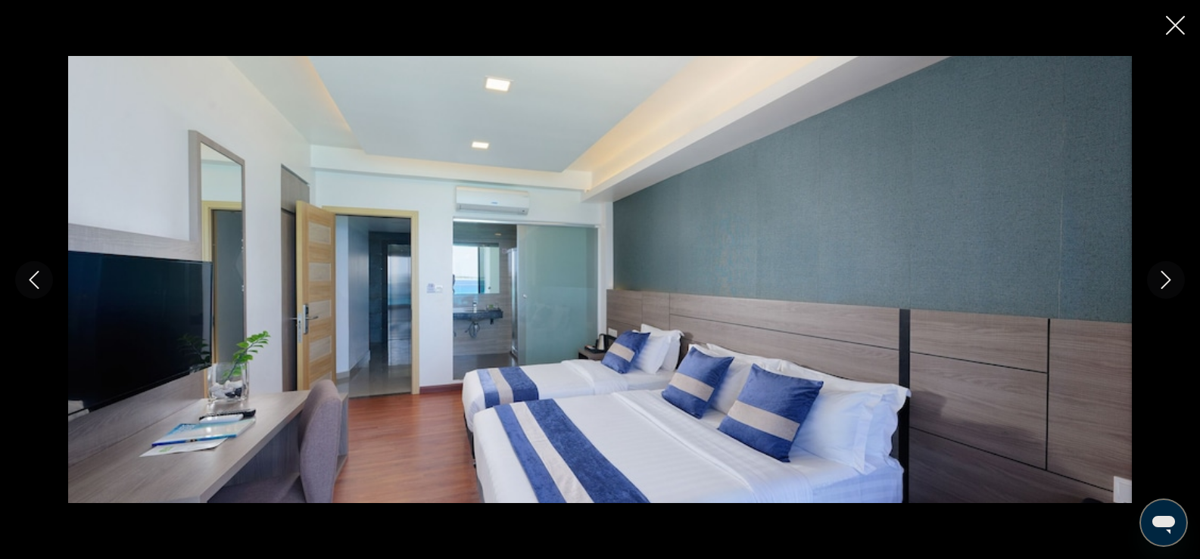
click at [1161, 282] on icon "Next image" at bounding box center [1166, 280] width 18 height 18
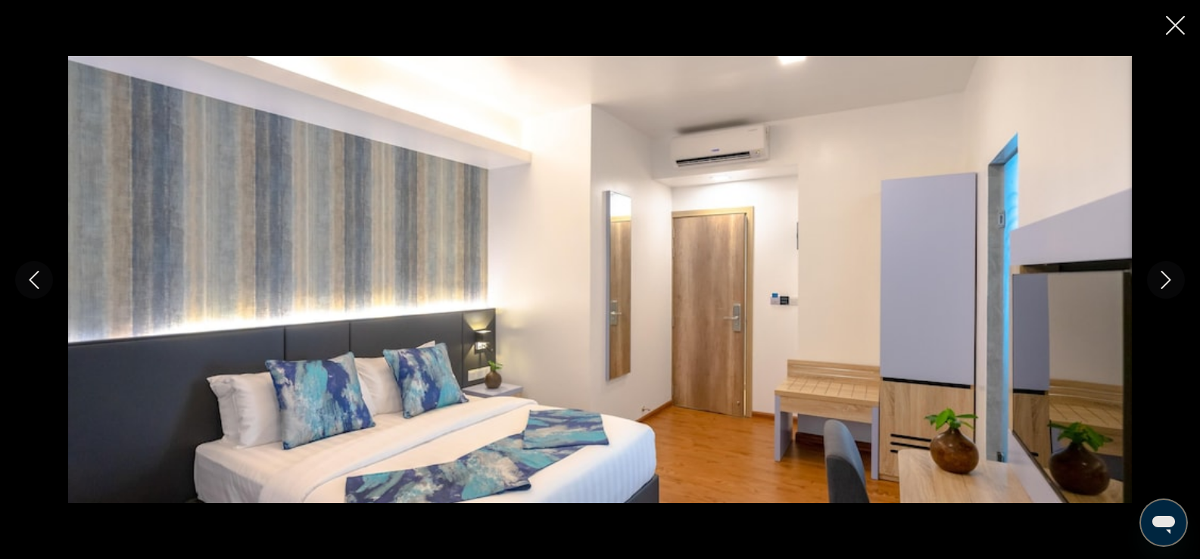
click at [1161, 282] on icon "Next image" at bounding box center [1166, 280] width 18 height 18
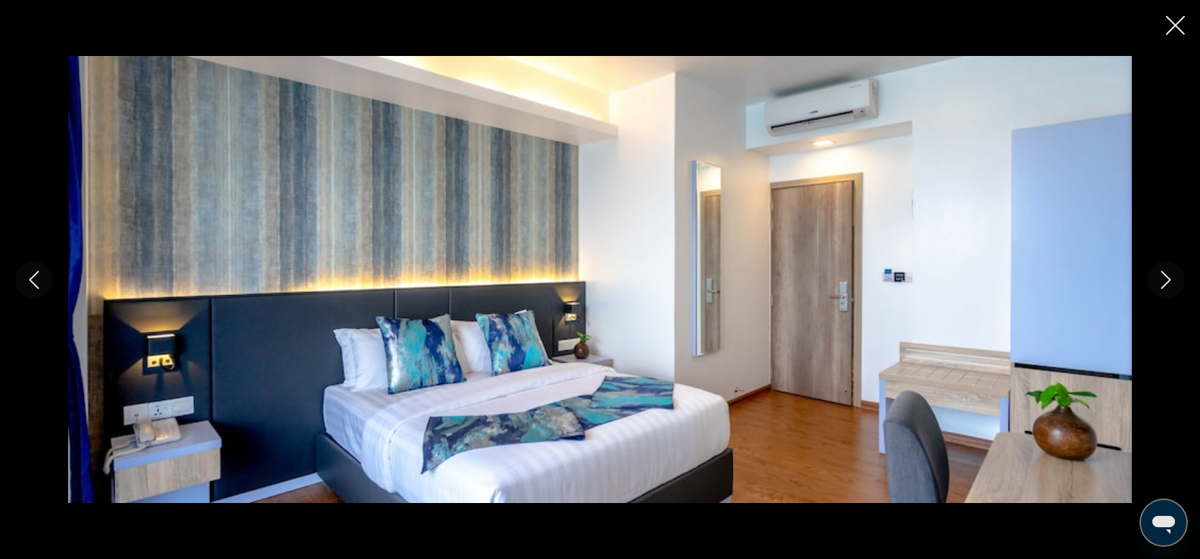
click at [1161, 282] on icon "Next image" at bounding box center [1166, 280] width 18 height 18
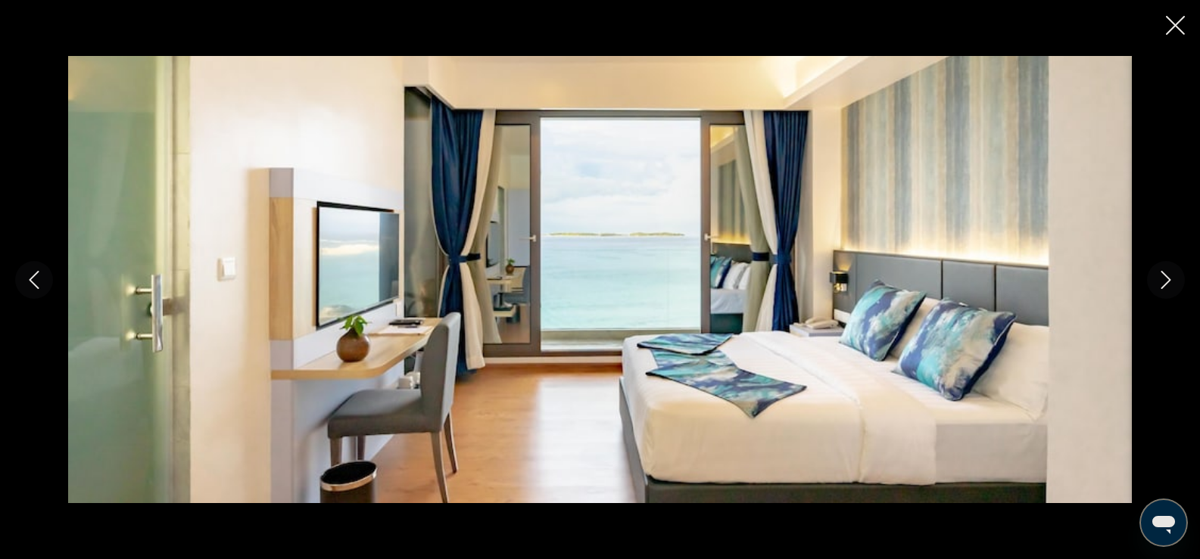
click at [1161, 282] on icon "Next image" at bounding box center [1166, 280] width 18 height 18
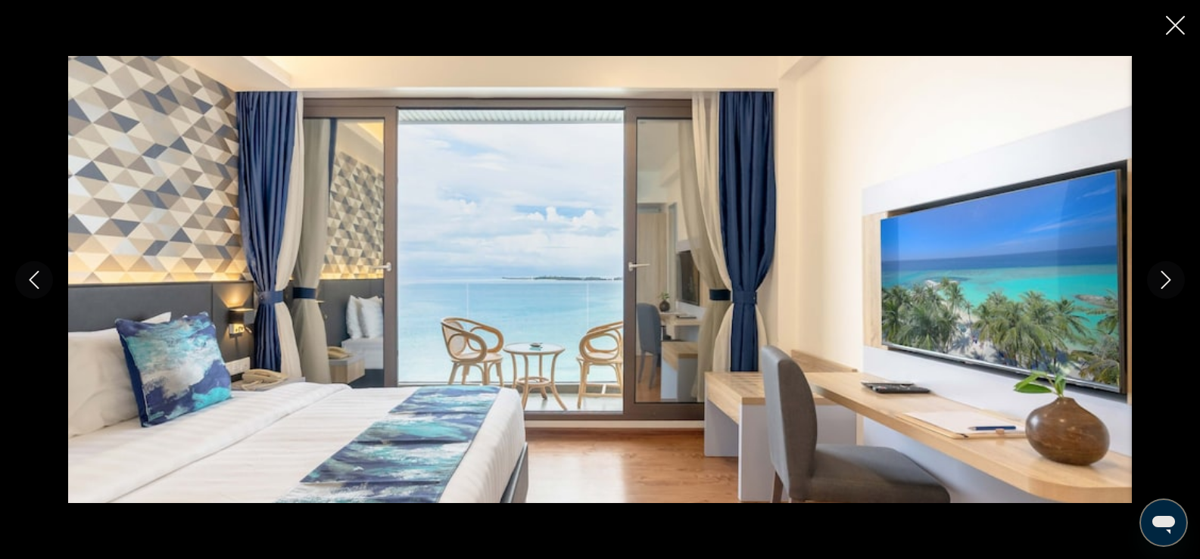
click at [1161, 282] on icon "Next image" at bounding box center [1166, 280] width 18 height 18
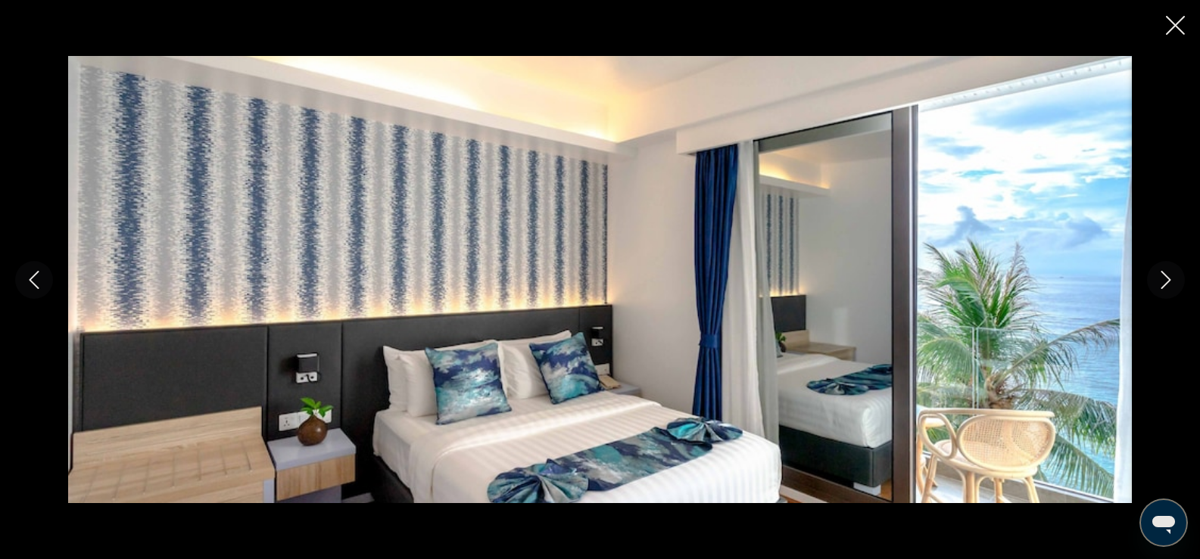
click at [1161, 282] on icon "Next image" at bounding box center [1166, 280] width 18 height 18
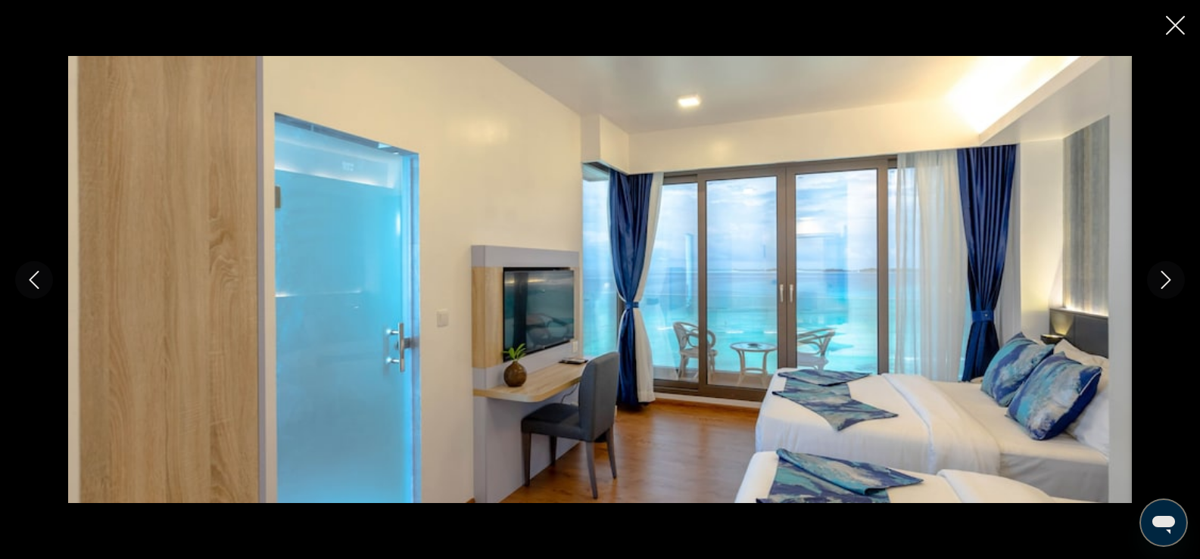
click at [1161, 282] on icon "Next image" at bounding box center [1166, 280] width 18 height 18
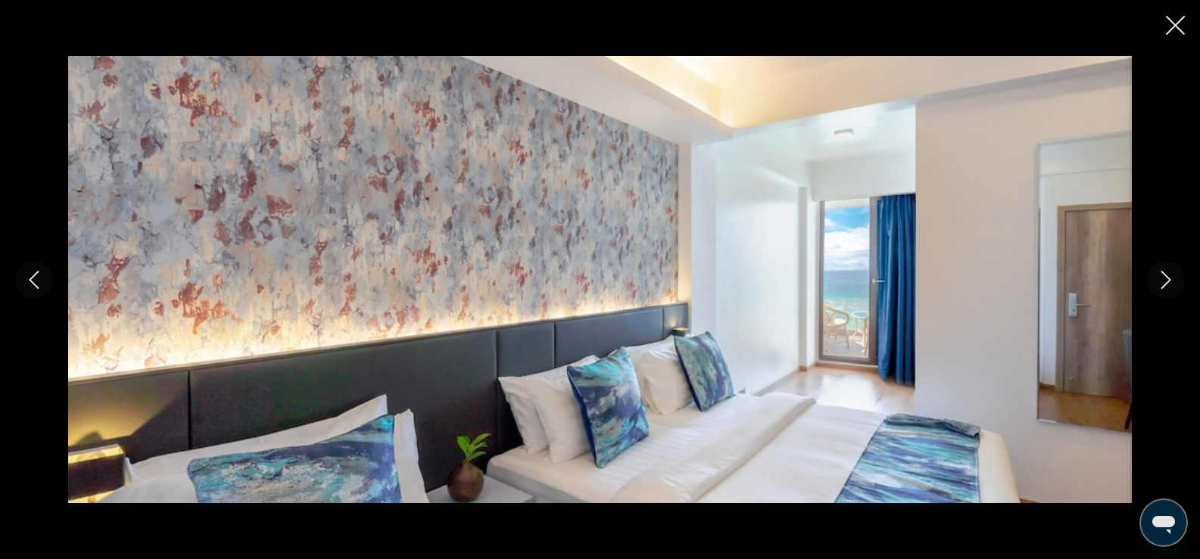
click at [1161, 282] on icon "Next image" at bounding box center [1166, 280] width 18 height 18
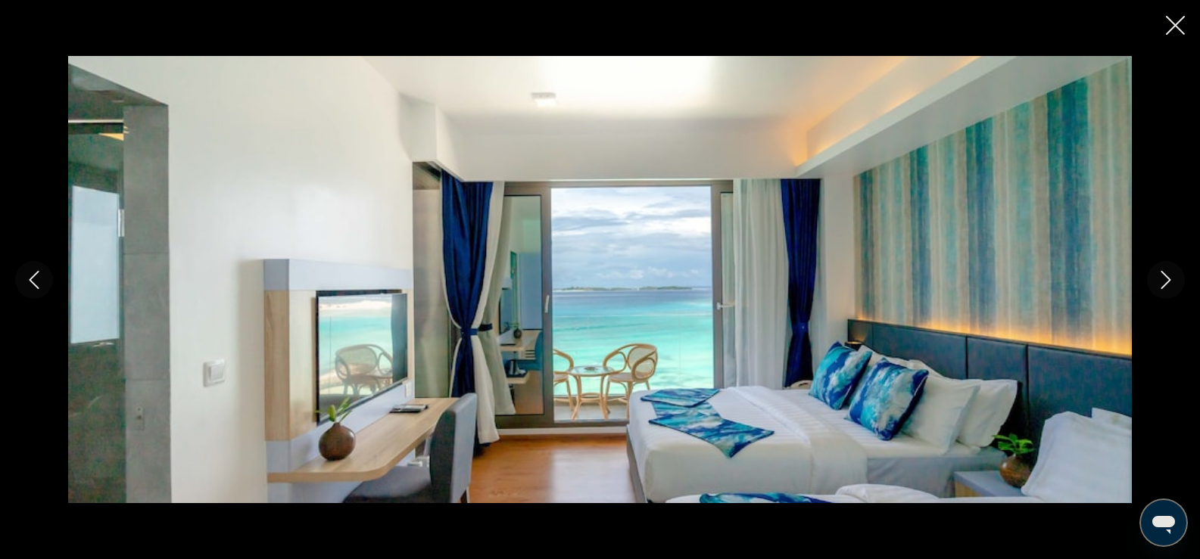
click at [1161, 282] on icon "Next image" at bounding box center [1166, 280] width 18 height 18
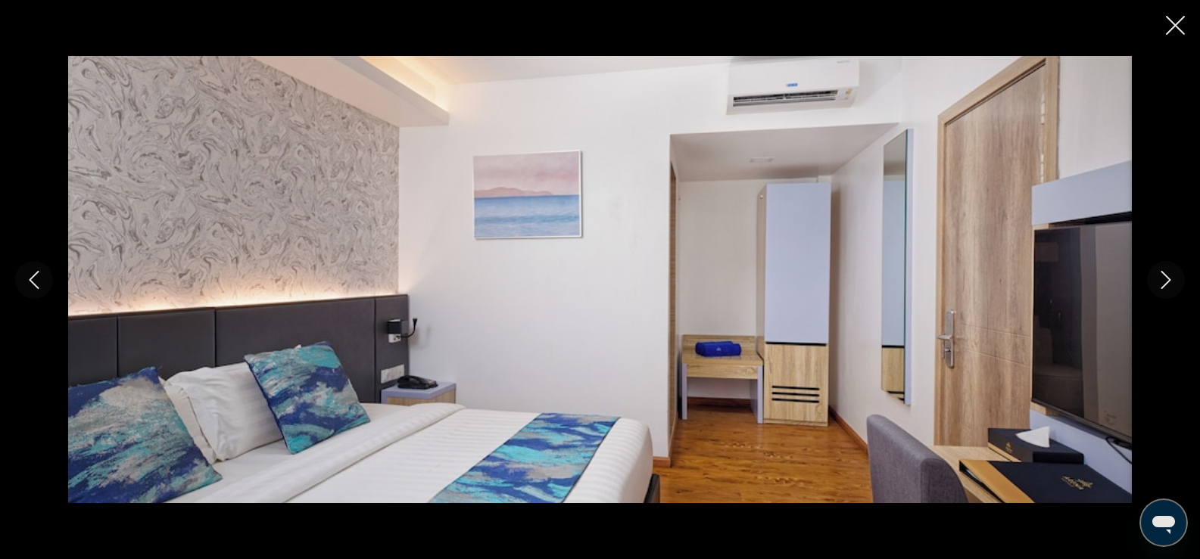
click at [1161, 282] on icon "Next image" at bounding box center [1166, 280] width 18 height 18
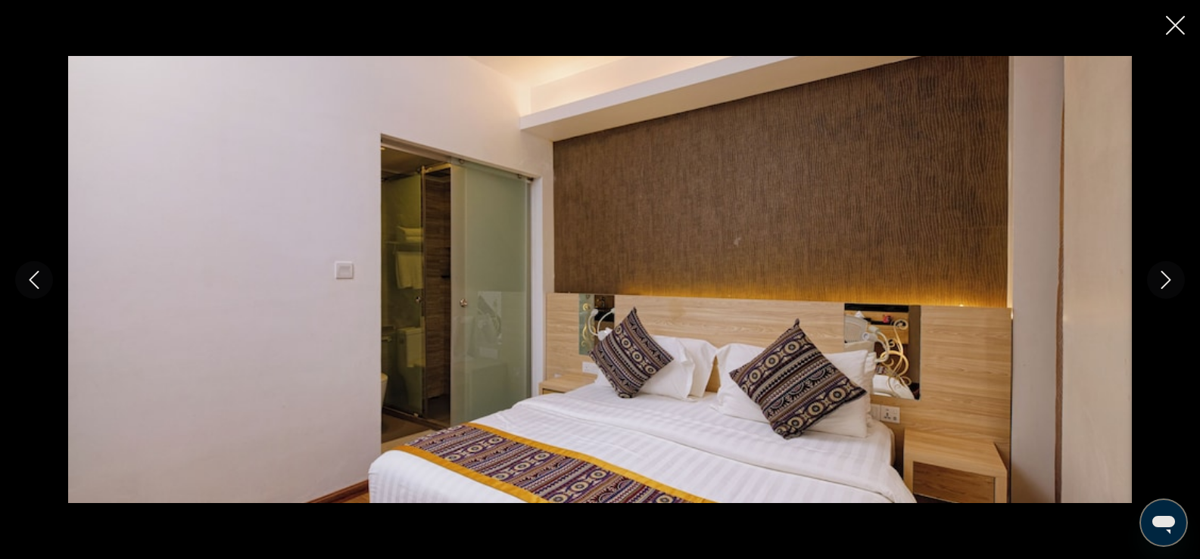
click at [1161, 282] on icon "Next image" at bounding box center [1166, 280] width 18 height 18
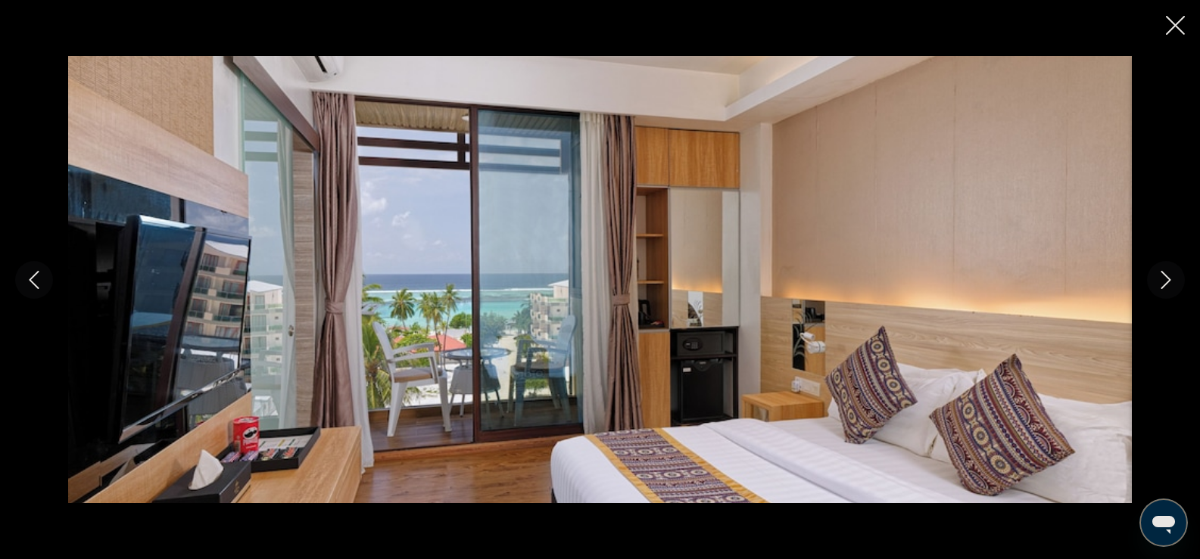
click at [1161, 282] on icon "Next image" at bounding box center [1166, 280] width 18 height 18
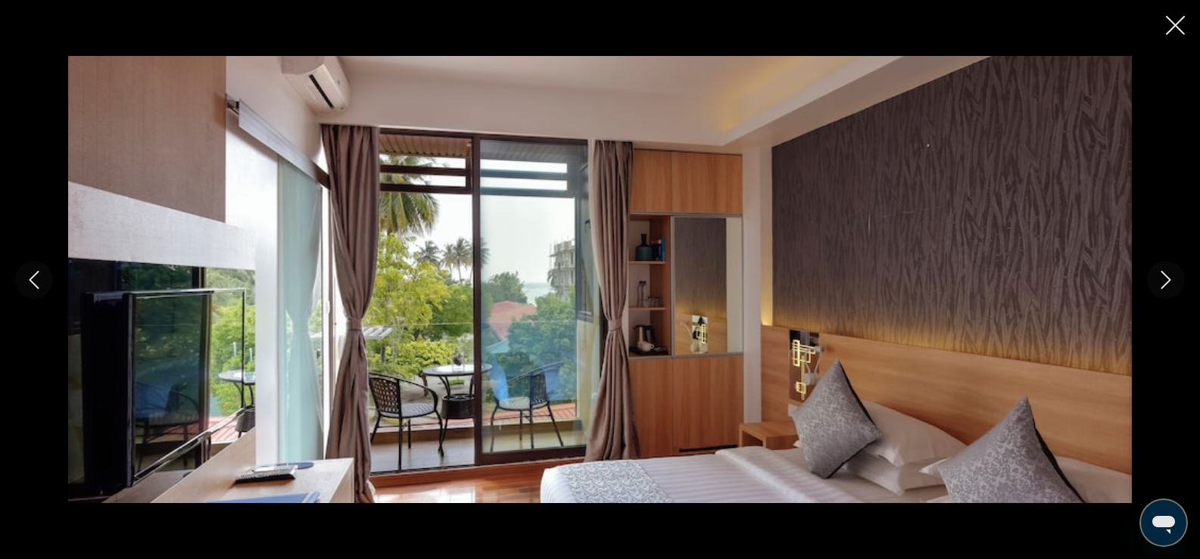
click at [1161, 282] on icon "Next image" at bounding box center [1166, 280] width 18 height 18
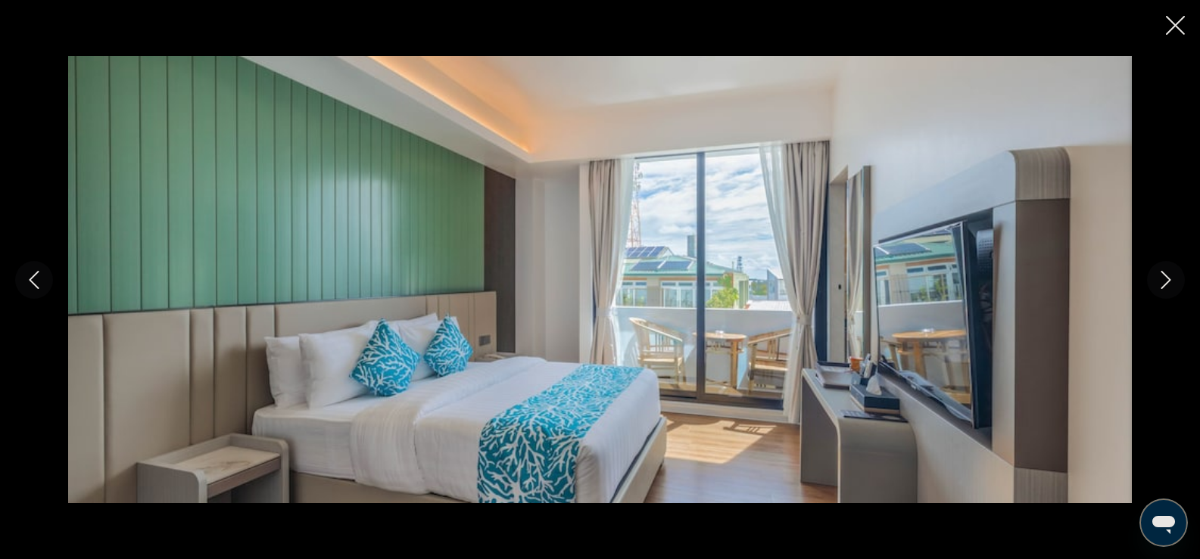
click at [1161, 282] on icon "Next image" at bounding box center [1166, 280] width 18 height 18
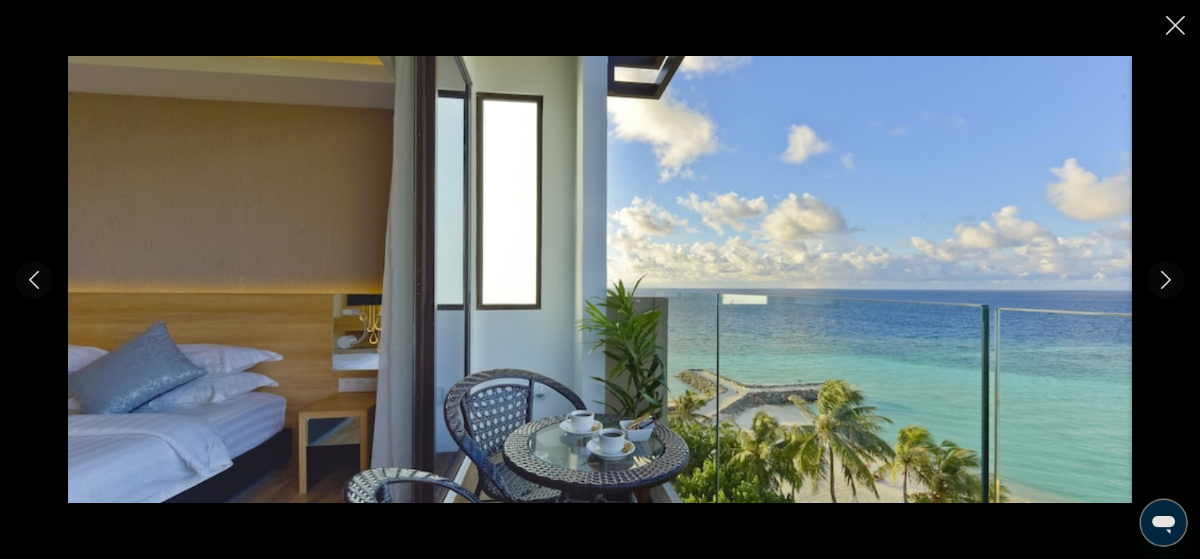
click at [1178, 21] on div "Main content" at bounding box center [600, 279] width 1200 height 559
click at [1177, 30] on icon "Close slideshow" at bounding box center [1175, 25] width 19 height 19
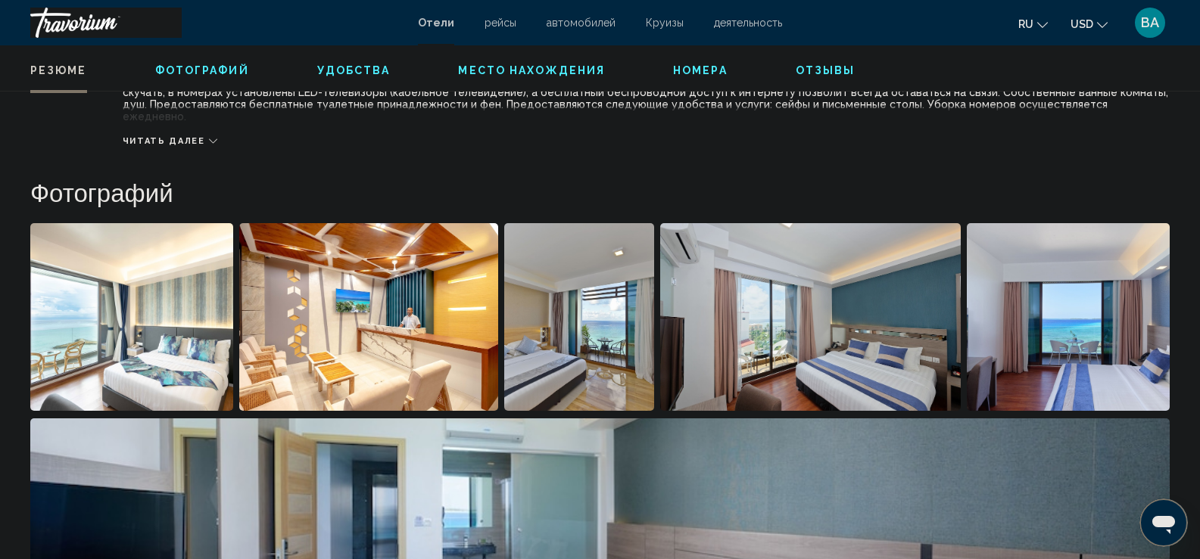
scroll to position [681, 0]
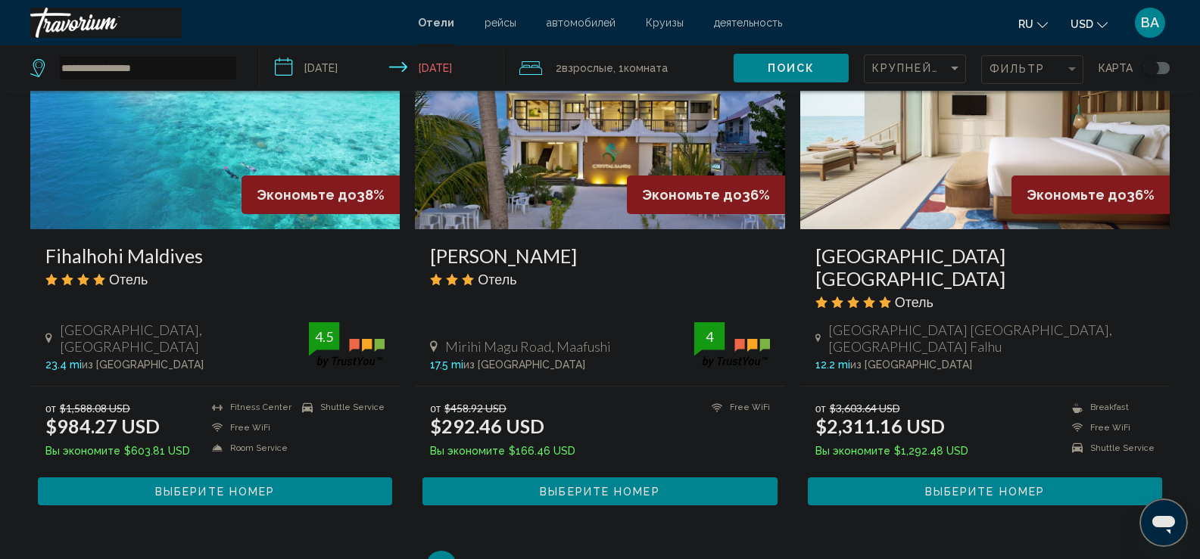
scroll to position [1818, 0]
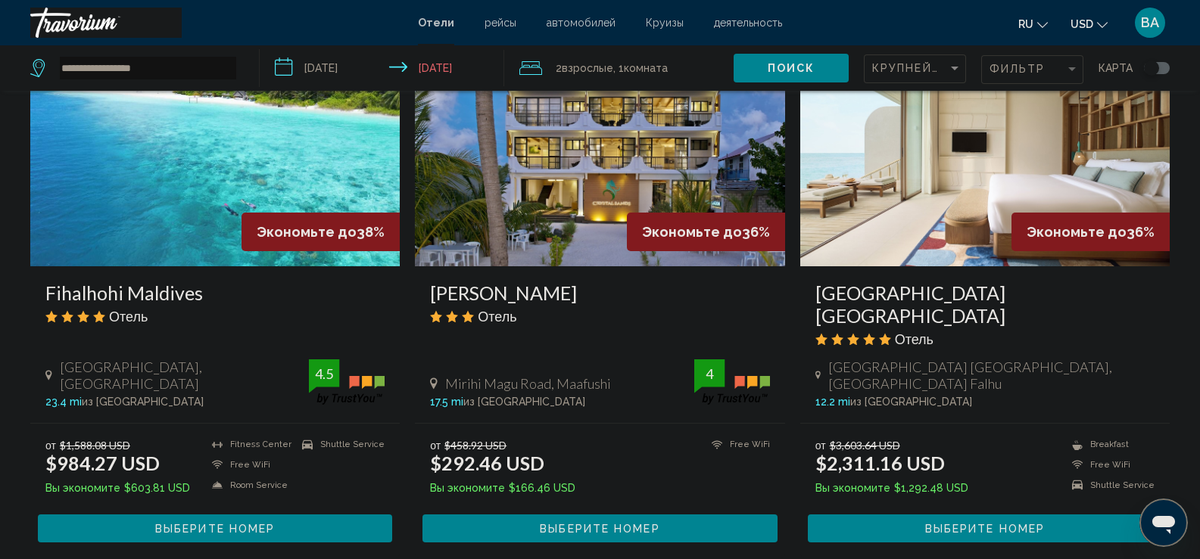
click at [615, 123] on img "Main content" at bounding box center [599, 145] width 369 height 242
click at [0, 0] on div at bounding box center [0, 0] width 0 height 0
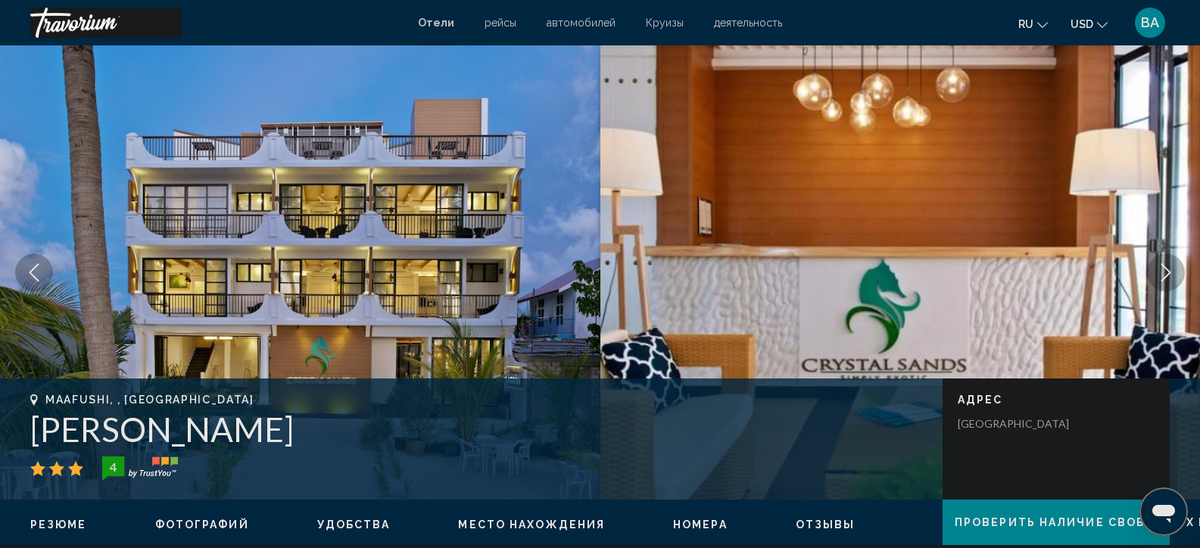
click at [1164, 261] on button "Next image" at bounding box center [1166, 273] width 38 height 38
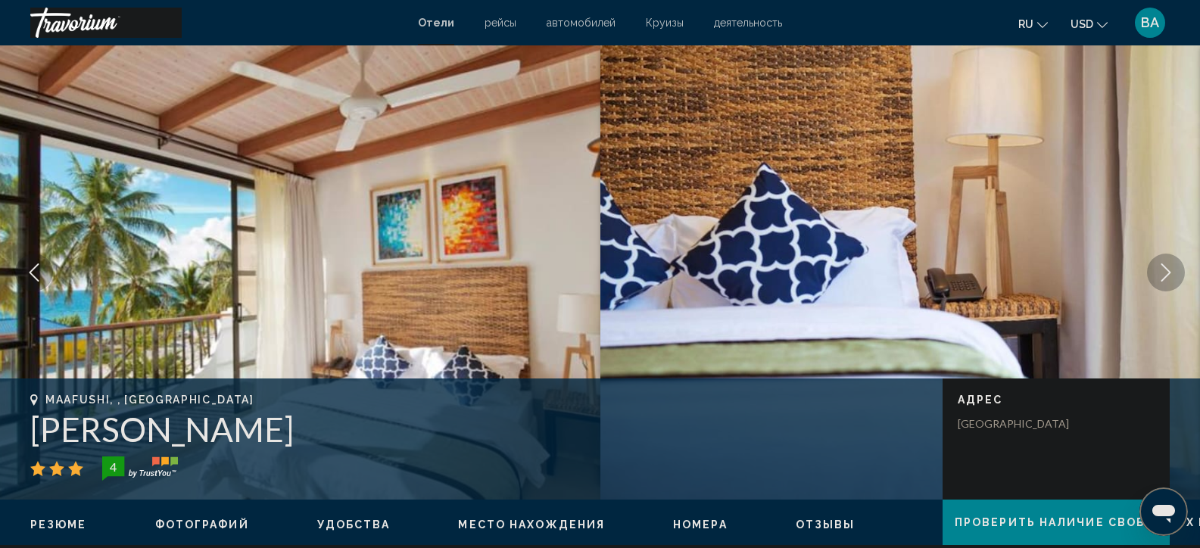
click at [1164, 261] on button "Next image" at bounding box center [1166, 273] width 38 height 38
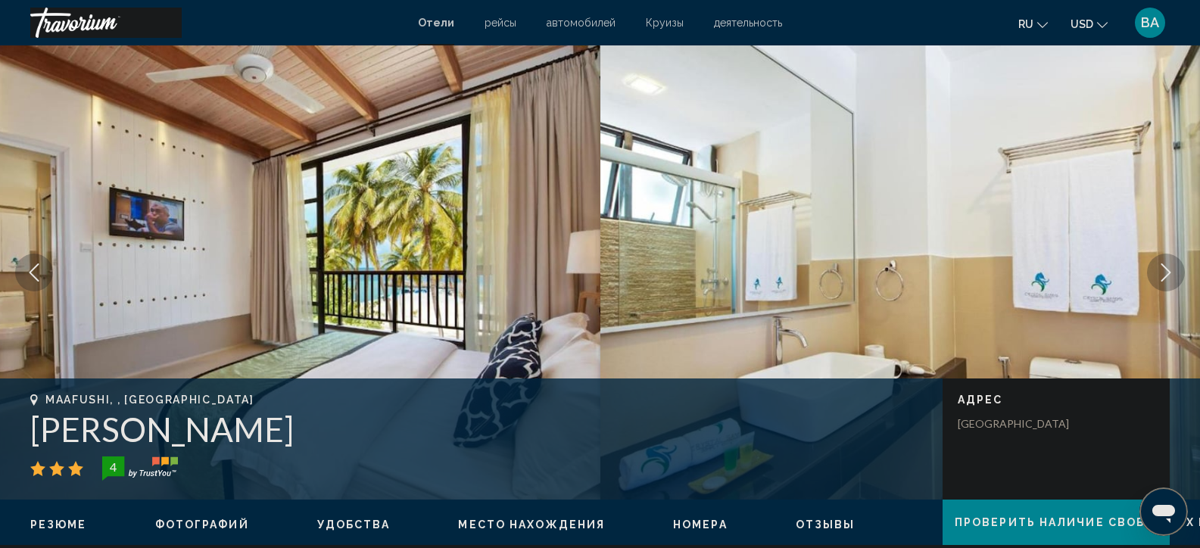
click at [1164, 261] on button "Next image" at bounding box center [1166, 273] width 38 height 38
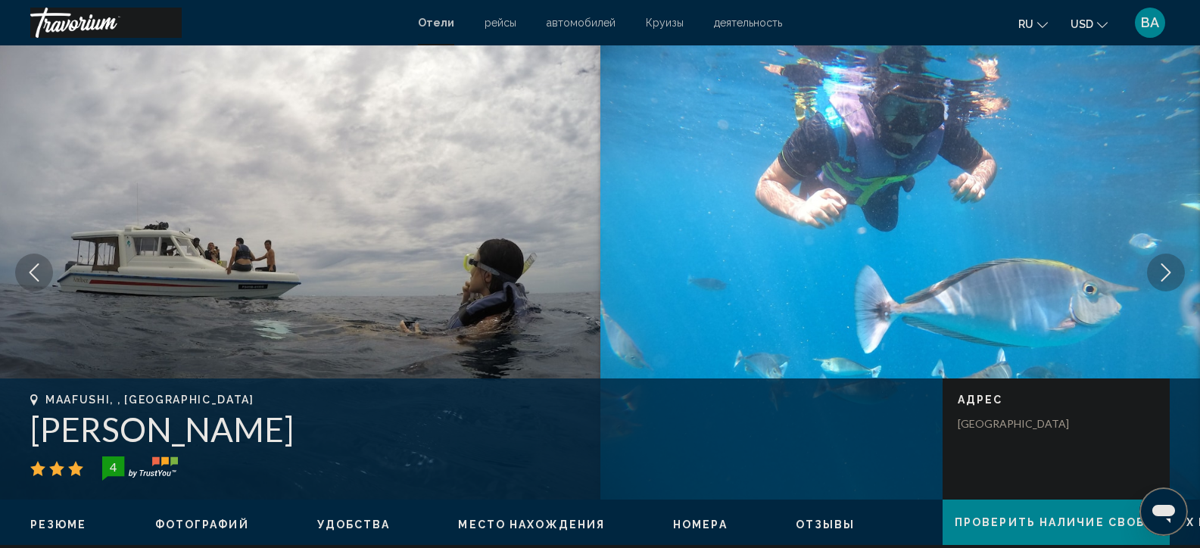
click at [1164, 261] on button "Next image" at bounding box center [1166, 273] width 38 height 38
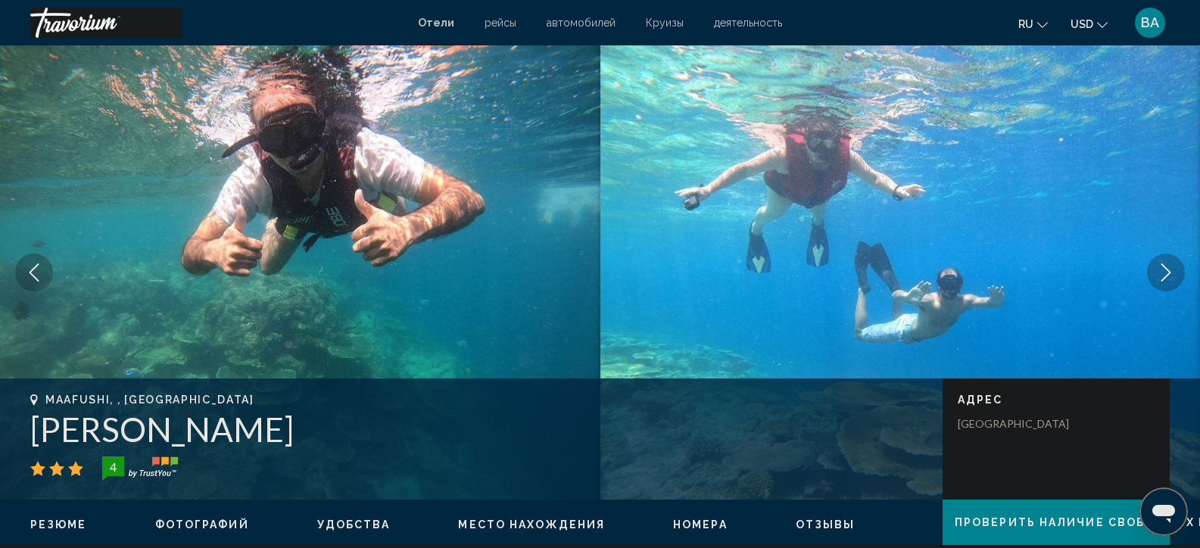
click at [1164, 261] on button "Next image" at bounding box center [1166, 273] width 38 height 38
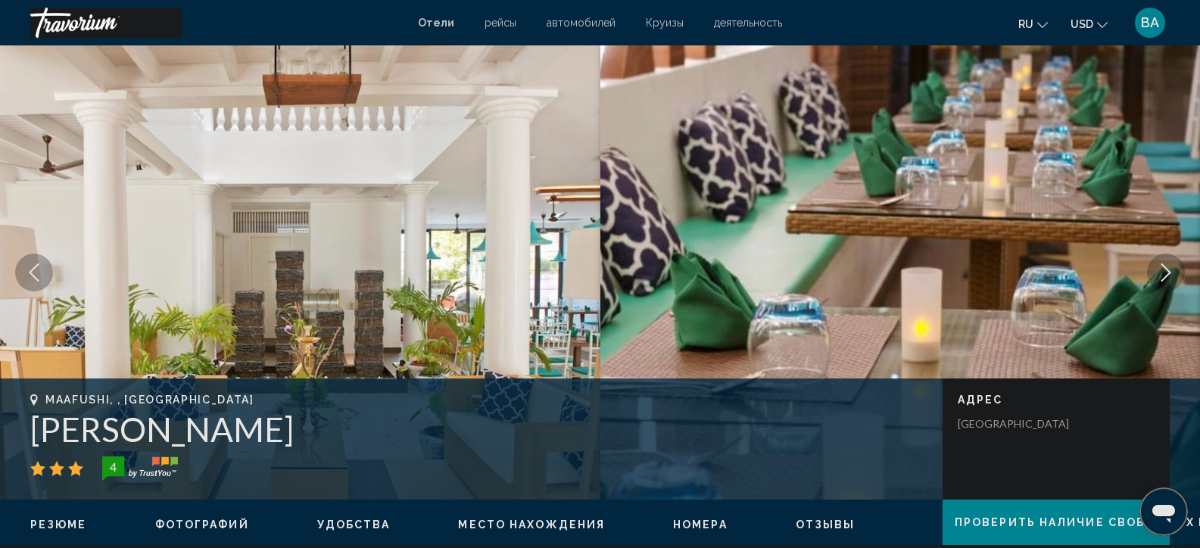
click at [1164, 261] on button "Next image" at bounding box center [1166, 273] width 38 height 38
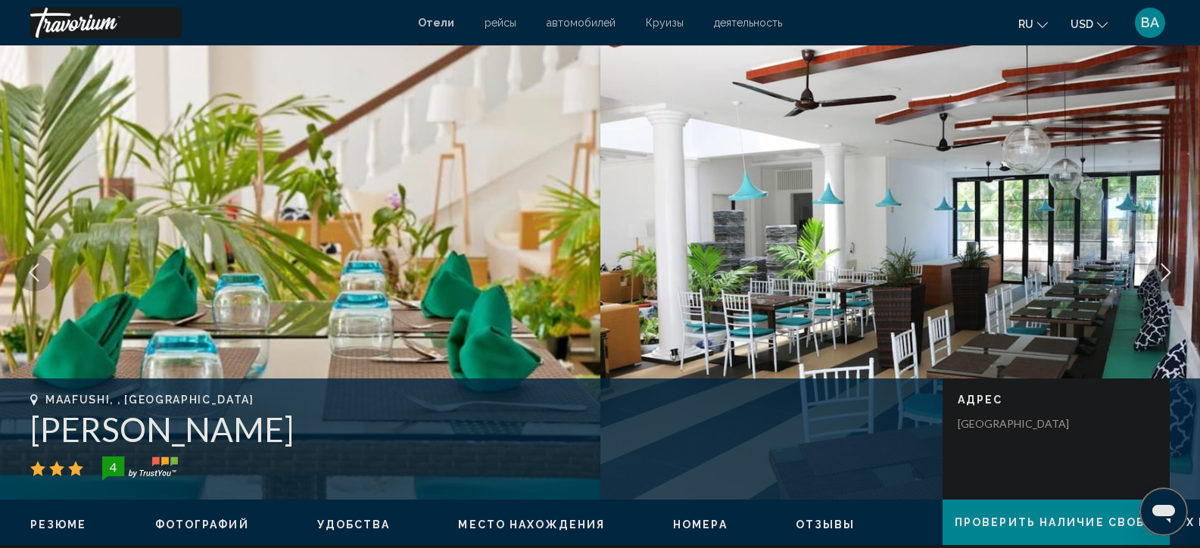
click at [1164, 261] on button "Next image" at bounding box center [1166, 273] width 38 height 38
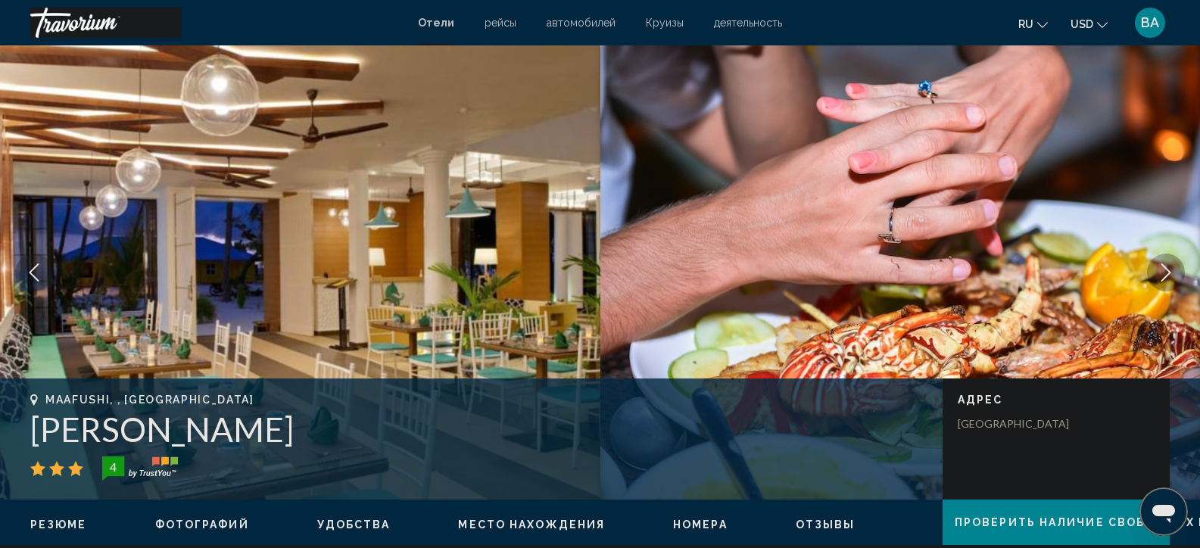
click at [1164, 261] on button "Next image" at bounding box center [1166, 273] width 38 height 38
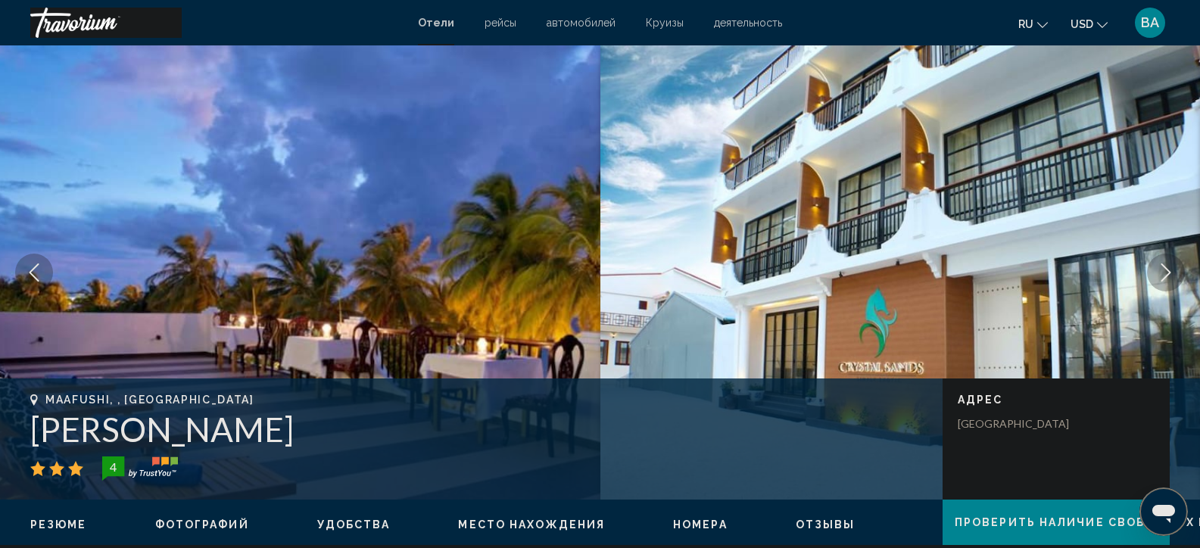
click at [1164, 261] on button "Next image" at bounding box center [1166, 273] width 38 height 38
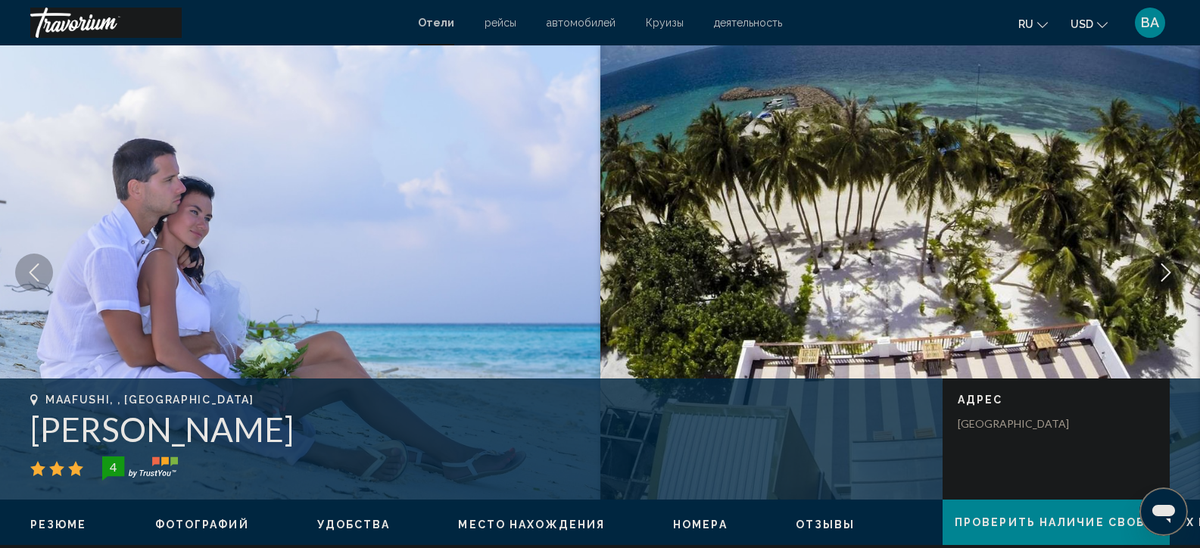
click at [1164, 261] on button "Next image" at bounding box center [1166, 273] width 38 height 38
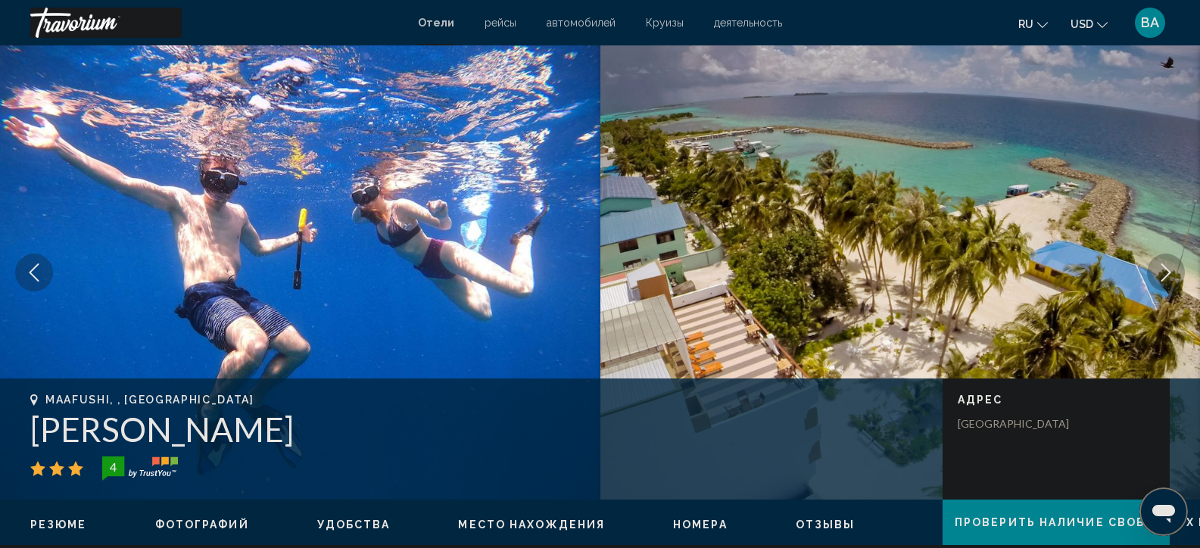
click at [1164, 261] on button "Next image" at bounding box center [1166, 273] width 38 height 38
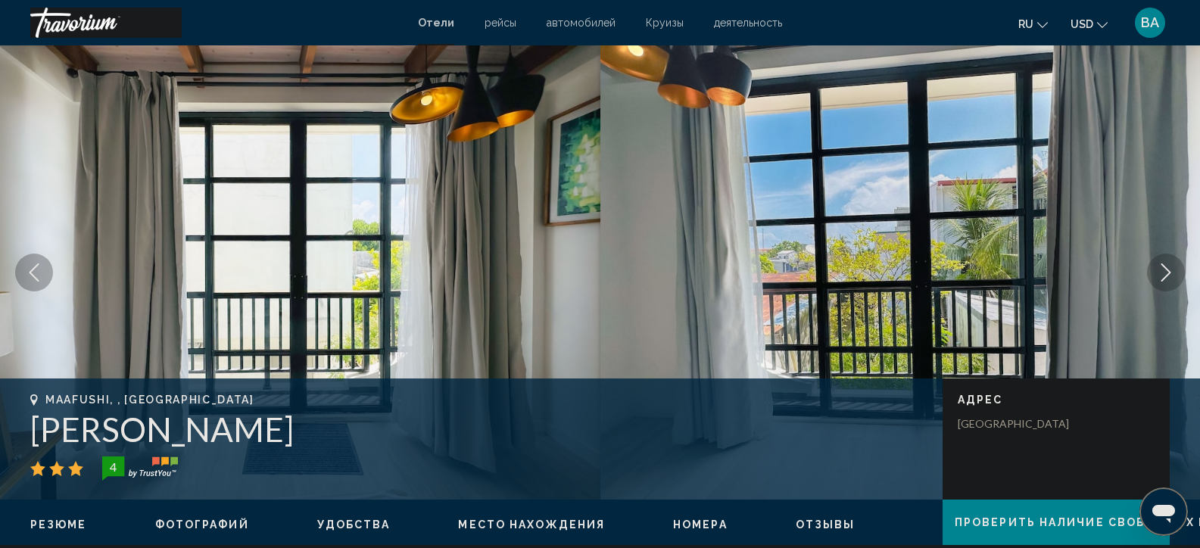
click at [1164, 261] on button "Next image" at bounding box center [1166, 273] width 38 height 38
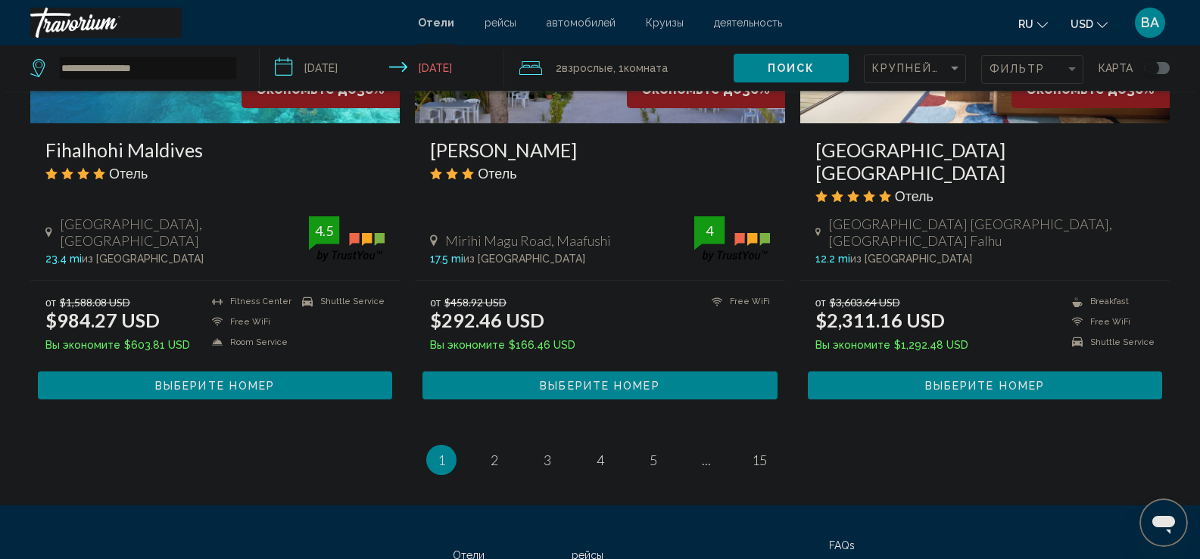
scroll to position [1968, 0]
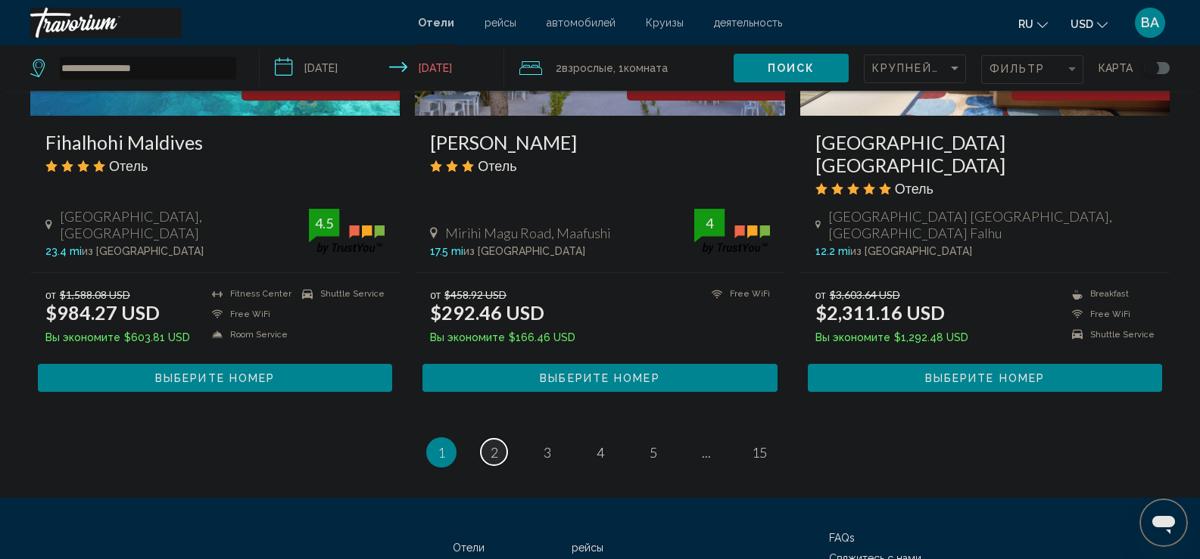
click at [494, 444] on span "2" at bounding box center [495, 452] width 8 height 17
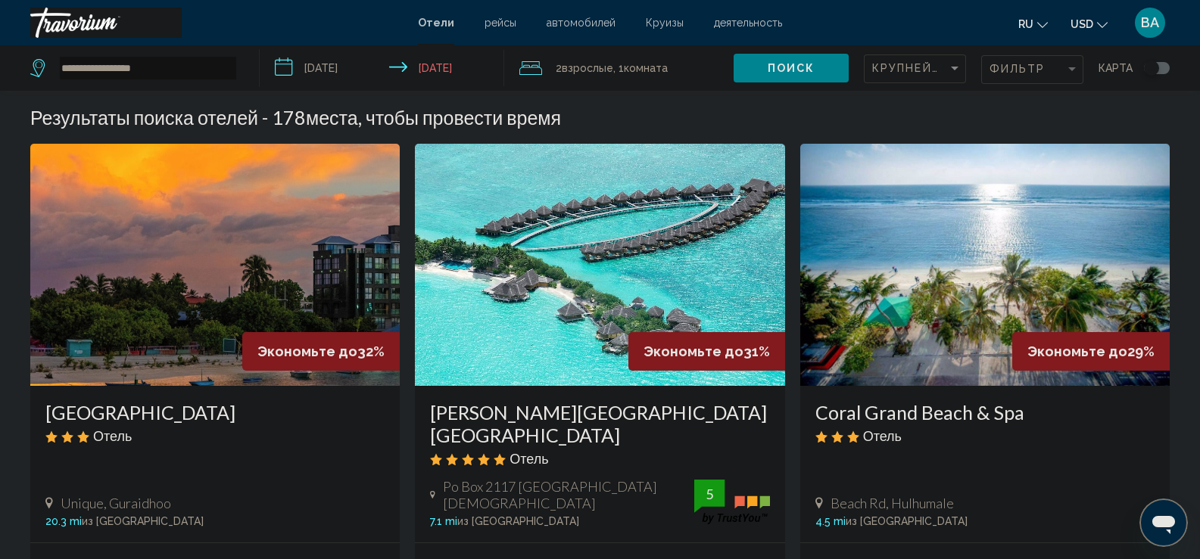
click at [1007, 294] on img "Main content" at bounding box center [984, 265] width 369 height 242
click at [0, 0] on div at bounding box center [0, 0] width 0 height 0
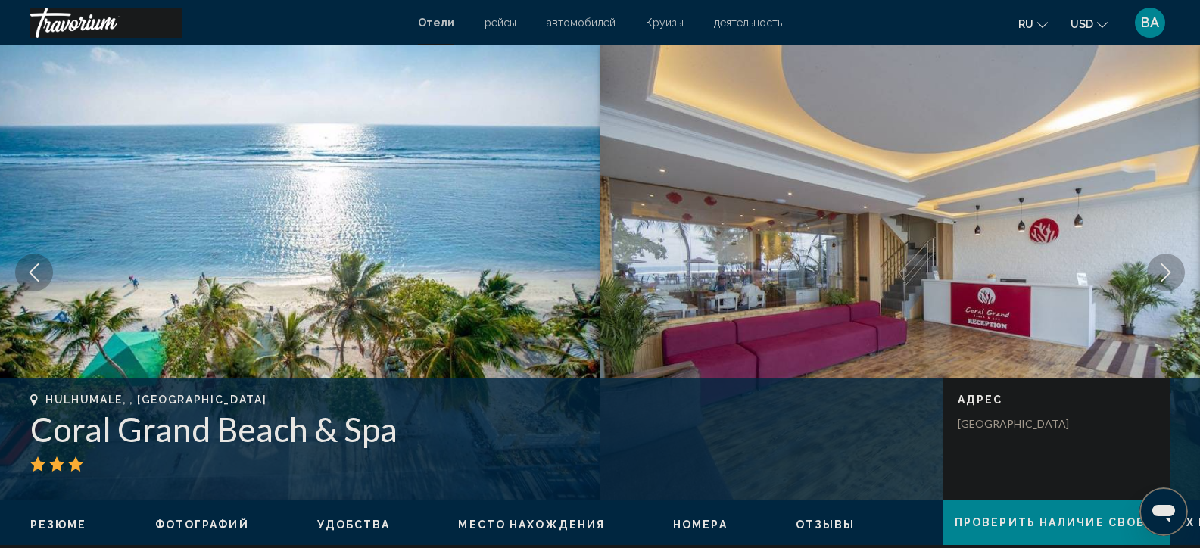
click at [1167, 270] on icon "Next image" at bounding box center [1166, 272] width 18 height 18
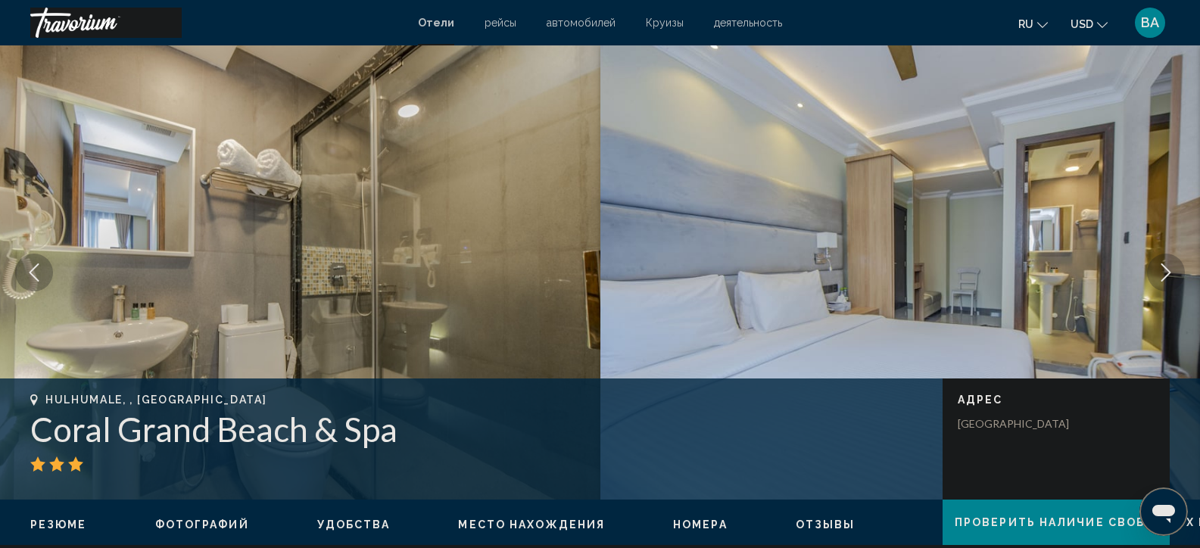
click at [1166, 270] on icon "Next image" at bounding box center [1166, 272] width 18 height 18
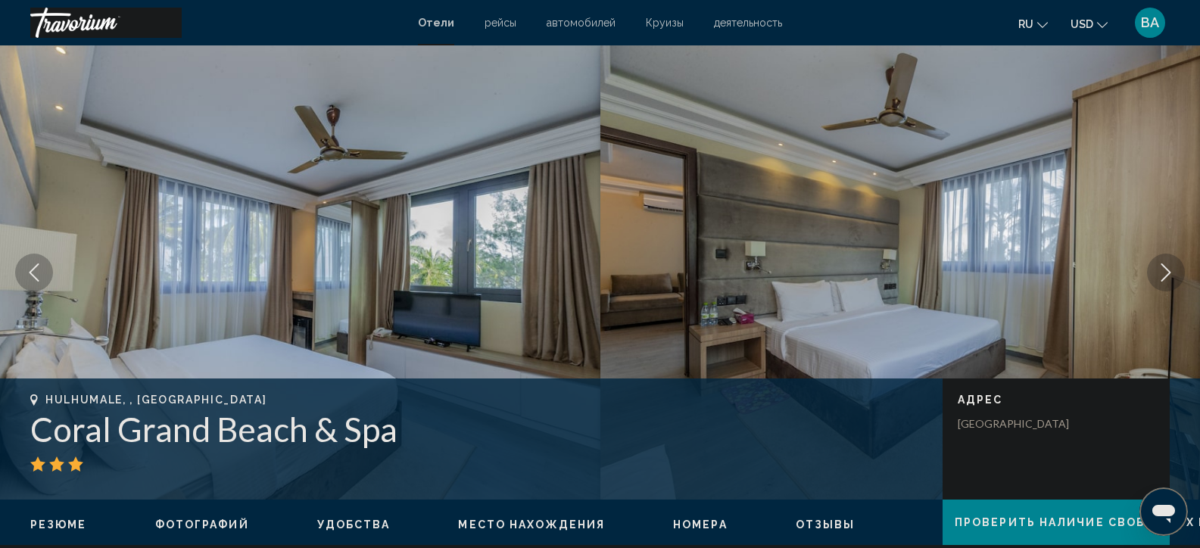
click at [1166, 270] on icon "Next image" at bounding box center [1166, 272] width 18 height 18
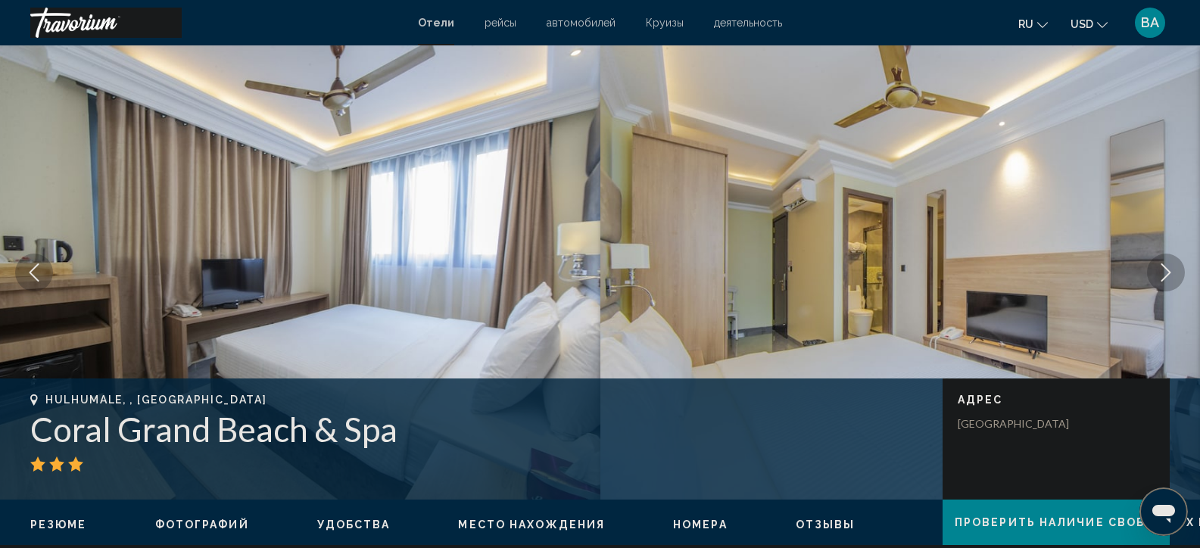
click at [1166, 270] on icon "Next image" at bounding box center [1166, 272] width 18 height 18
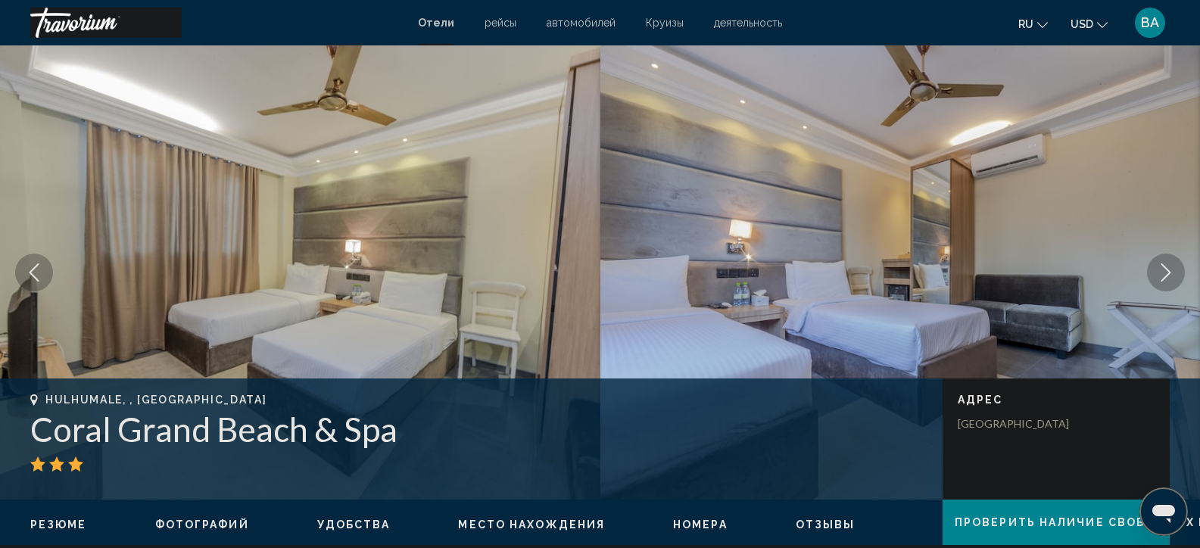
click at [1165, 270] on icon "Next image" at bounding box center [1166, 272] width 18 height 18
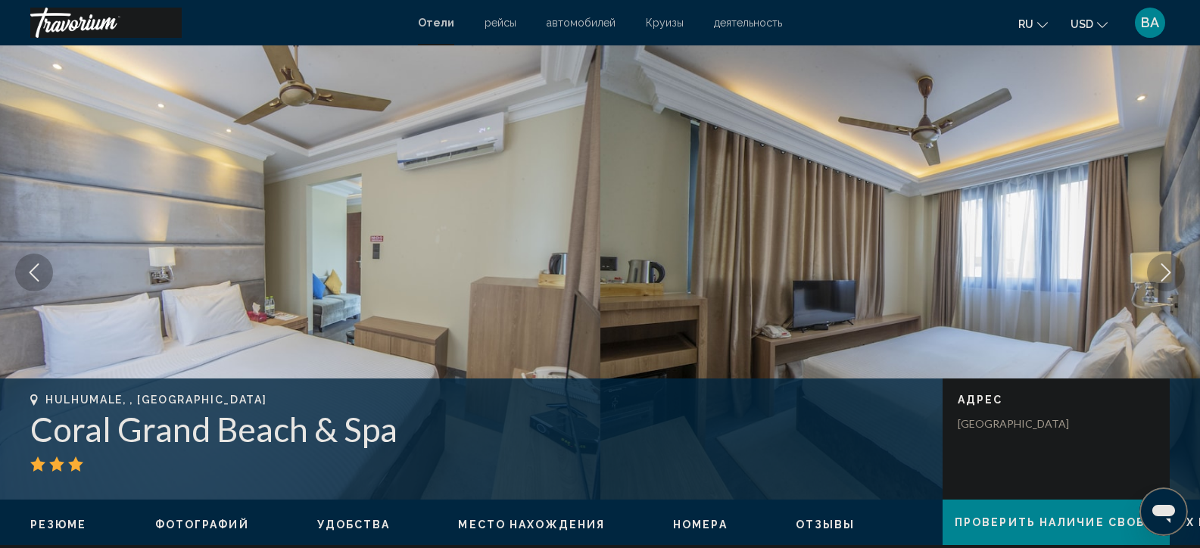
click at [1165, 270] on icon "Next image" at bounding box center [1166, 272] width 18 height 18
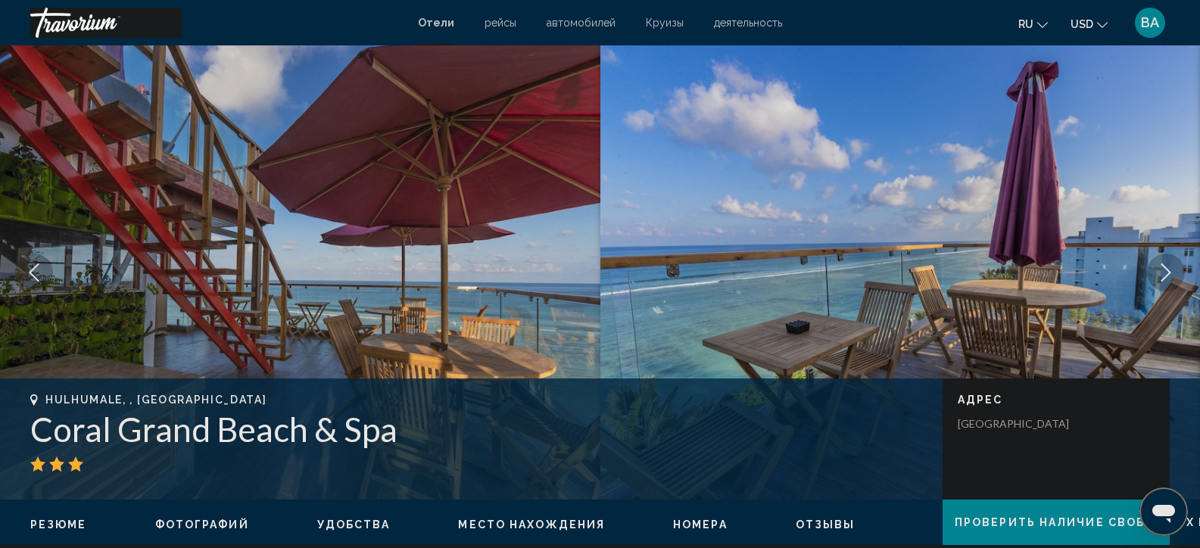
click at [1165, 270] on icon "Next image" at bounding box center [1166, 272] width 18 height 18
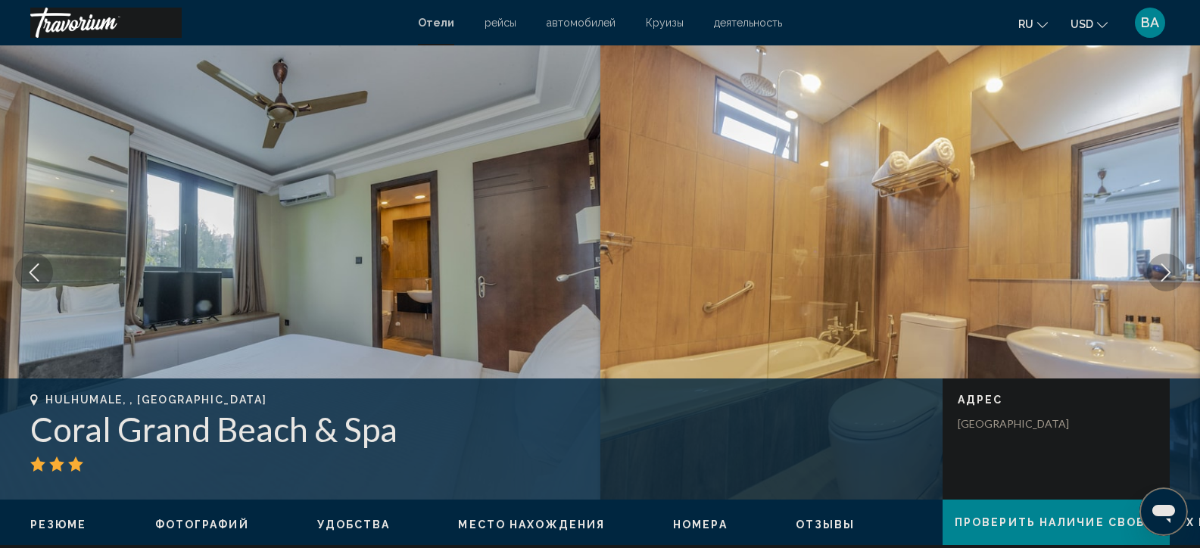
click at [1165, 270] on icon "Next image" at bounding box center [1166, 272] width 18 height 18
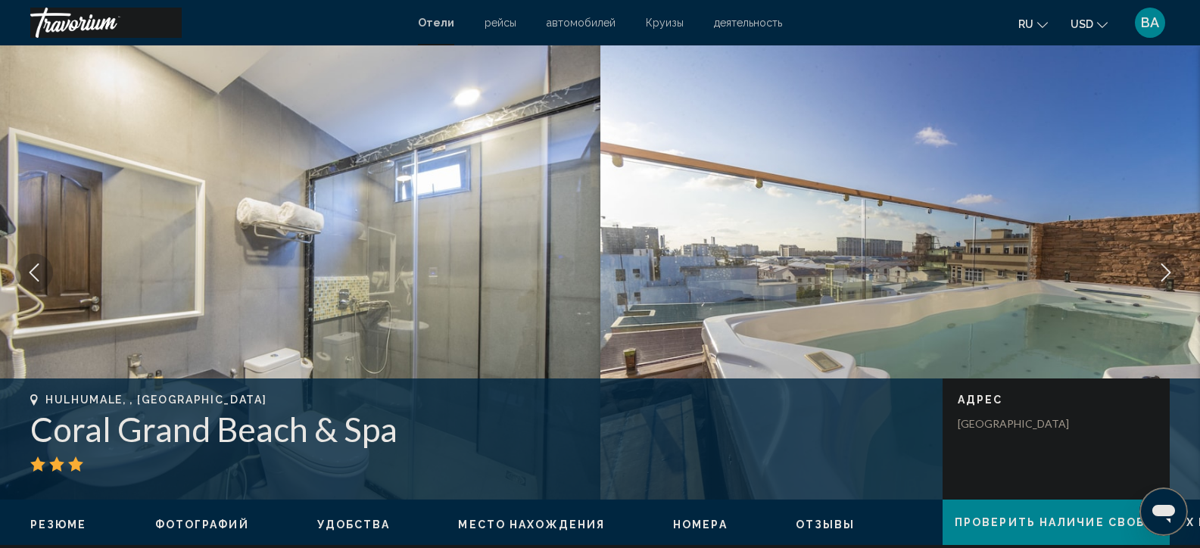
click at [1165, 270] on icon "Next image" at bounding box center [1166, 272] width 18 height 18
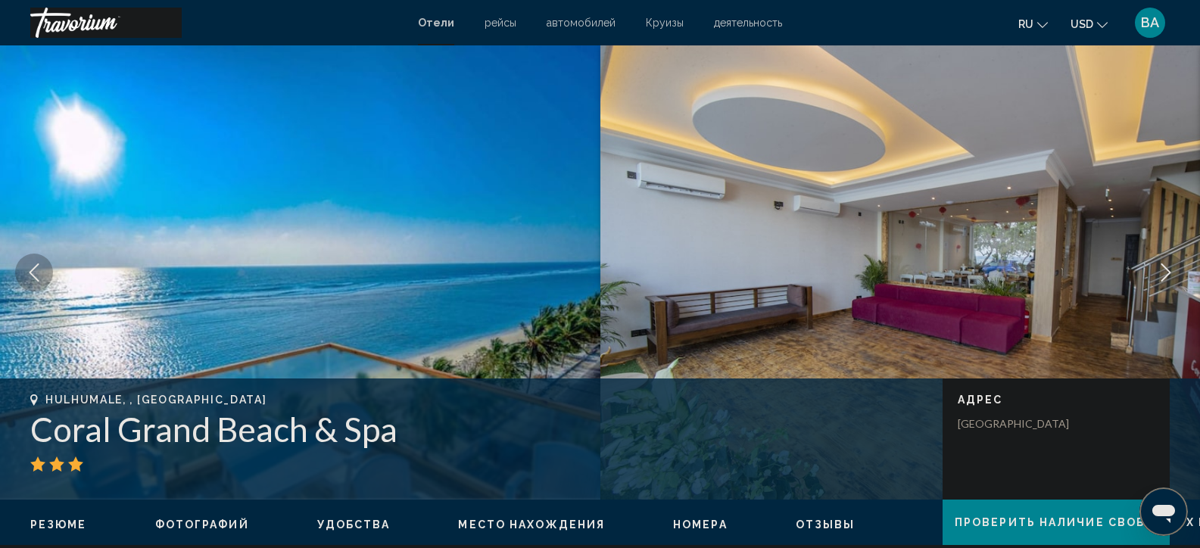
click at [1164, 270] on icon "Next image" at bounding box center [1166, 272] width 18 height 18
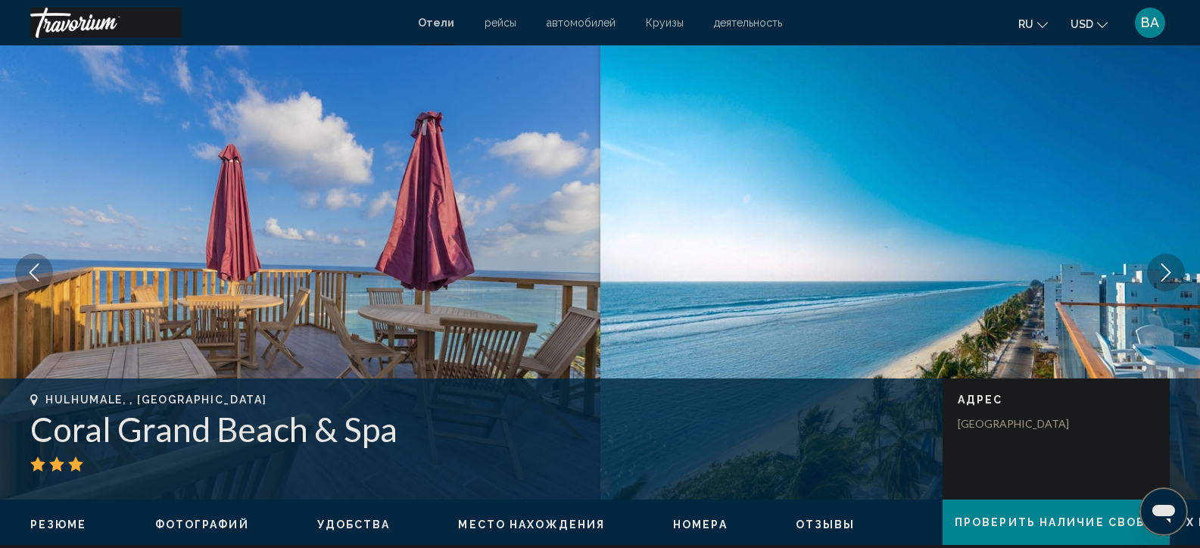
click at [1164, 270] on icon "Next image" at bounding box center [1166, 272] width 18 height 18
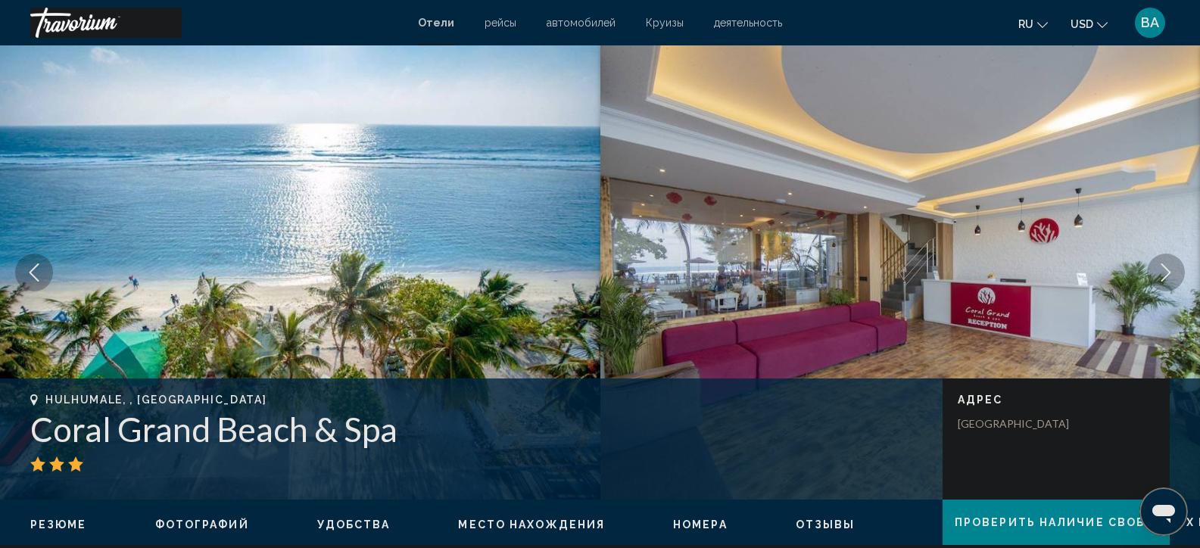
click at [1164, 270] on icon "Next image" at bounding box center [1166, 272] width 18 height 18
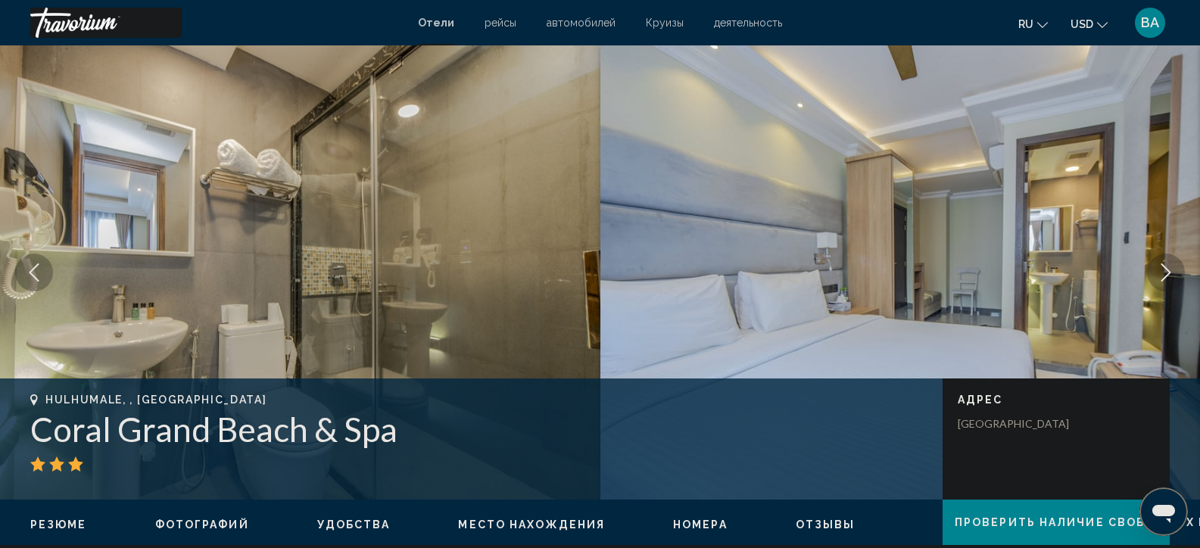
click at [1164, 271] on icon "Next image" at bounding box center [1166, 272] width 18 height 18
click at [1162, 272] on icon "Next image" at bounding box center [1166, 272] width 18 height 18
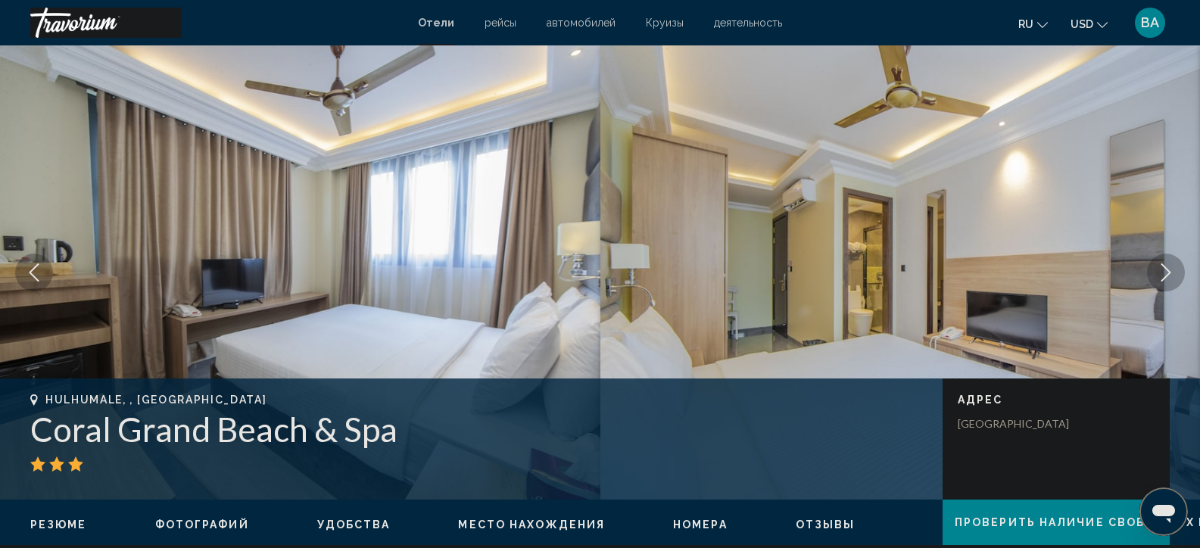
click at [1162, 273] on icon "Next image" at bounding box center [1166, 272] width 18 height 18
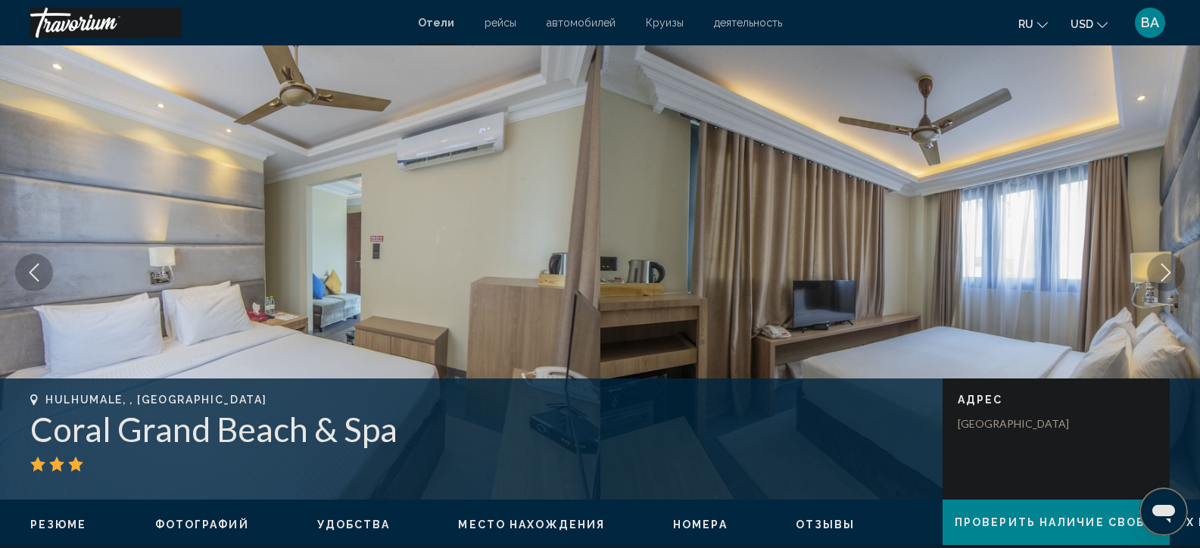
click at [1162, 273] on icon "Next image" at bounding box center [1166, 272] width 18 height 18
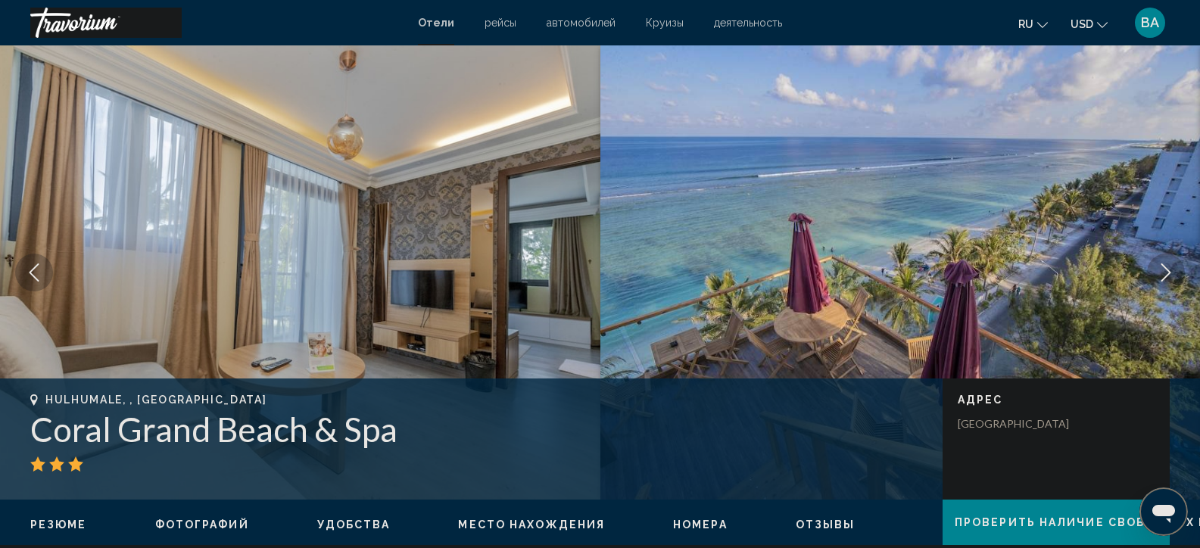
click at [1162, 273] on icon "Next image" at bounding box center [1166, 272] width 18 height 18
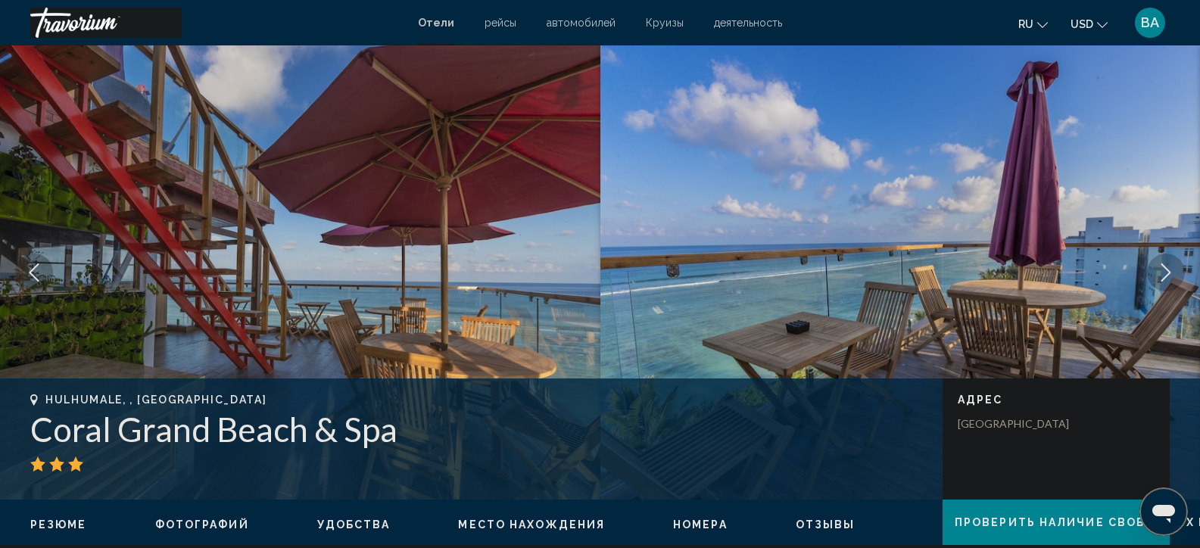
click at [1162, 273] on icon "Next image" at bounding box center [1166, 272] width 18 height 18
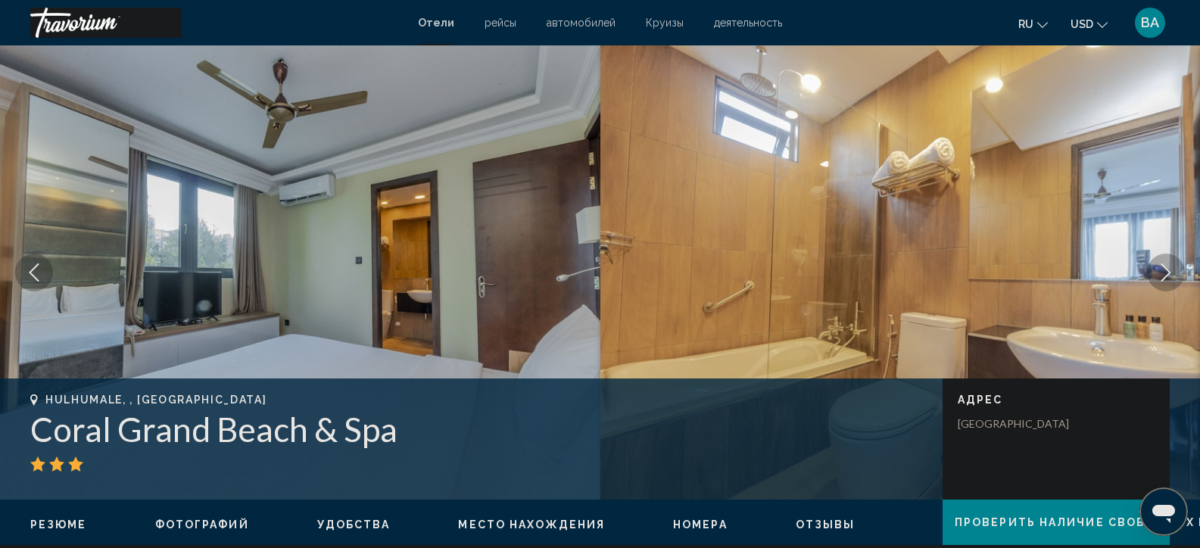
click at [1162, 273] on icon "Next image" at bounding box center [1166, 272] width 18 height 18
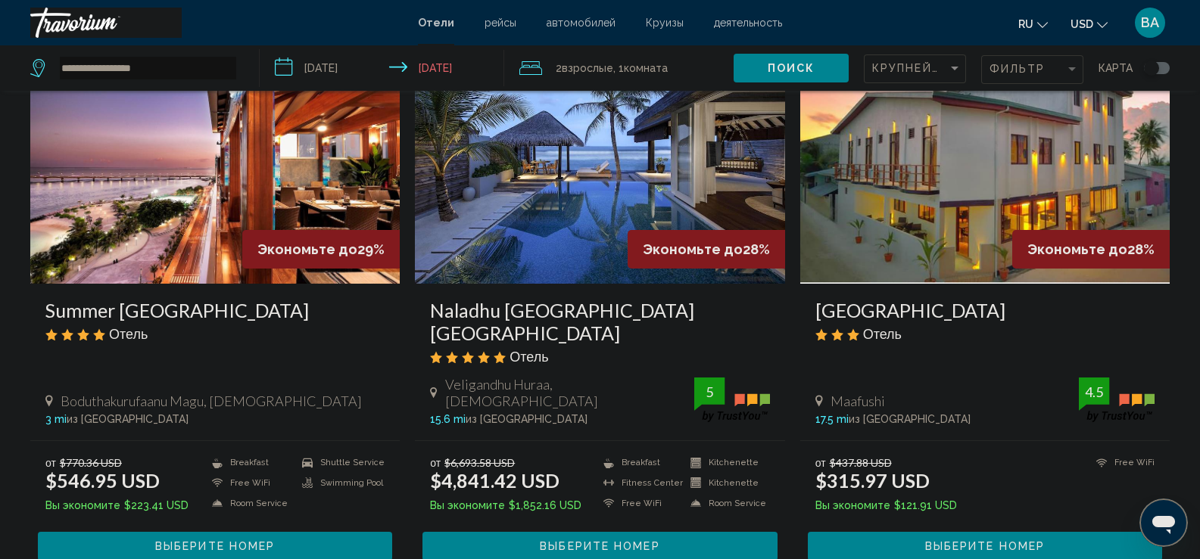
scroll to position [681, 0]
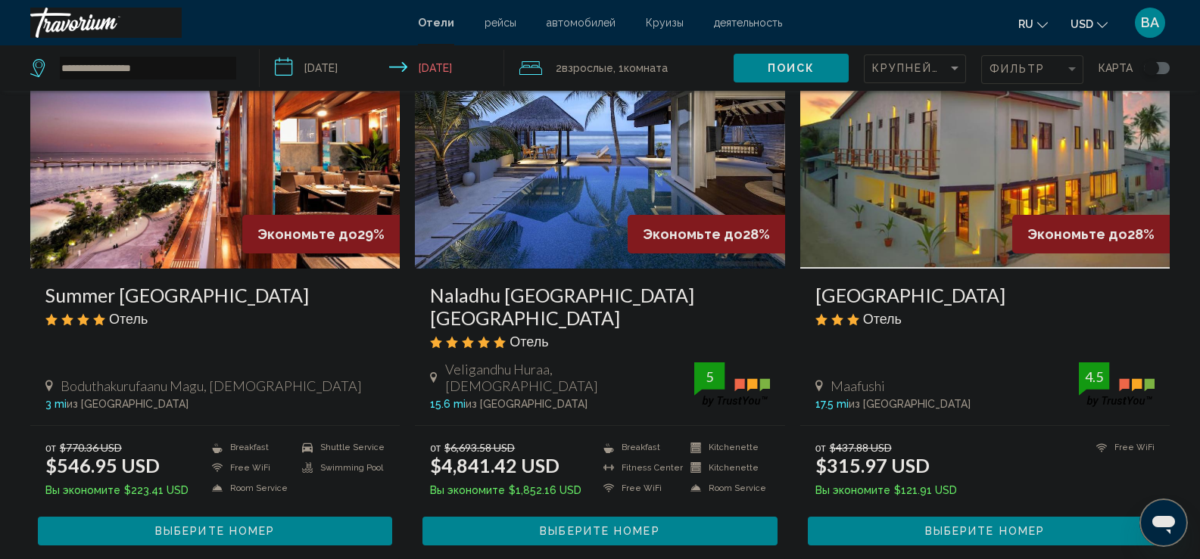
click at [177, 163] on img "Main content" at bounding box center [214, 147] width 369 height 242
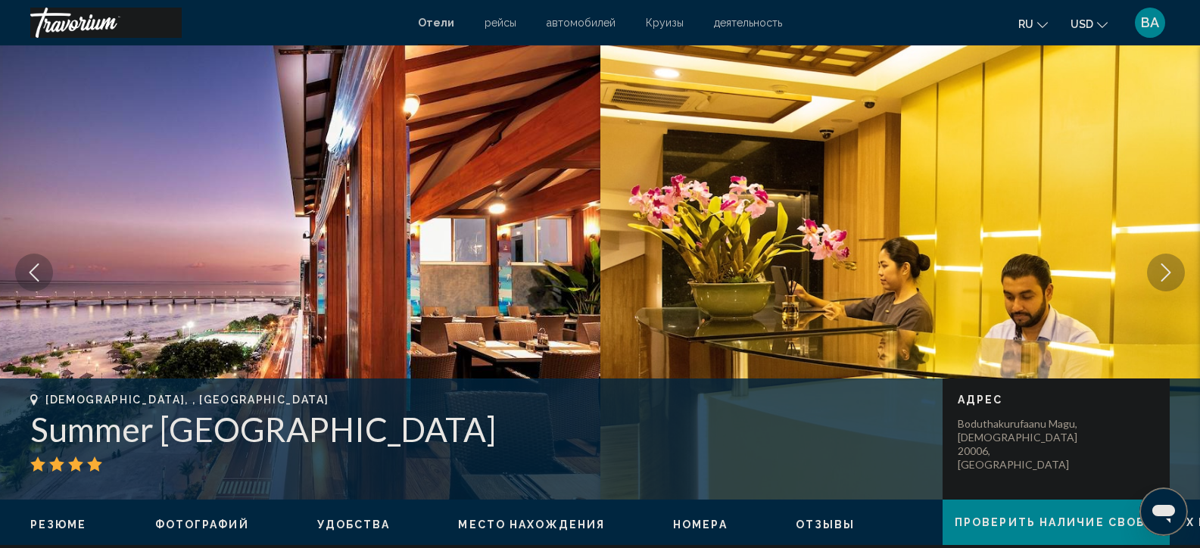
click at [1158, 279] on icon "Next image" at bounding box center [1166, 272] width 18 height 18
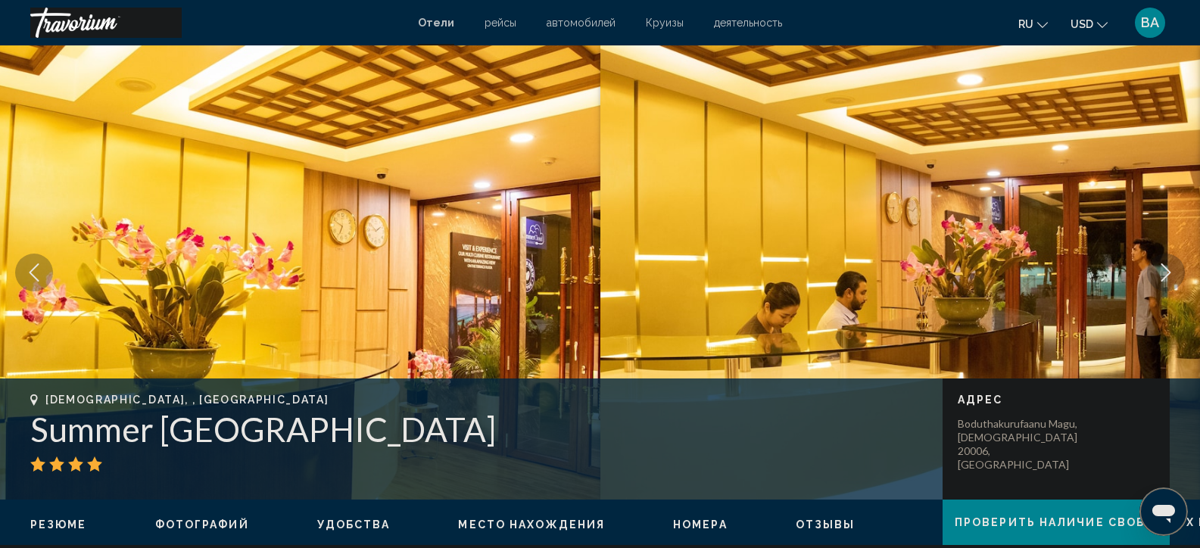
click at [1158, 278] on icon "Next image" at bounding box center [1166, 272] width 18 height 18
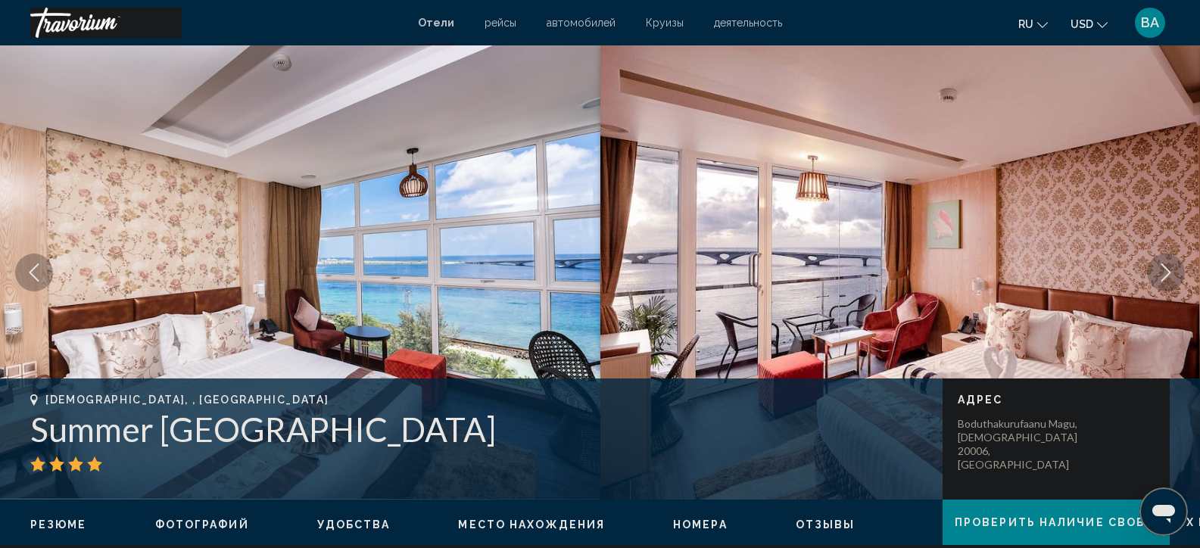
click at [1157, 278] on icon "Next image" at bounding box center [1166, 272] width 18 height 18
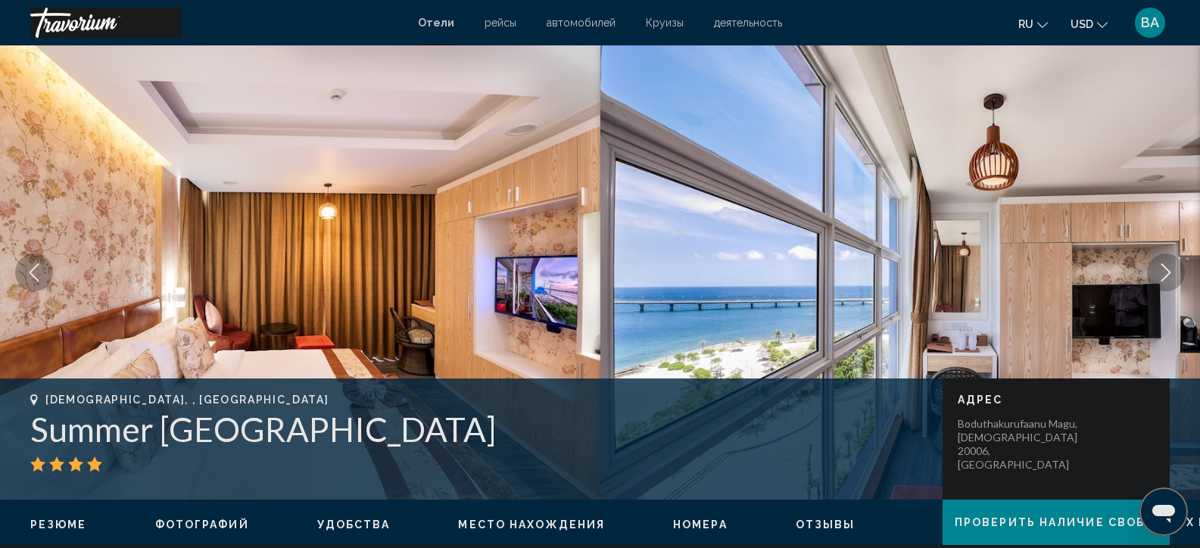
click at [1154, 267] on button "Next image" at bounding box center [1166, 273] width 38 height 38
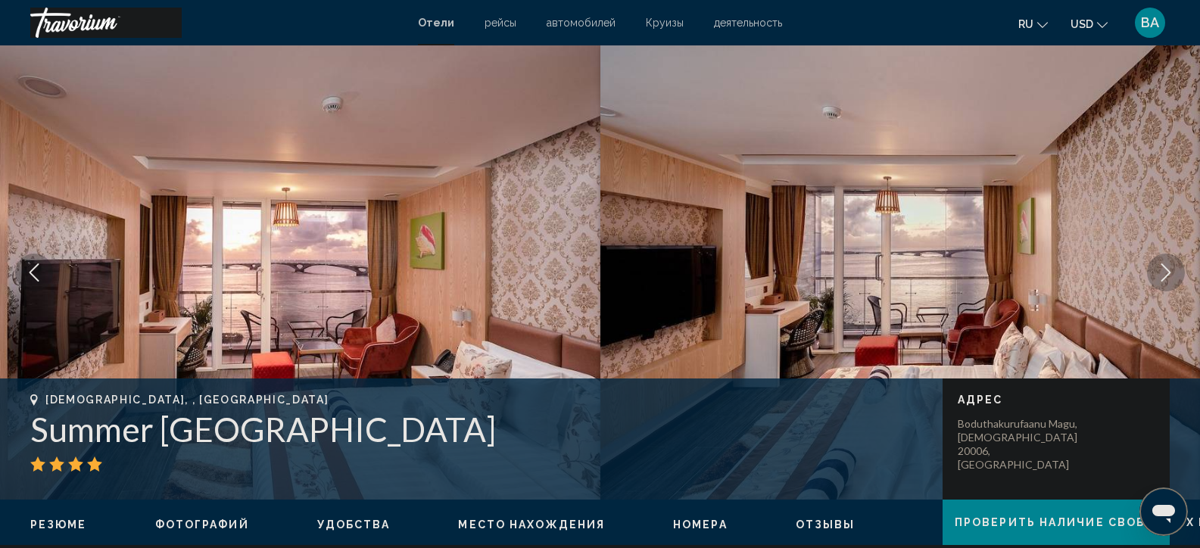
click at [1154, 267] on button "Next image" at bounding box center [1166, 273] width 38 height 38
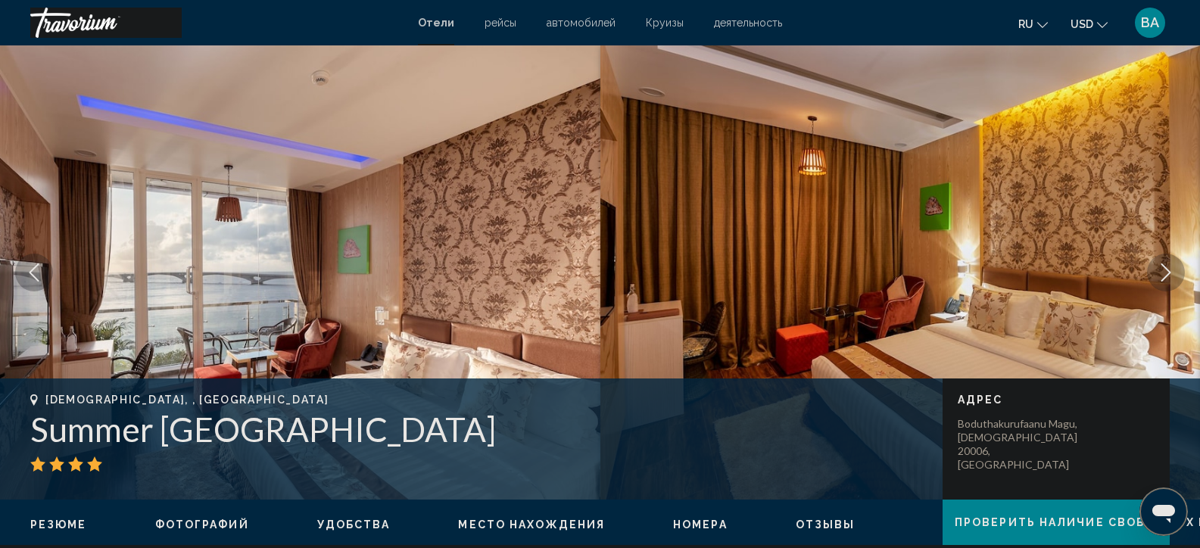
click at [1164, 282] on button "Next image" at bounding box center [1166, 273] width 38 height 38
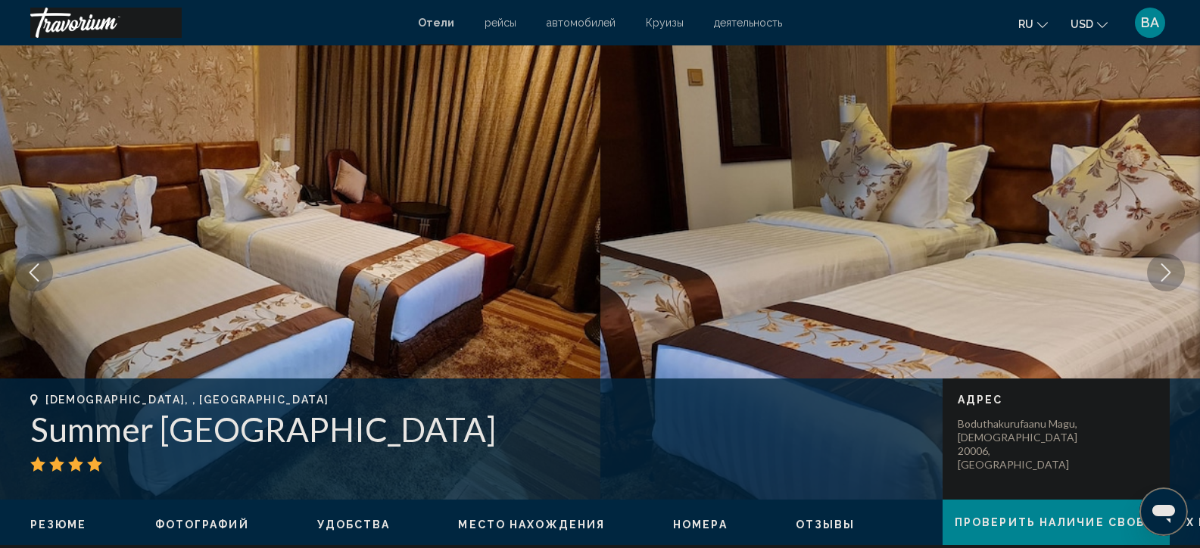
click at [1164, 282] on button "Next image" at bounding box center [1166, 273] width 38 height 38
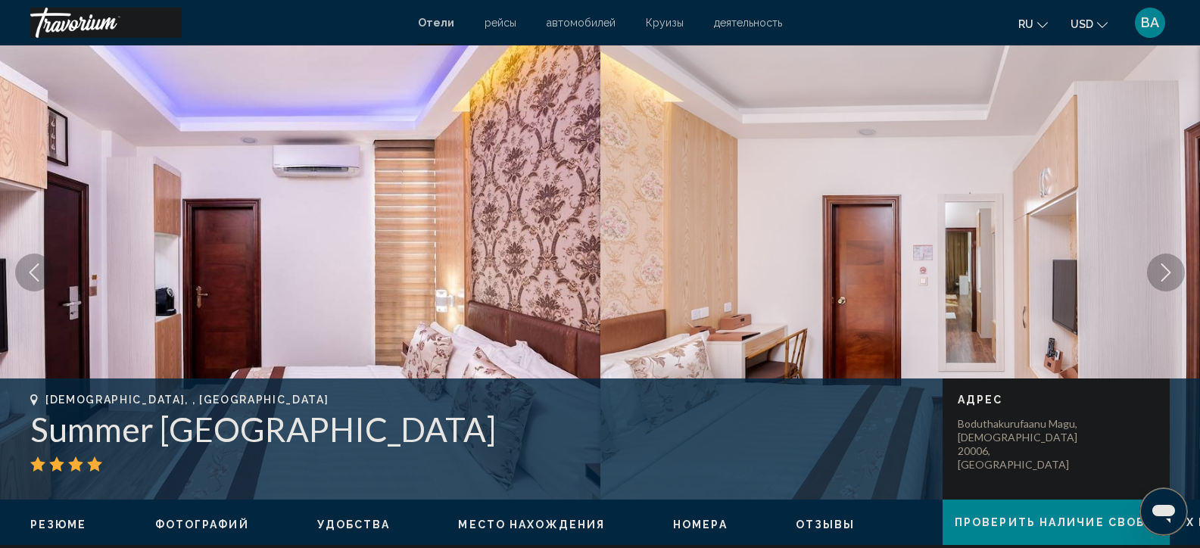
click at [1164, 282] on button "Next image" at bounding box center [1166, 273] width 38 height 38
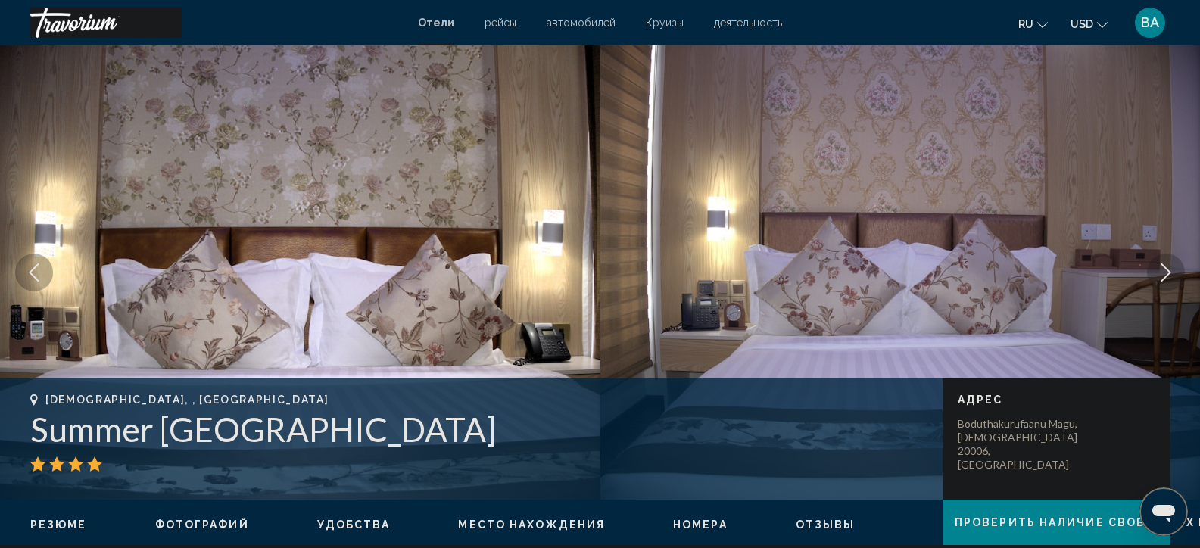
click at [1164, 282] on button "Next image" at bounding box center [1166, 273] width 38 height 38
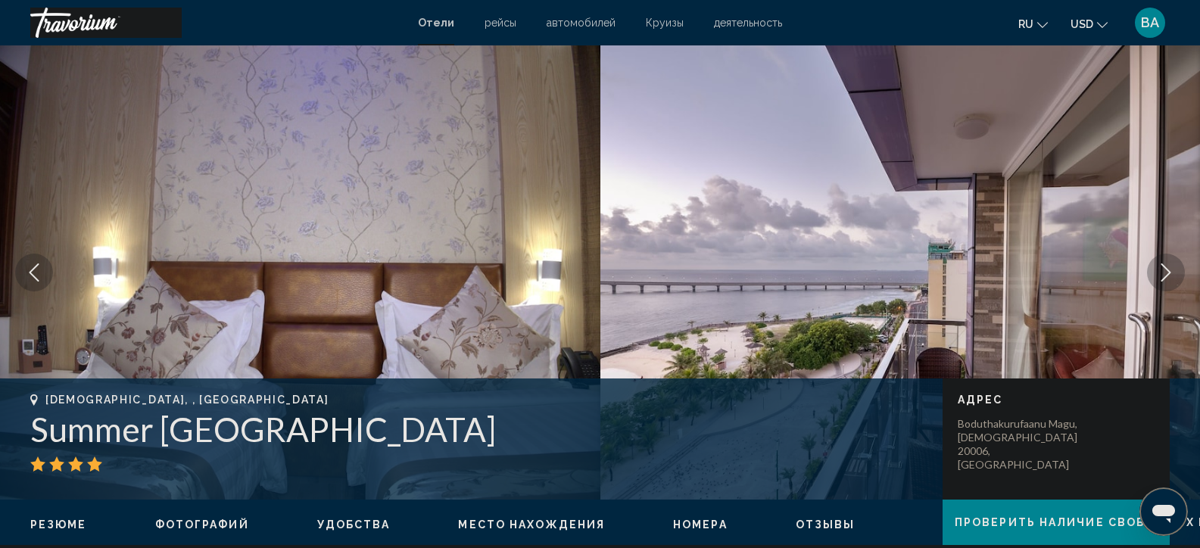
click at [1156, 276] on button "Next image" at bounding box center [1166, 273] width 38 height 38
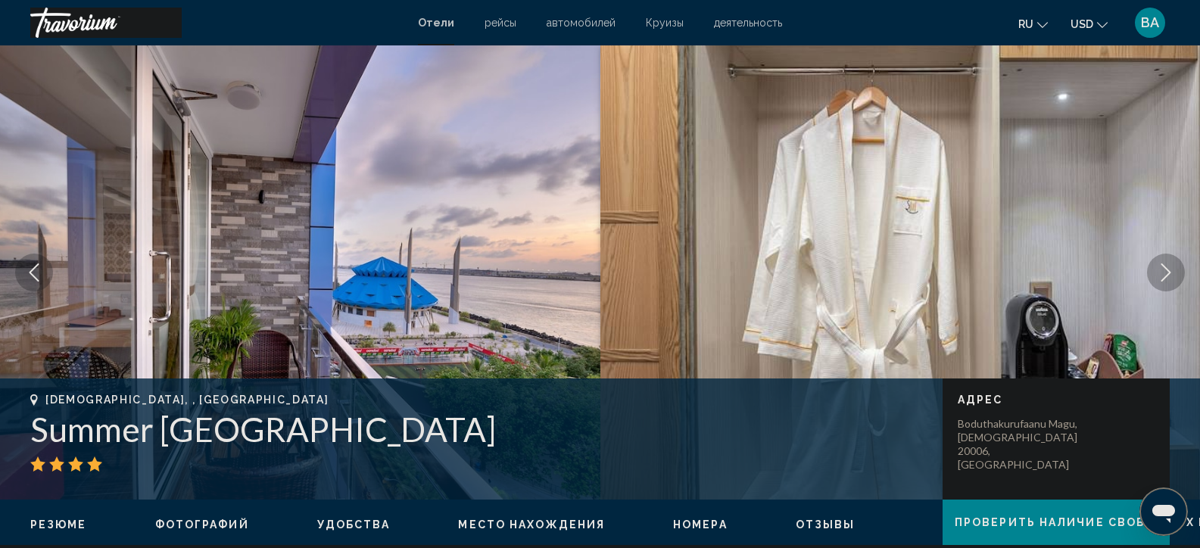
click at [1156, 276] on button "Next image" at bounding box center [1166, 273] width 38 height 38
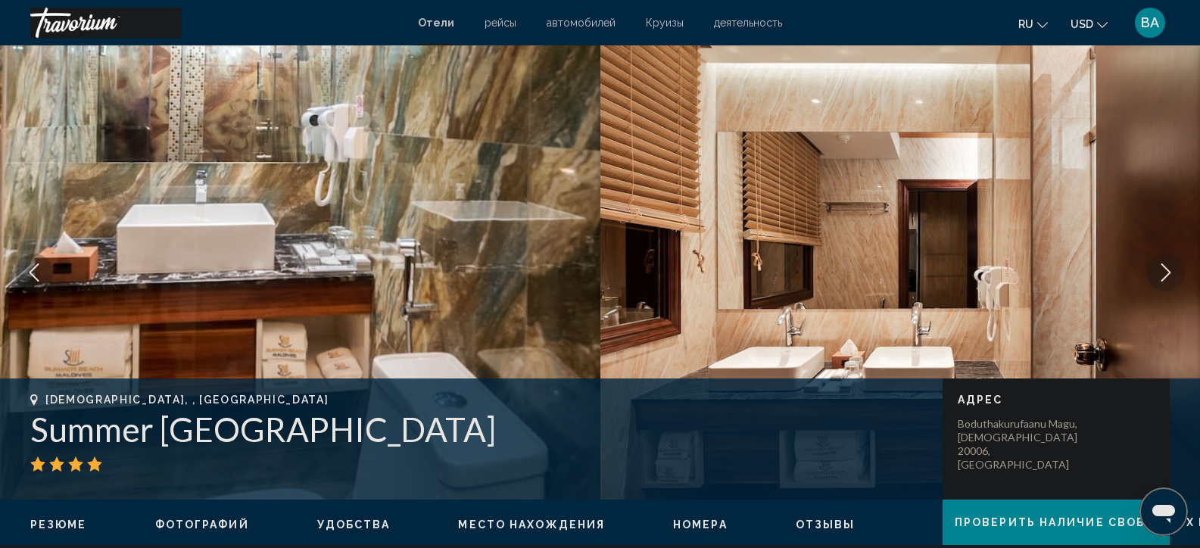
click at [1156, 276] on button "Next image" at bounding box center [1166, 273] width 38 height 38
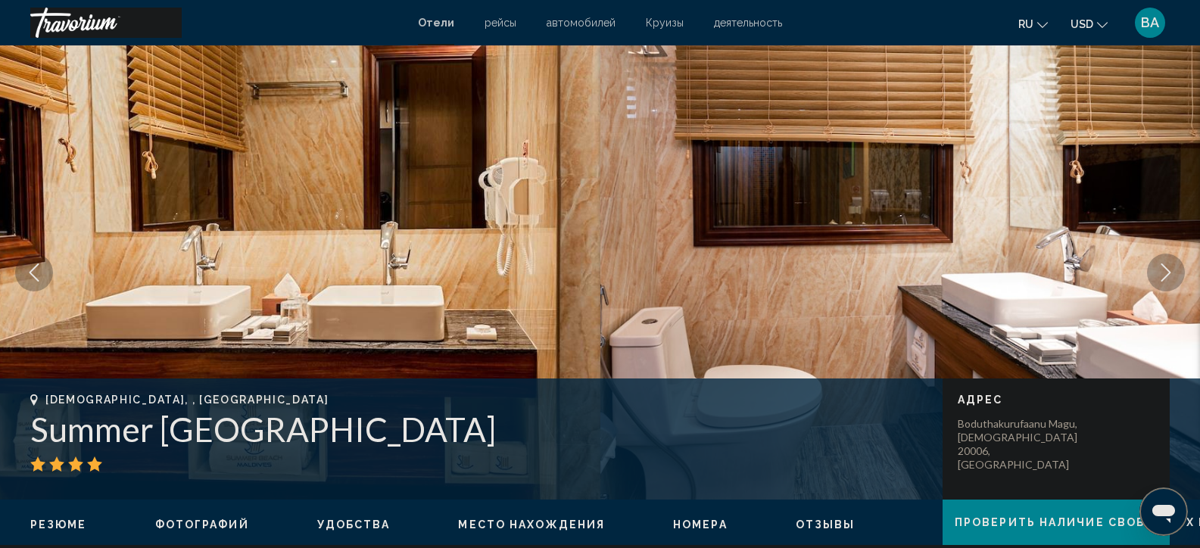
click at [1156, 276] on button "Next image" at bounding box center [1166, 273] width 38 height 38
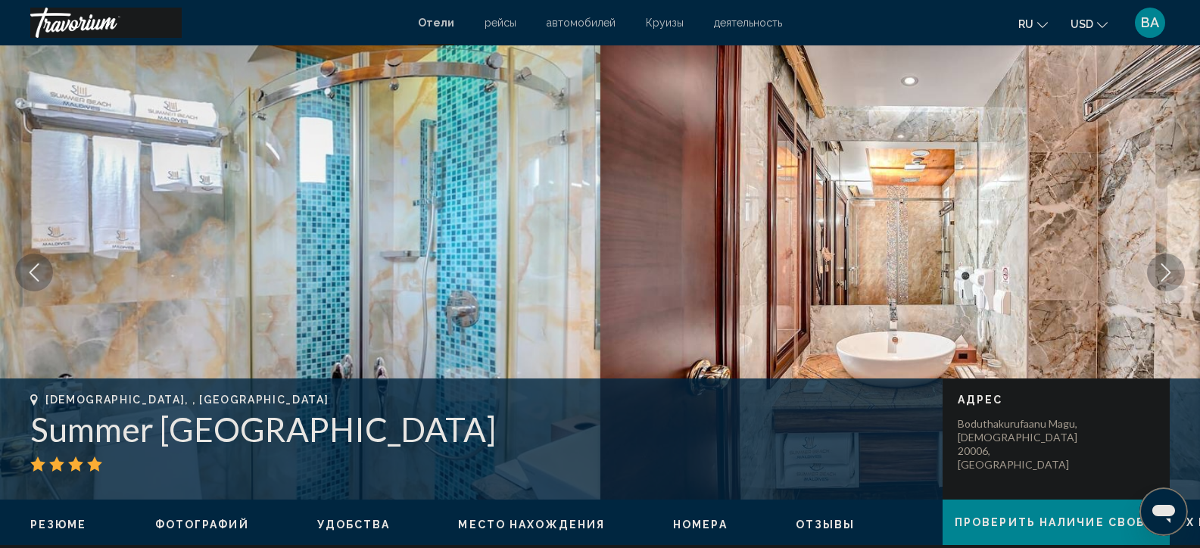
click at [1156, 276] on button "Next image" at bounding box center [1166, 273] width 38 height 38
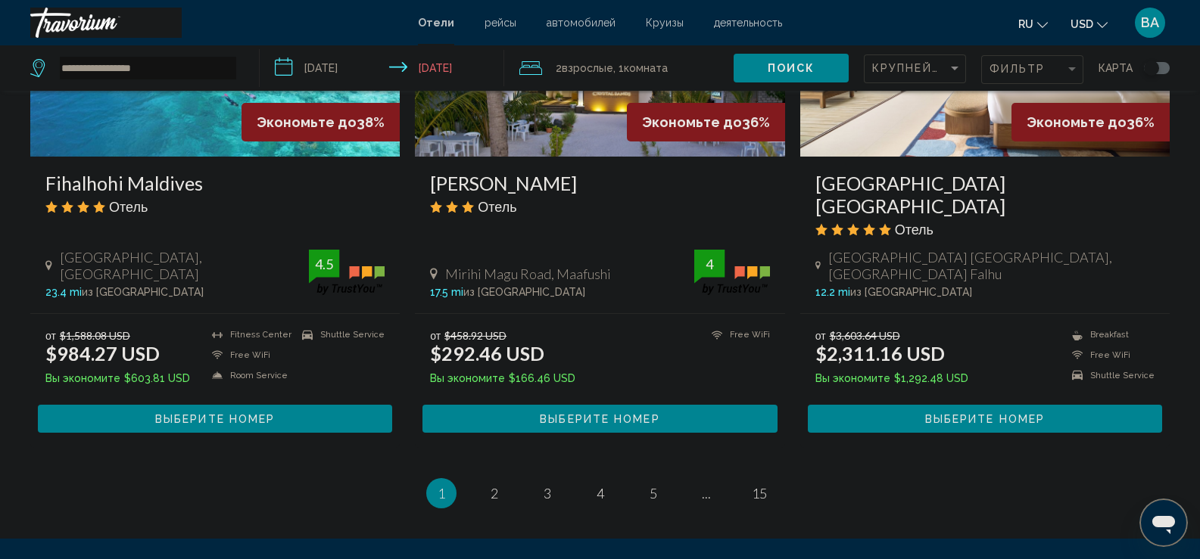
scroll to position [2045, 0]
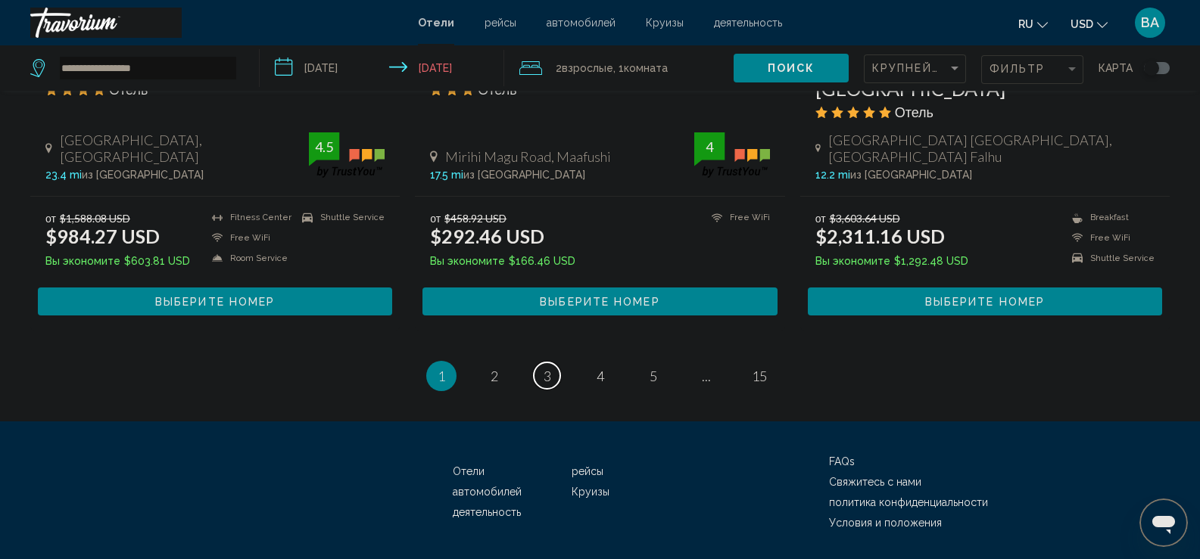
click at [553, 363] on link "page 3" at bounding box center [547, 376] width 26 height 26
